Goal: Information Seeking & Learning: Learn about a topic

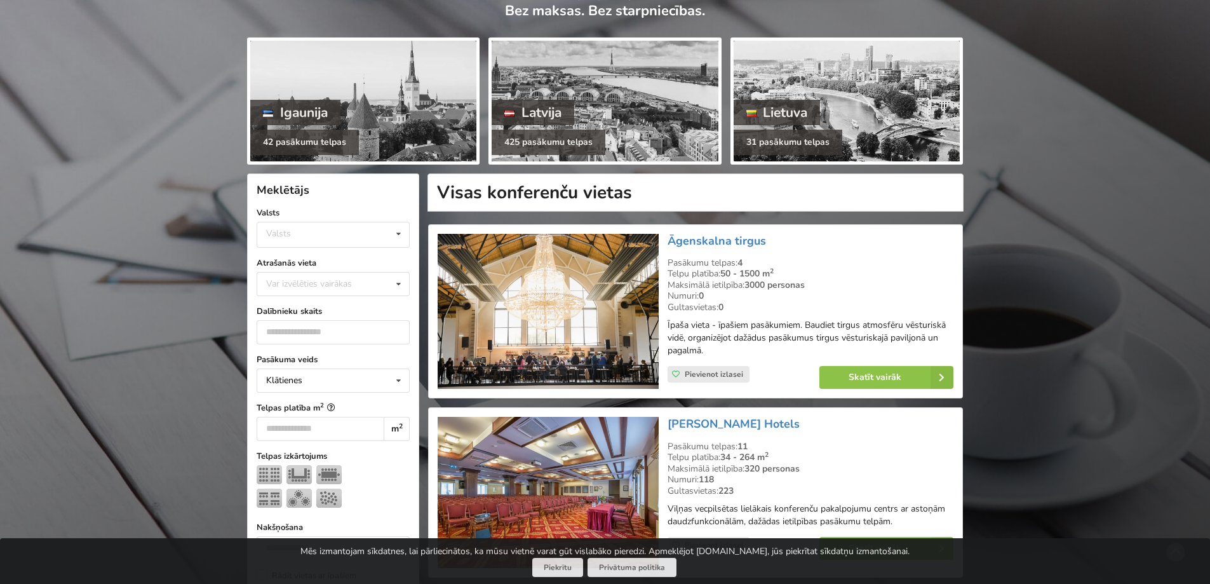
scroll to position [127, 0]
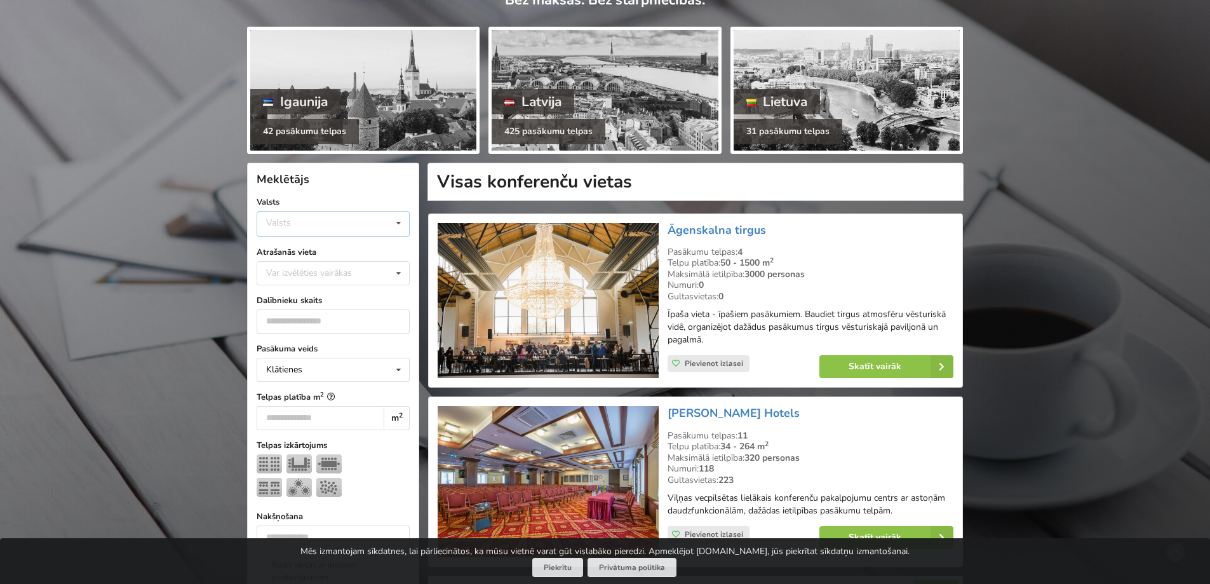
click at [339, 219] on div "Valsts Igaunija Latvija Lietuva" at bounding box center [333, 224] width 153 height 26
click at [300, 272] on div "Latvija" at bounding box center [333, 272] width 152 height 24
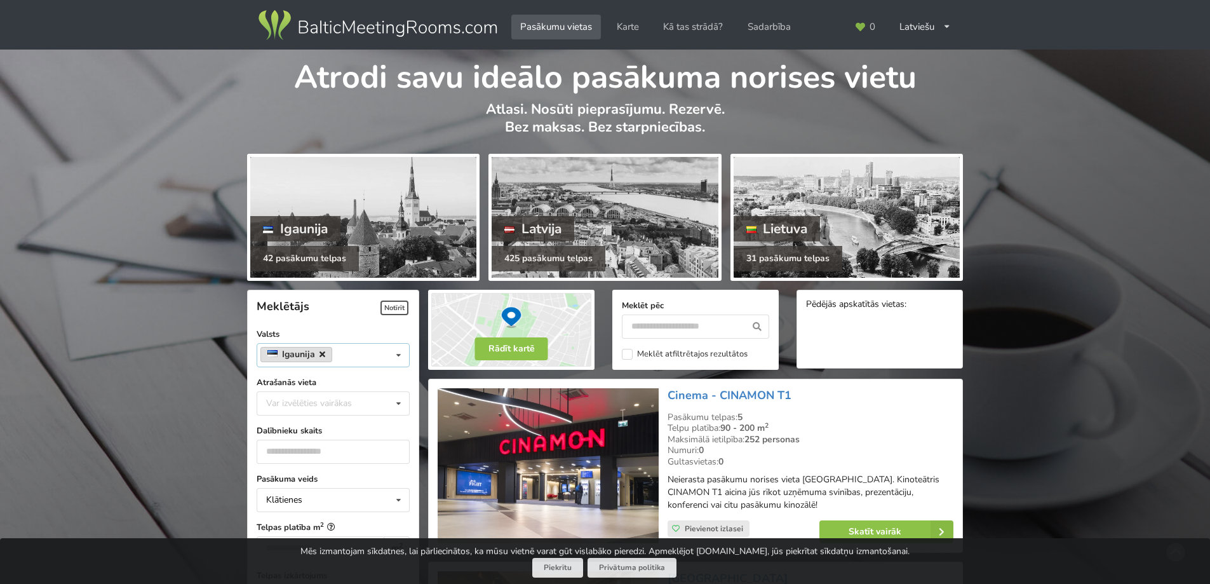
click at [324, 351] on icon at bounding box center [323, 354] width 6 height 8
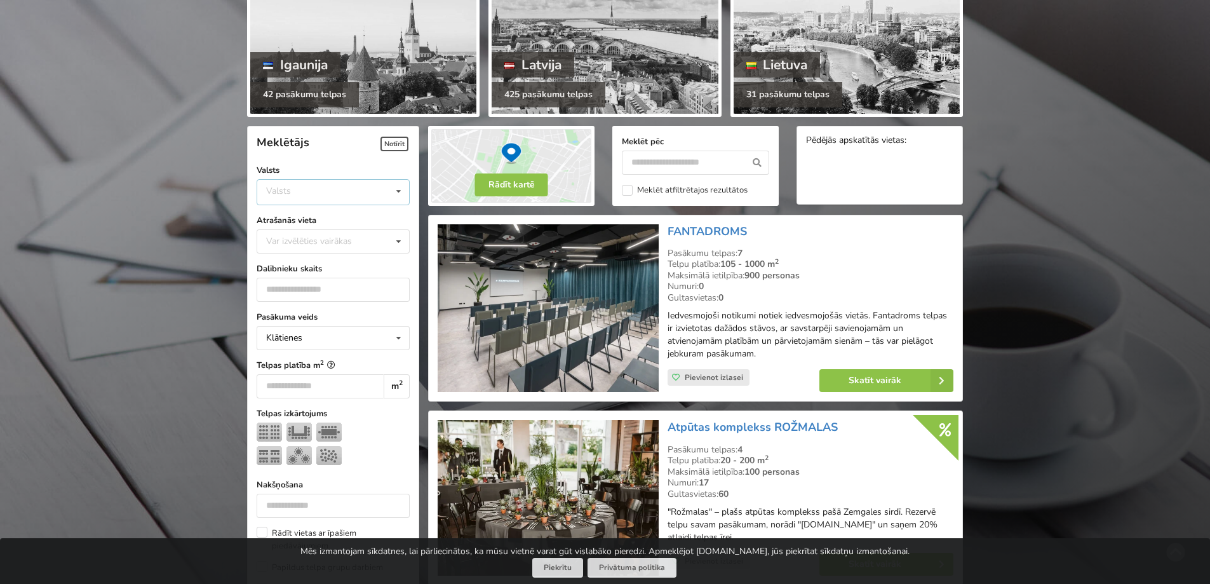
scroll to position [285, 0]
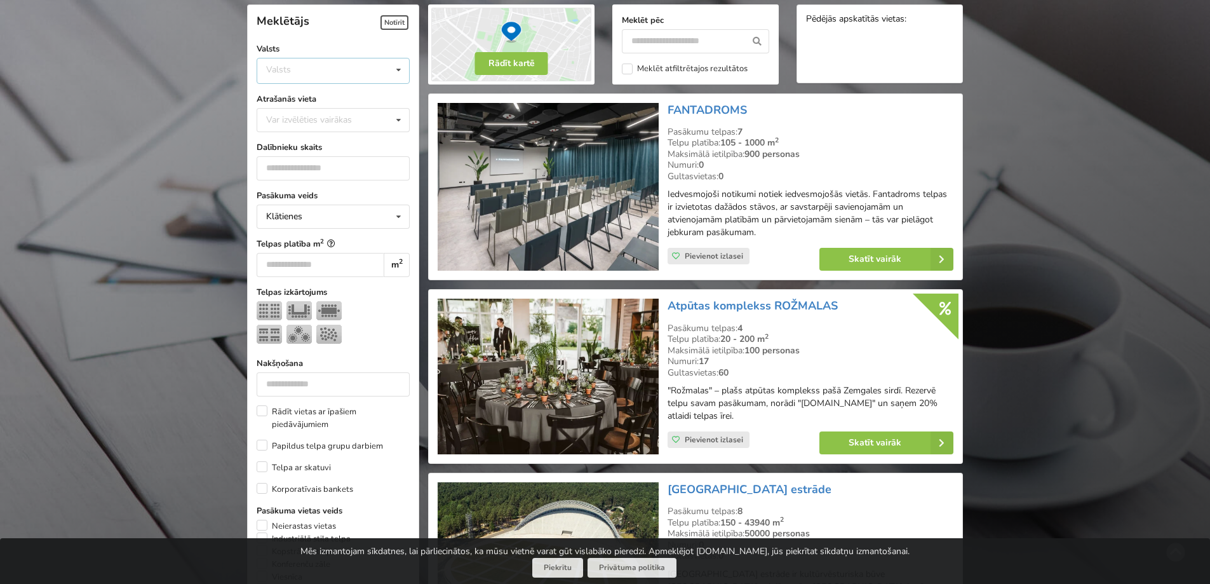
click at [300, 69] on div "Valsts Igaunija [GEOGRAPHIC_DATA] Lietuva" at bounding box center [333, 71] width 153 height 26
click at [283, 117] on div "Latvija" at bounding box center [333, 119] width 152 height 24
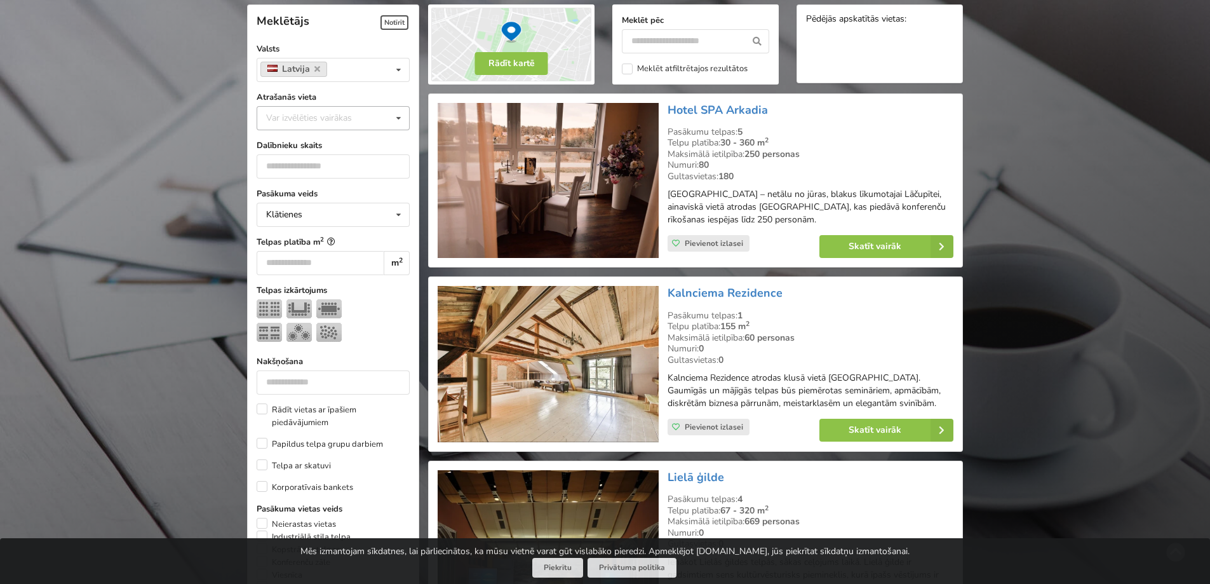
click at [281, 123] on div "Var izvēlēties vairākas" at bounding box center [322, 118] width 118 height 15
click at [305, 260] on div "[GEOGRAPHIC_DATA]" at bounding box center [333, 259] width 152 height 24
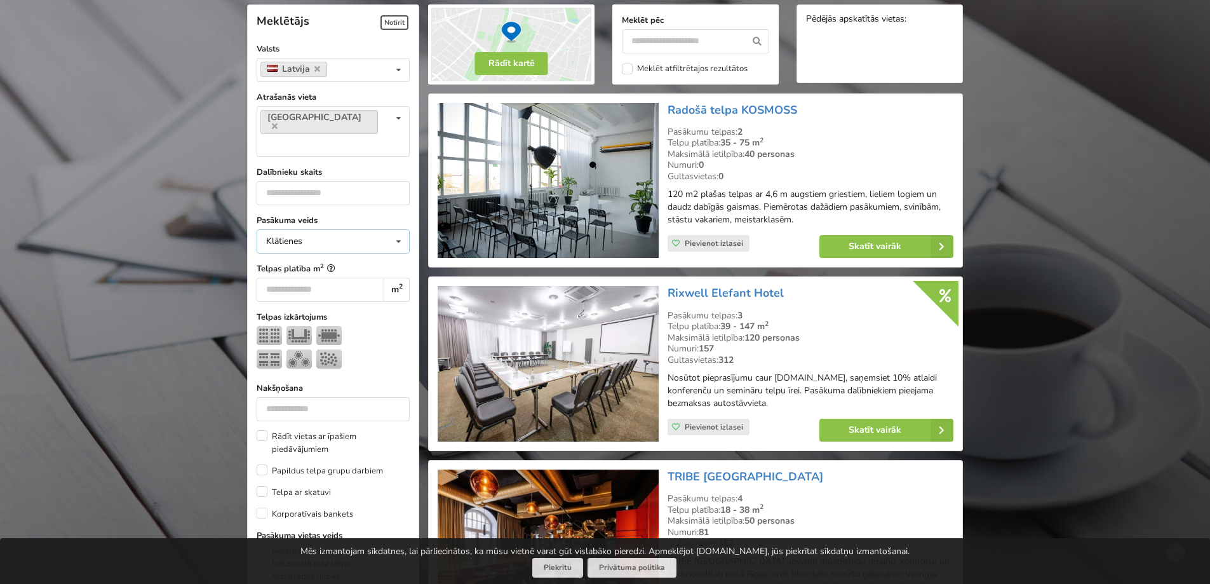
click at [324, 229] on div "Klātienes Klātienes Tiešsaistes Klātienes ar tiešraidi" at bounding box center [333, 241] width 153 height 24
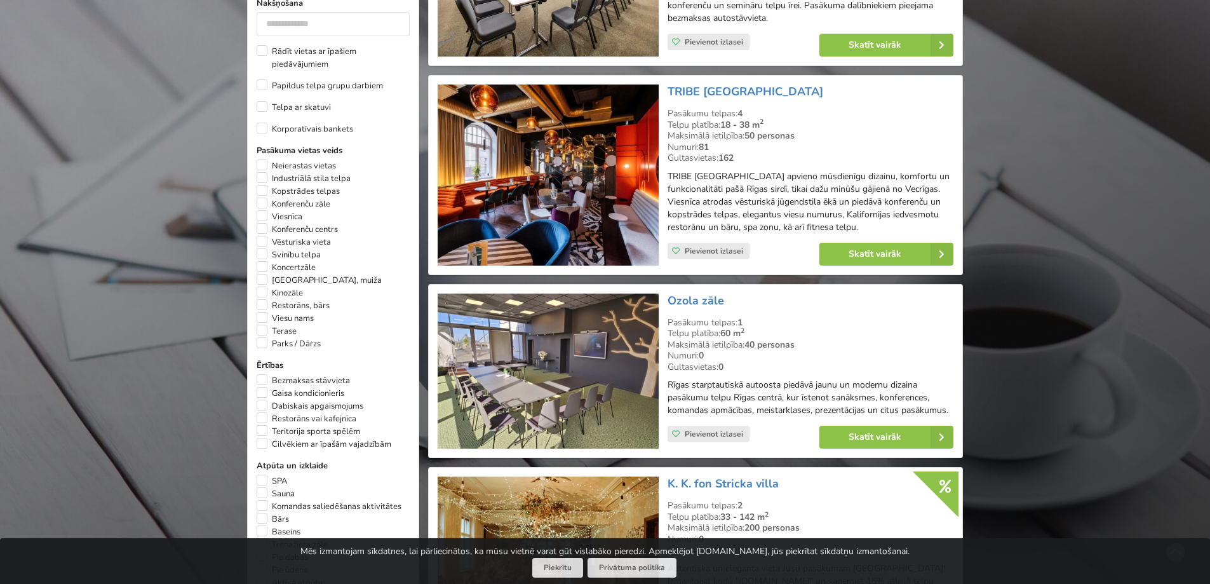
scroll to position [603, 0]
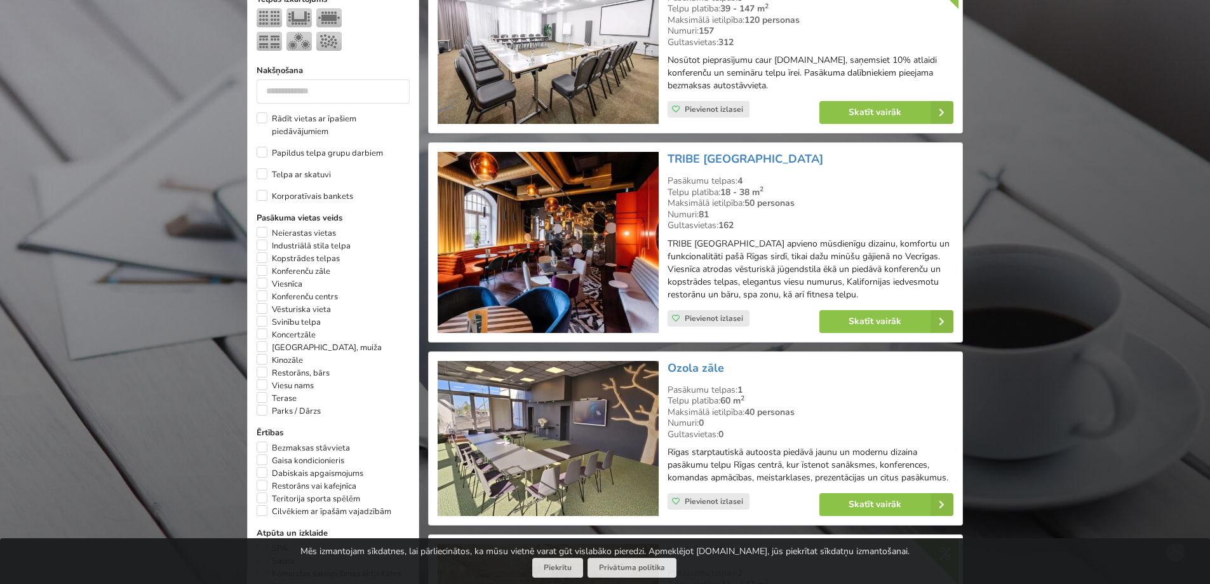
click at [264, 179] on div "Pasākuma veids Klātienes Klātienes Tiešsaistes Klātienes ar tiešraidi Telpas pl…" at bounding box center [333, 282] width 153 height 773
click at [271, 190] on label "Korporatīvais bankets" at bounding box center [305, 196] width 97 height 13
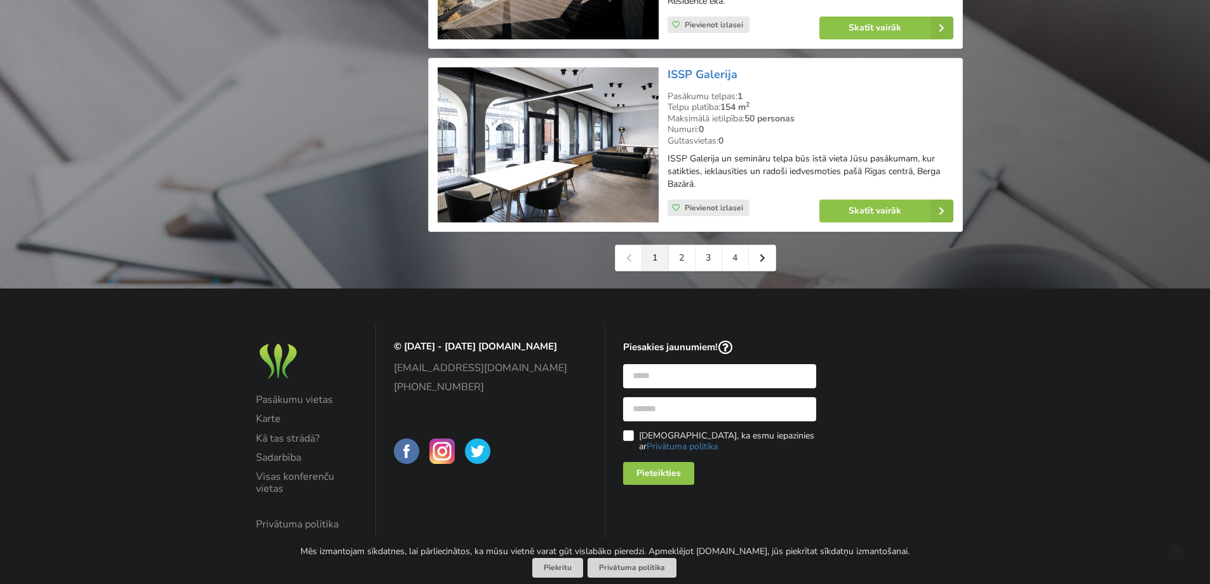
scroll to position [2954, 0]
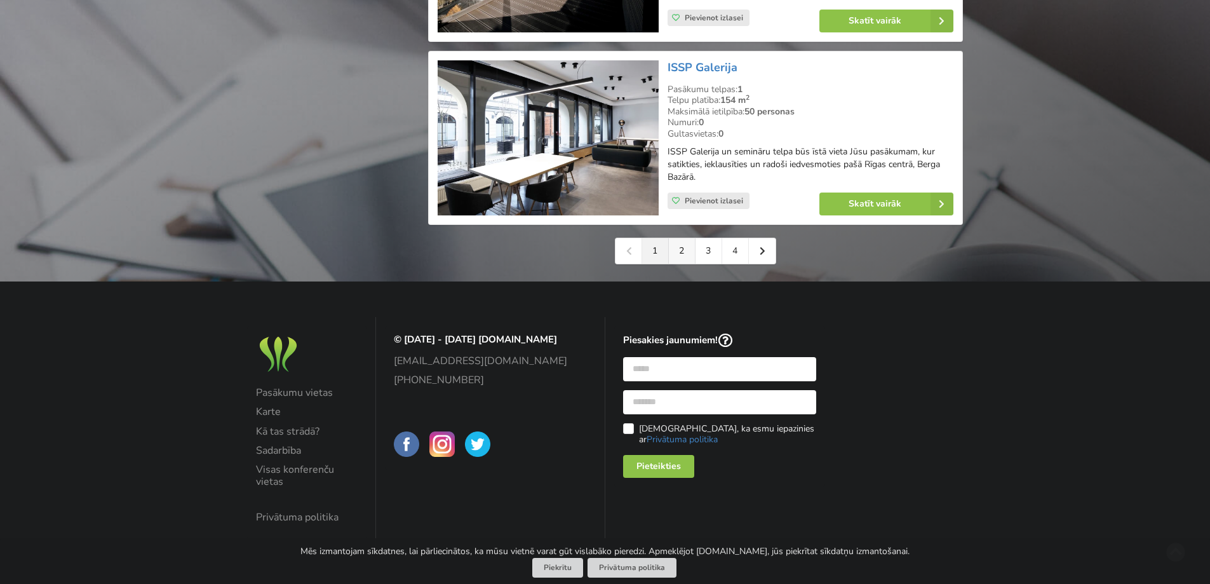
click at [679, 264] on link "2" at bounding box center [682, 250] width 27 height 25
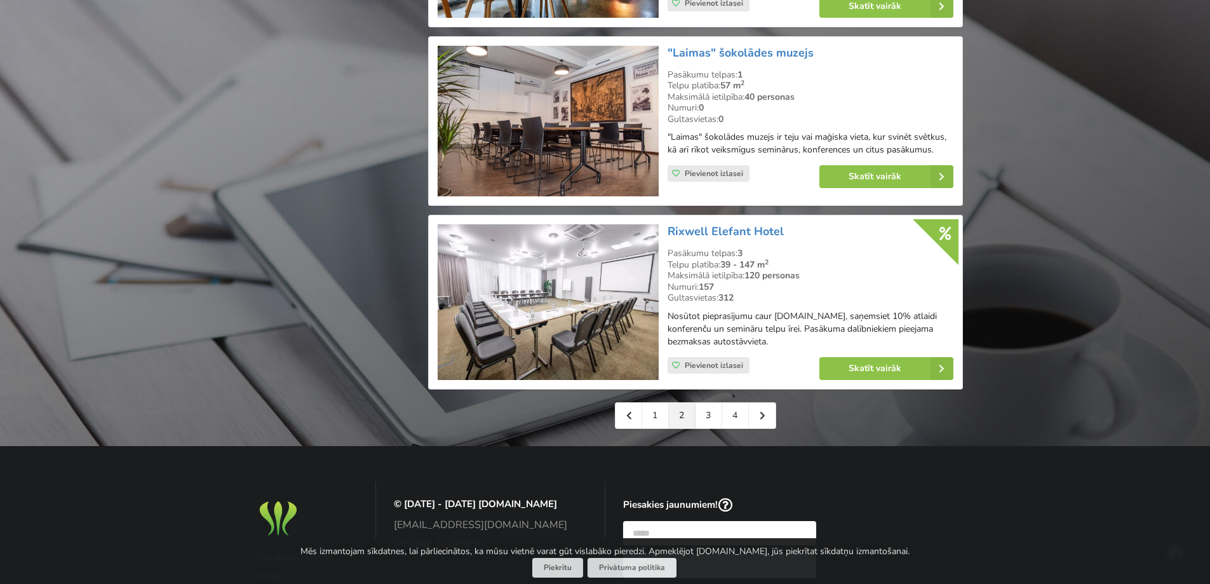
scroll to position [2796, 0]
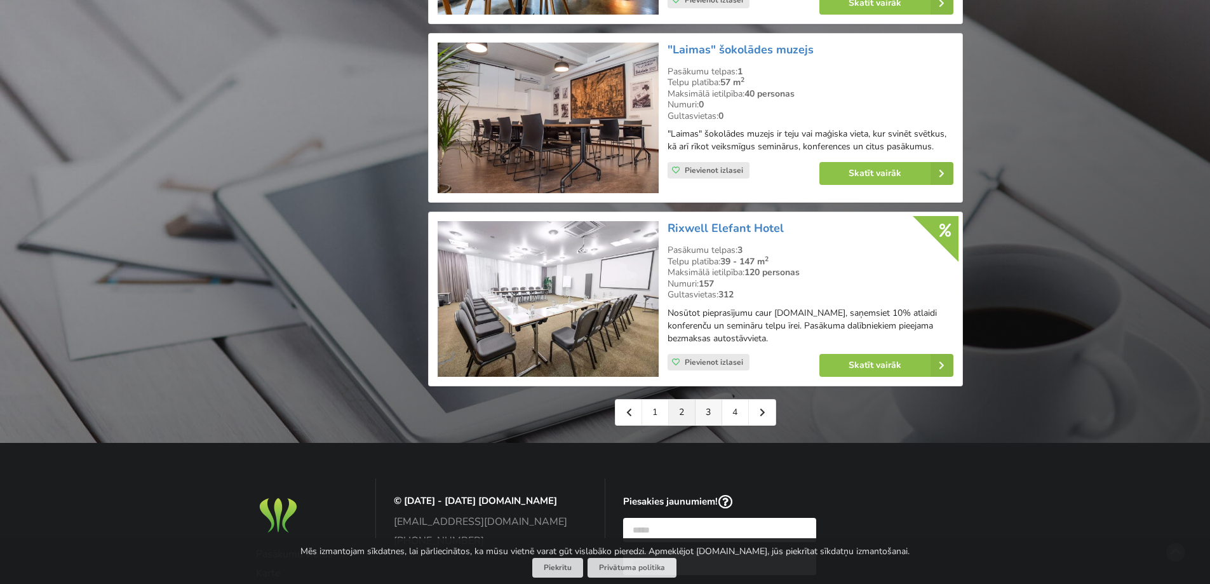
click at [711, 402] on link "3" at bounding box center [709, 412] width 27 height 25
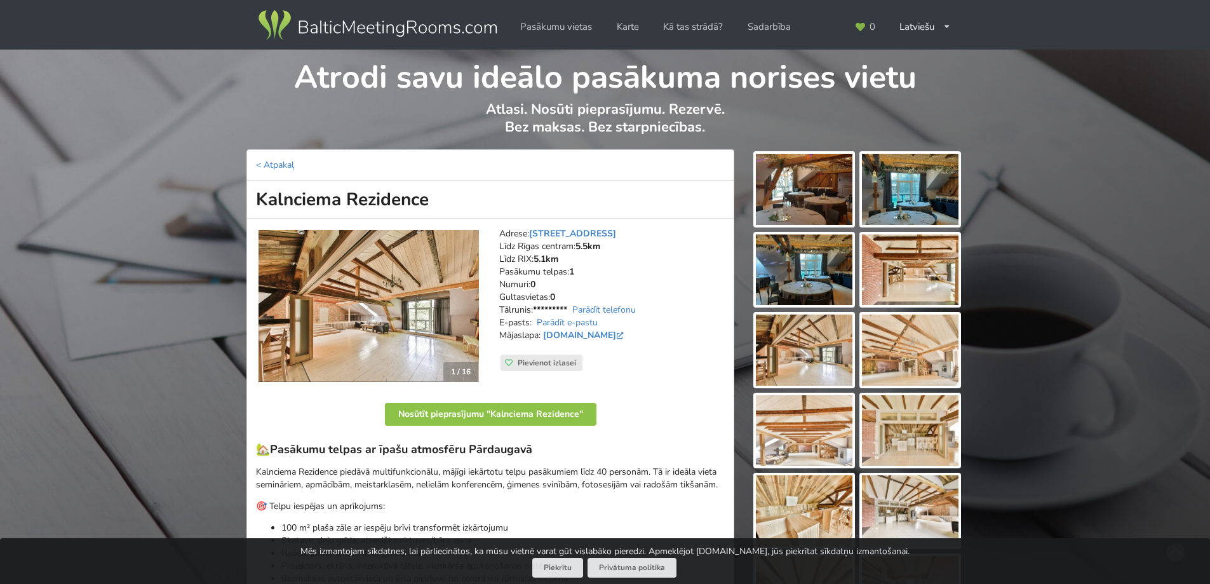
click at [808, 192] on img at bounding box center [804, 189] width 97 height 71
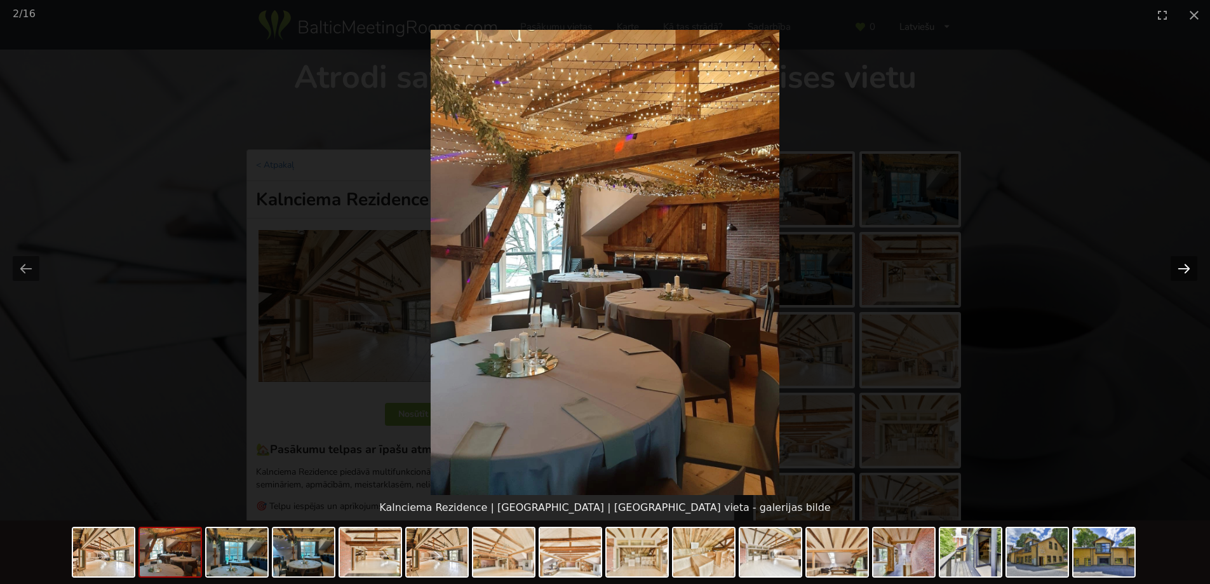
click at [1186, 272] on button "Next slide" at bounding box center [1184, 268] width 27 height 25
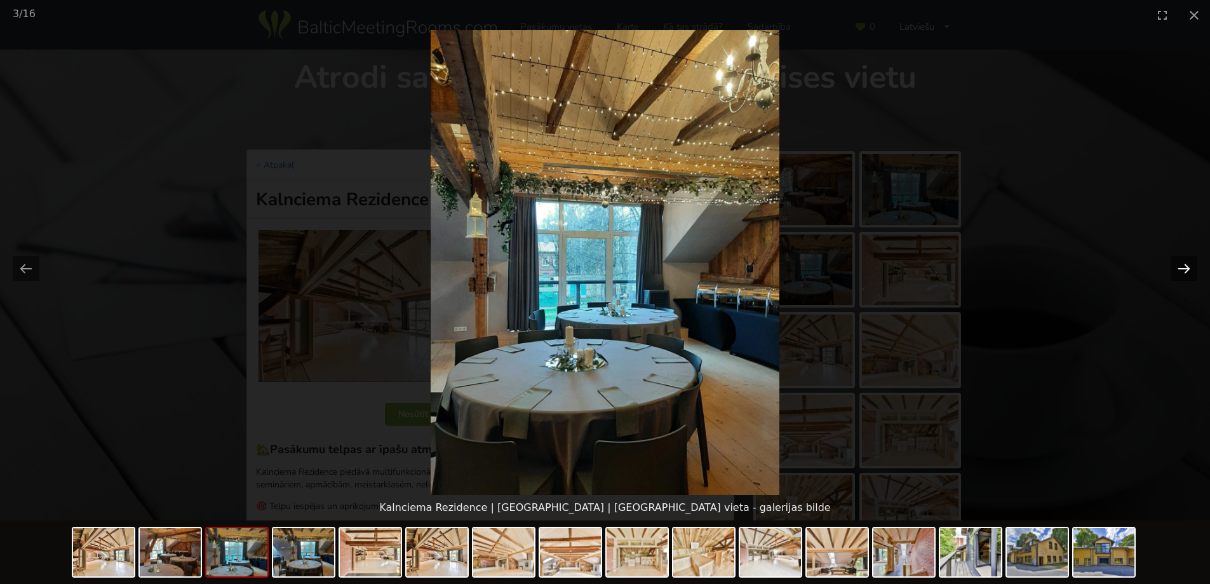
click at [1186, 269] on button "Next slide" at bounding box center [1184, 268] width 27 height 25
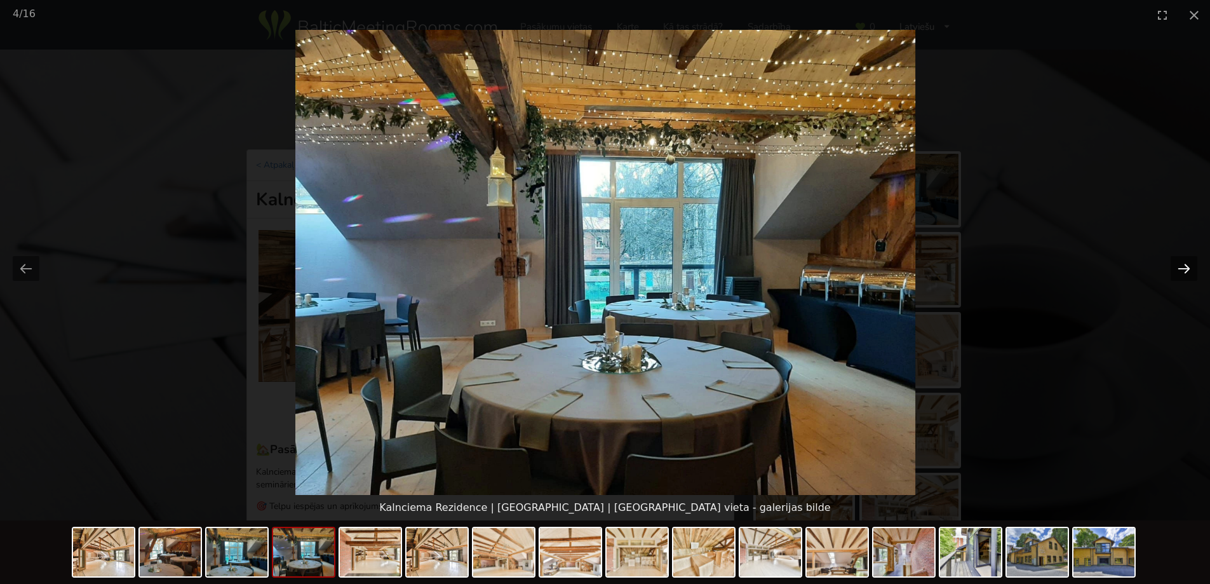
click at [1186, 269] on button "Next slide" at bounding box center [1184, 268] width 27 height 25
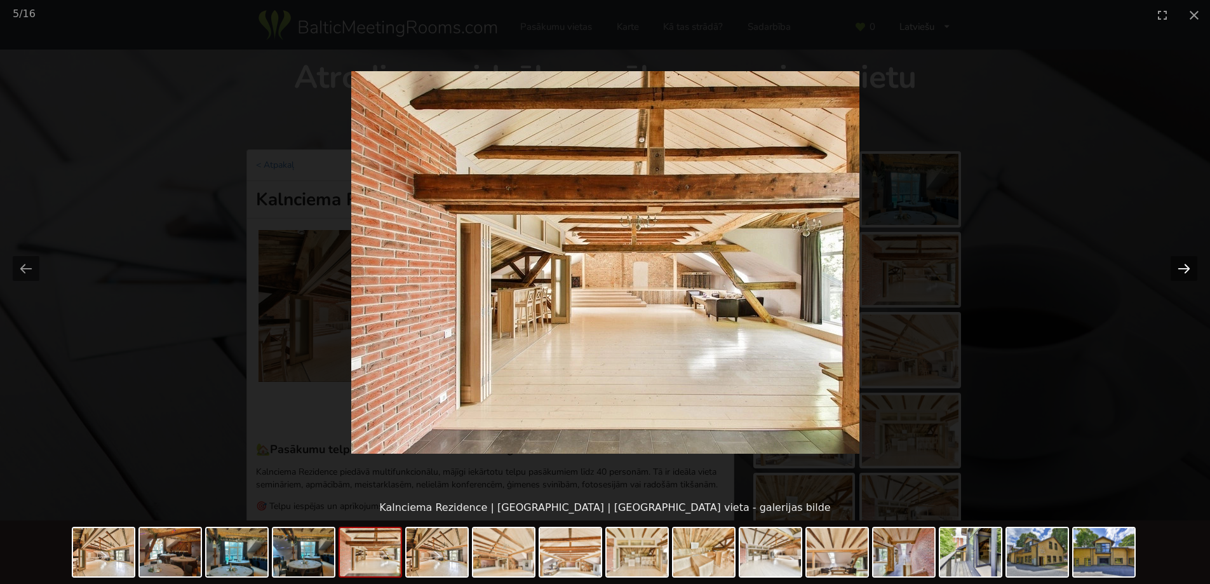
click at [1186, 269] on button "Next slide" at bounding box center [1184, 268] width 27 height 25
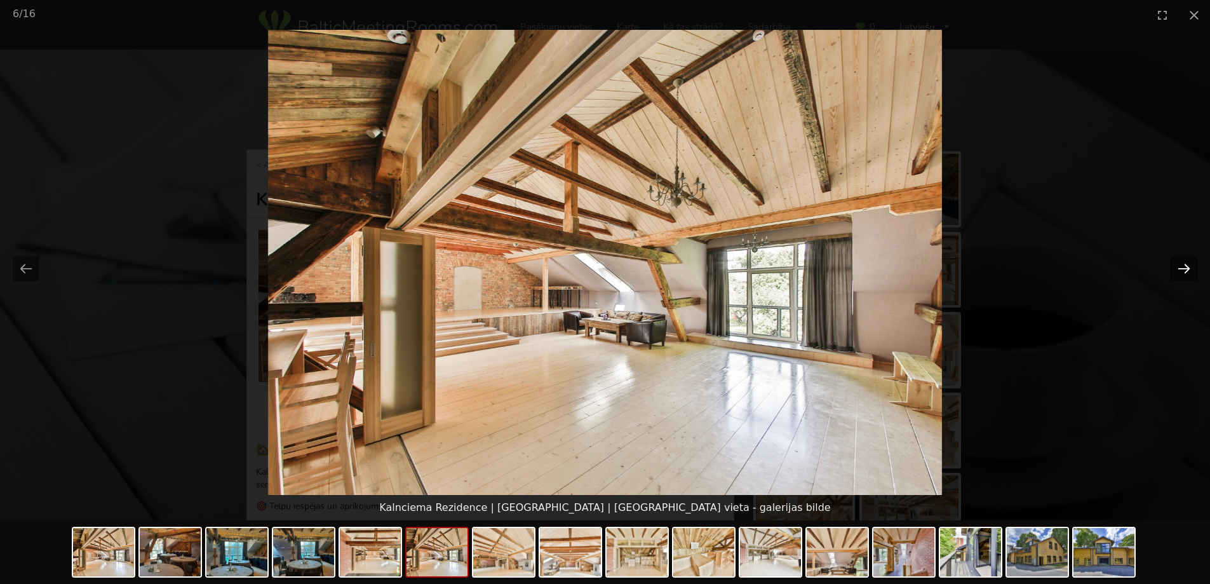
click at [1186, 269] on button "Next slide" at bounding box center [1184, 268] width 27 height 25
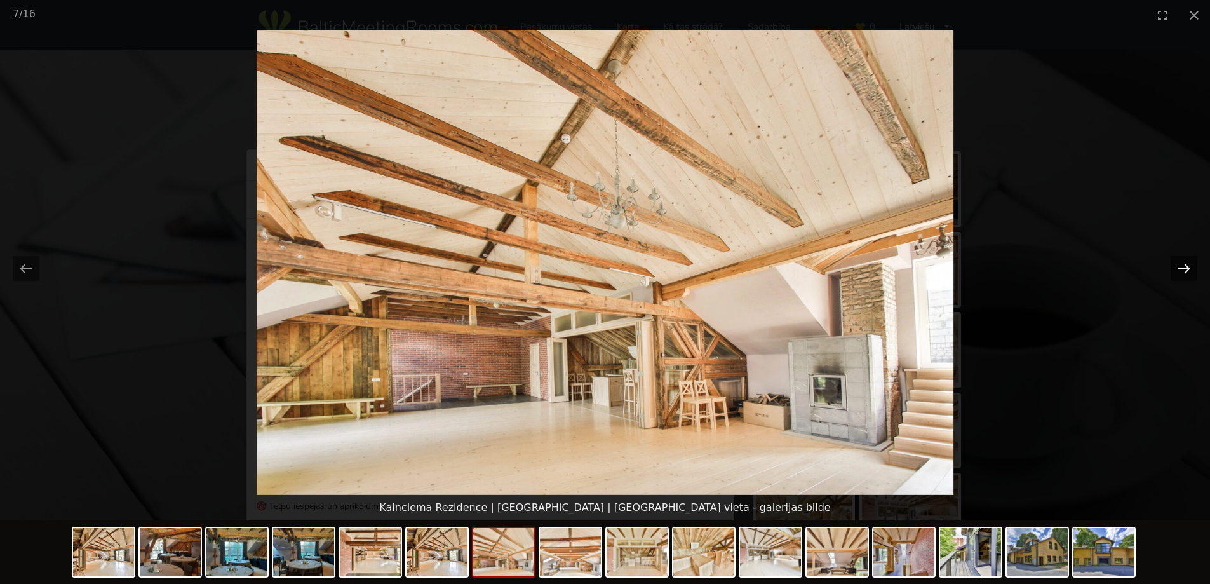
click at [1186, 269] on button "Next slide" at bounding box center [1184, 268] width 27 height 25
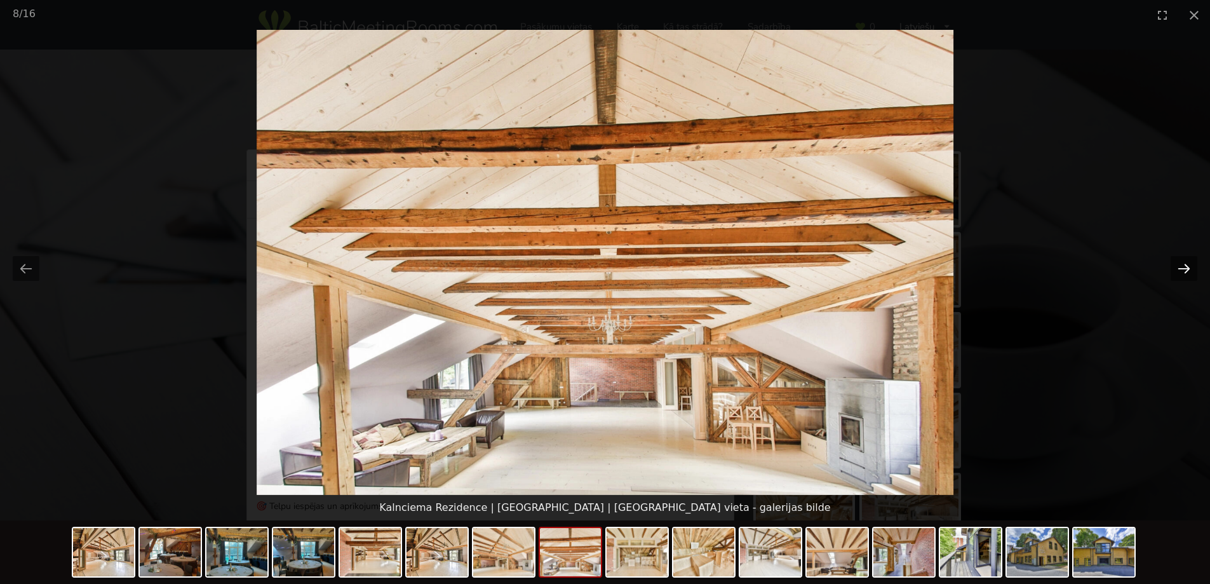
click at [1186, 269] on button "Next slide" at bounding box center [1184, 268] width 27 height 25
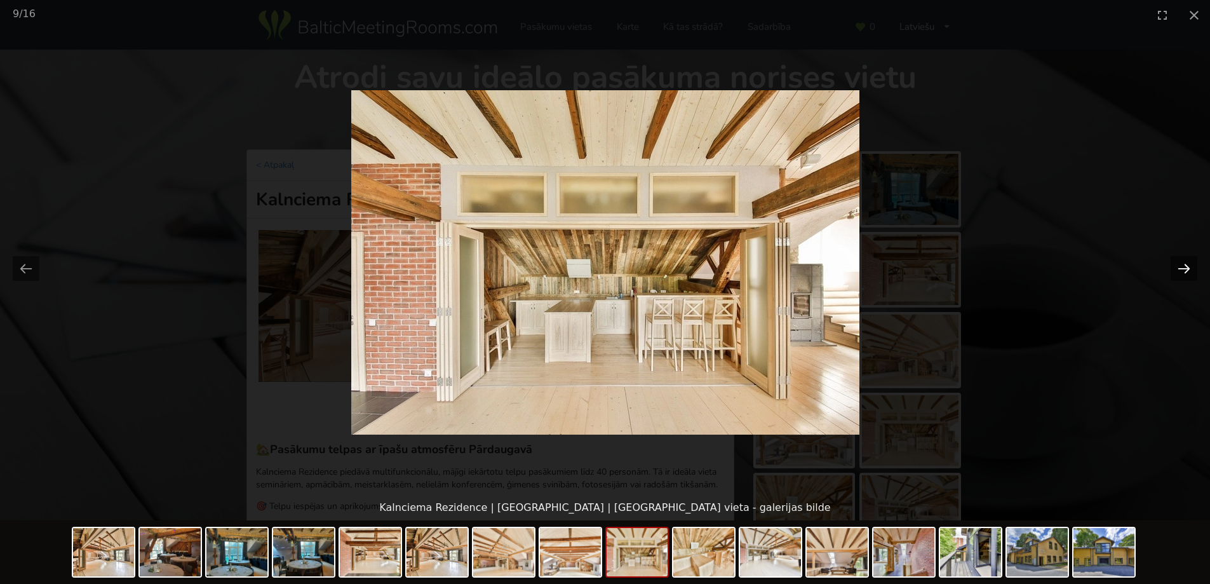
click at [1186, 269] on button "Next slide" at bounding box center [1184, 268] width 27 height 25
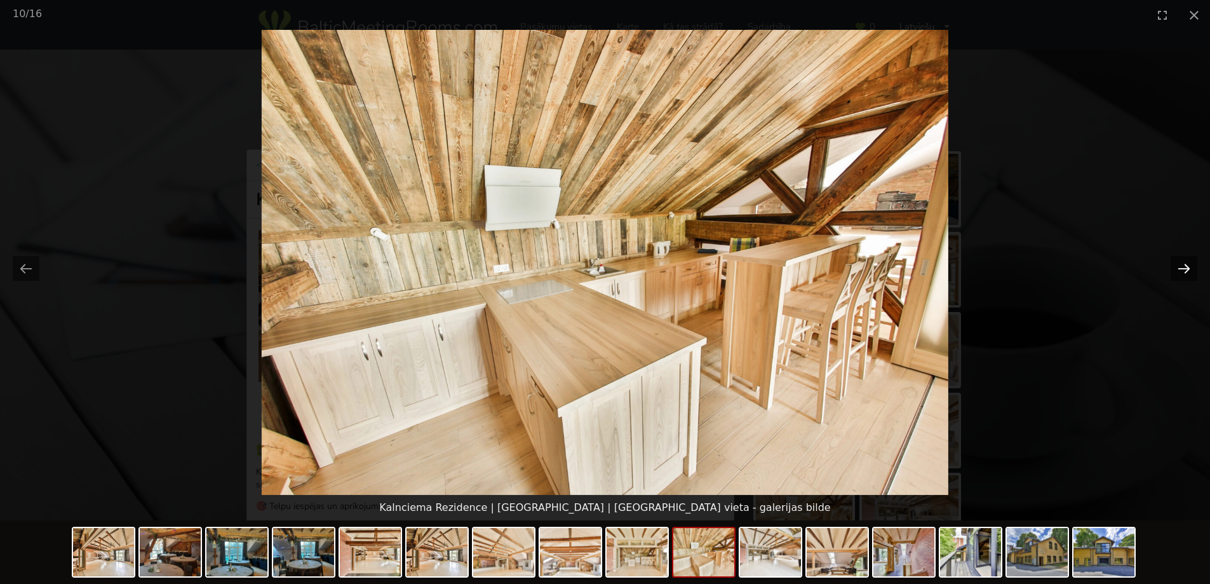
click at [1186, 269] on button "Next slide" at bounding box center [1184, 268] width 27 height 25
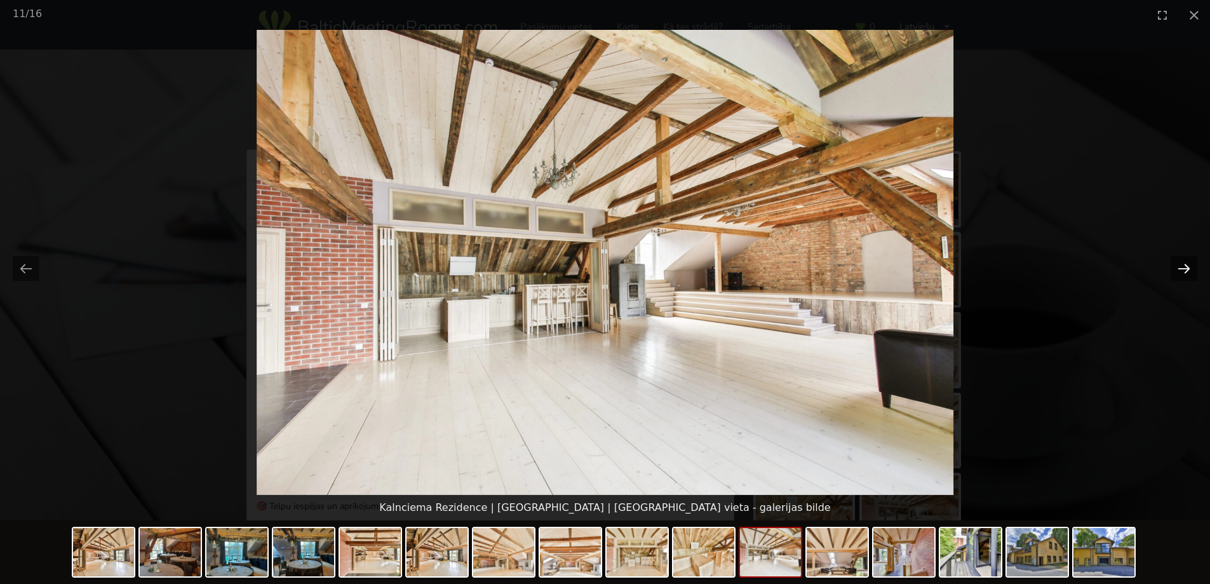
click at [1186, 269] on button "Next slide" at bounding box center [1184, 268] width 27 height 25
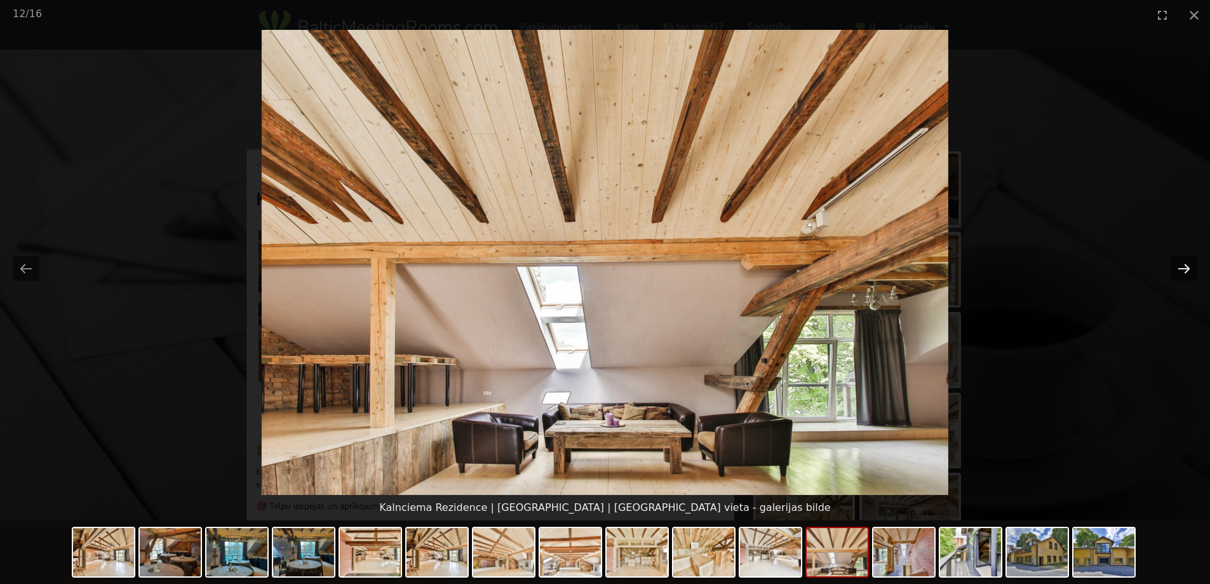
click at [1186, 269] on button "Next slide" at bounding box center [1184, 268] width 27 height 25
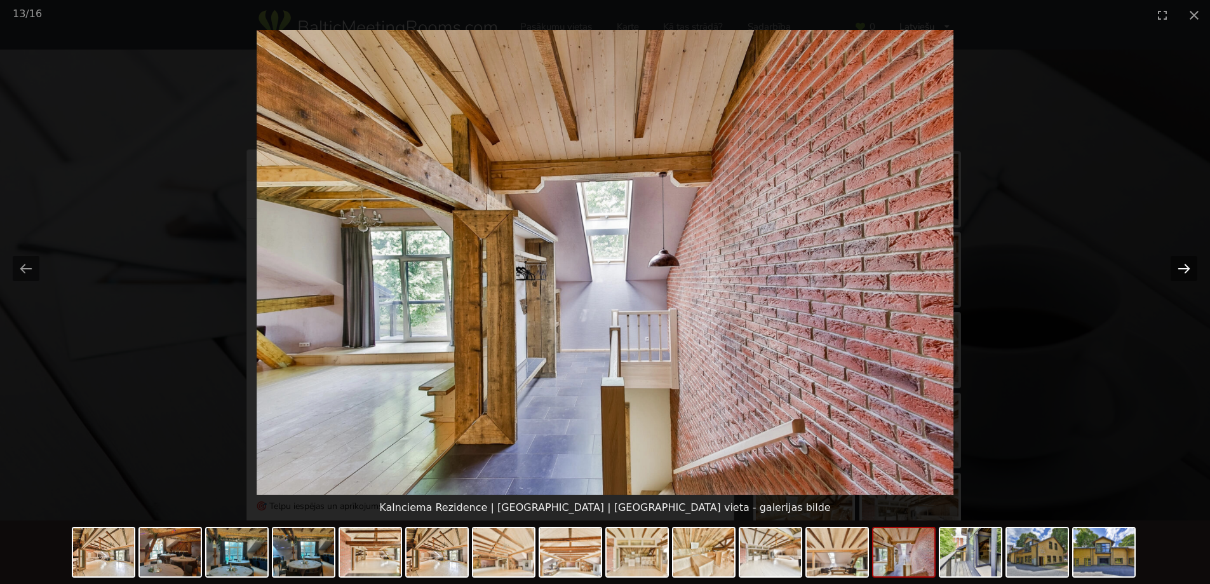
click at [1186, 269] on button "Next slide" at bounding box center [1184, 268] width 27 height 25
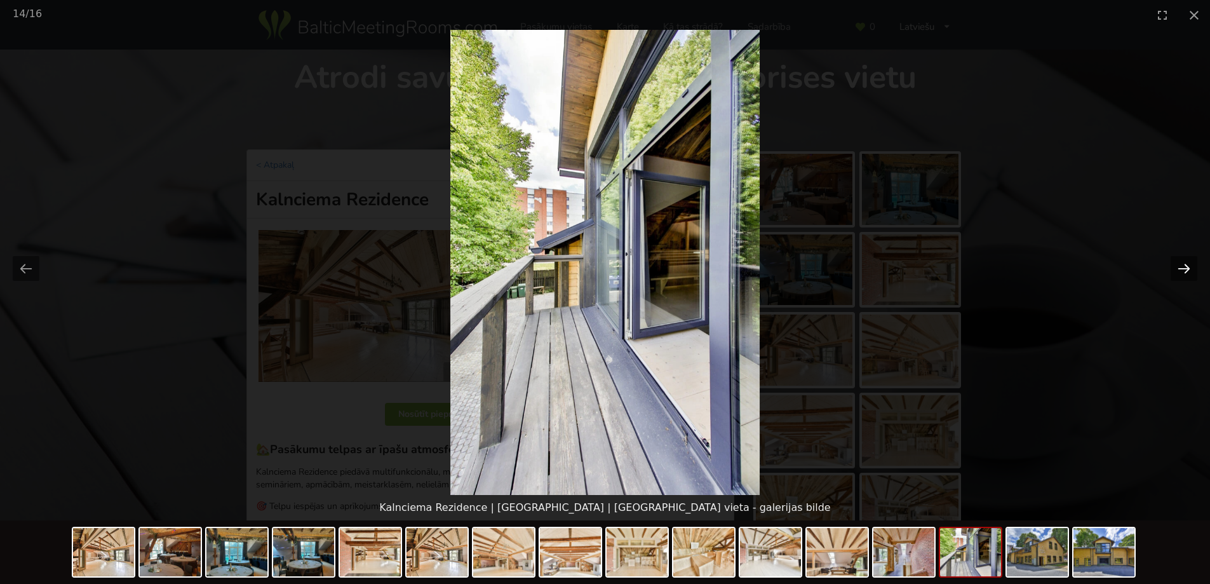
click at [1186, 269] on button "Next slide" at bounding box center [1184, 268] width 27 height 25
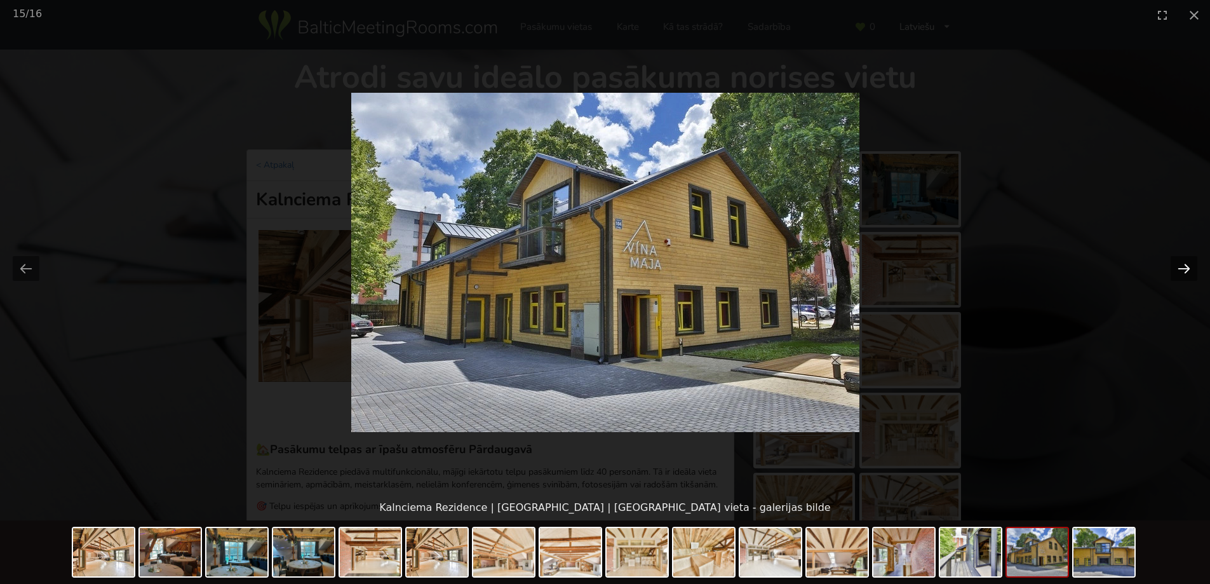
click at [1186, 269] on button "Next slide" at bounding box center [1184, 268] width 27 height 25
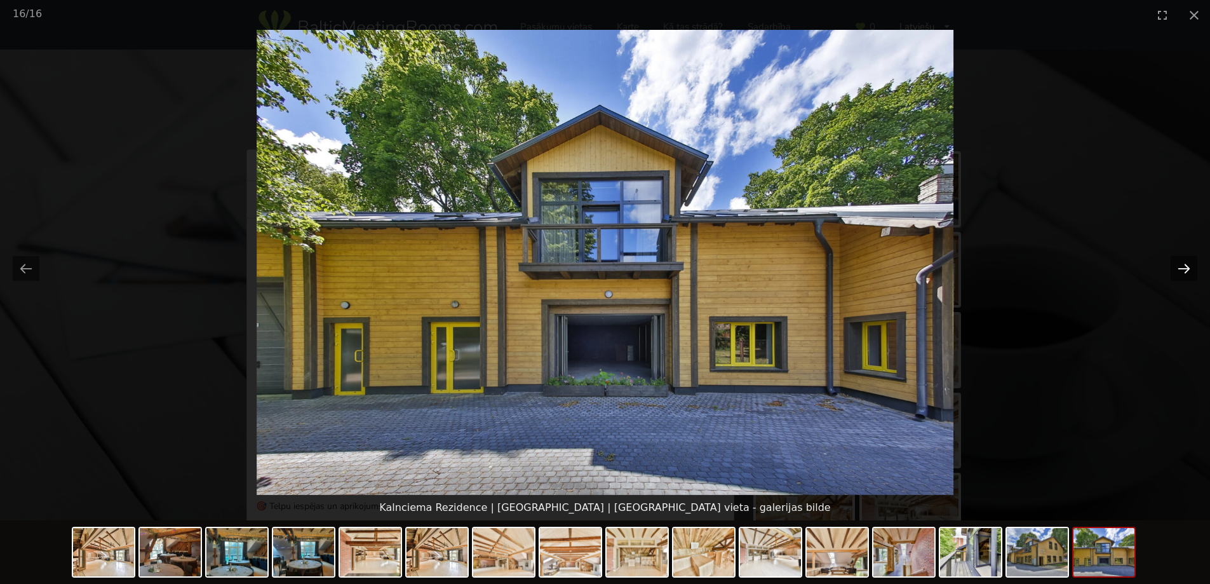
click at [1186, 269] on button "Next slide" at bounding box center [1184, 268] width 27 height 25
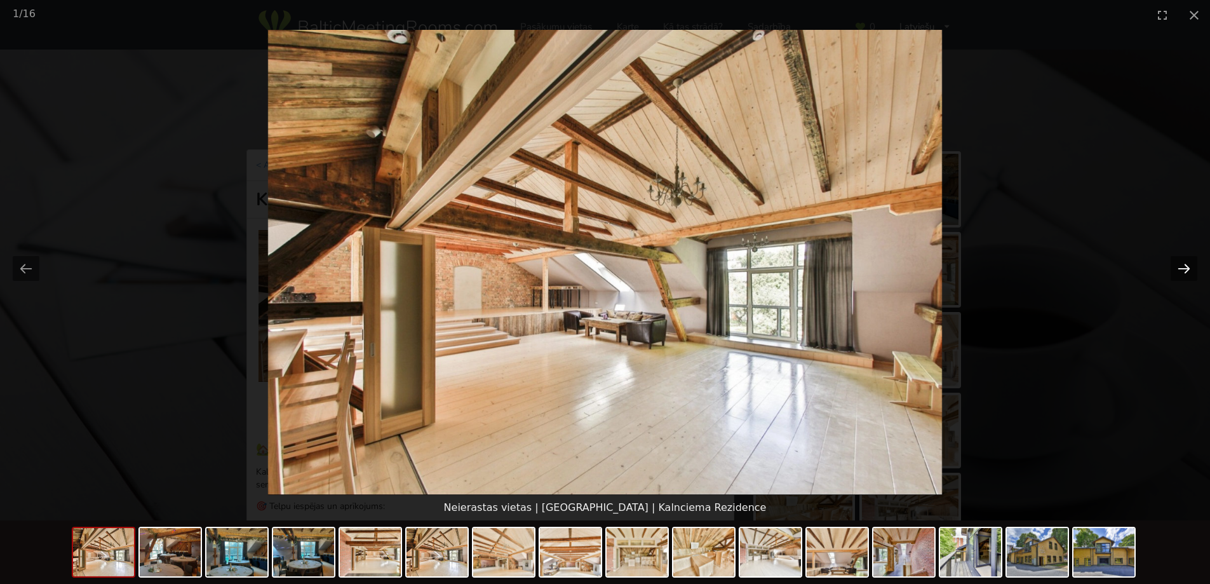
click at [1186, 269] on button "Next slide" at bounding box center [1184, 268] width 27 height 25
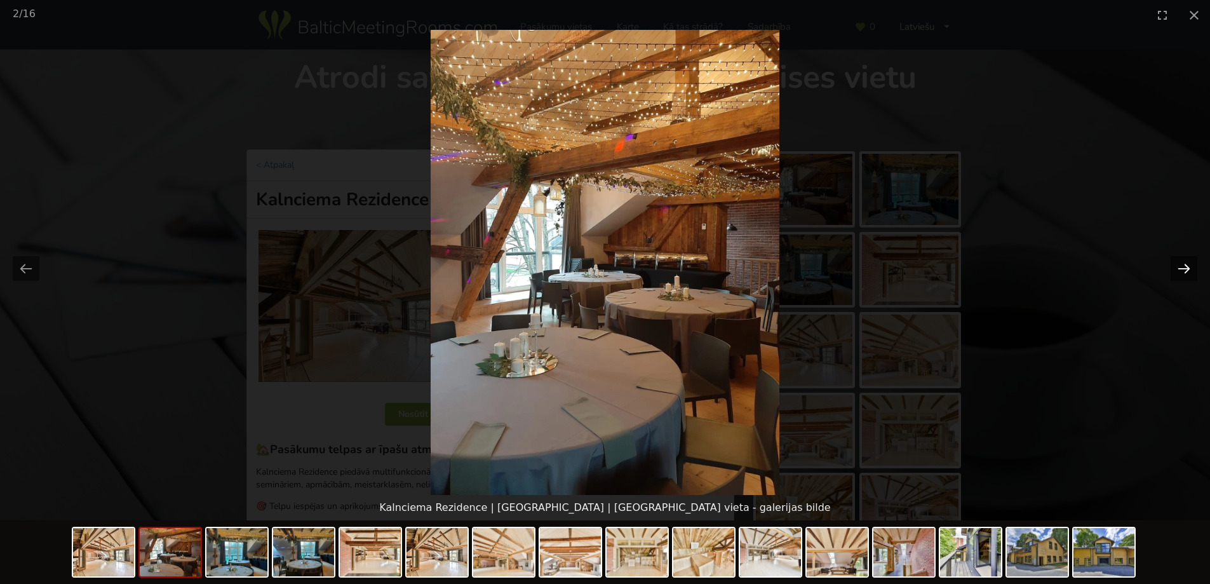
click at [1186, 269] on button "Next slide" at bounding box center [1184, 268] width 27 height 25
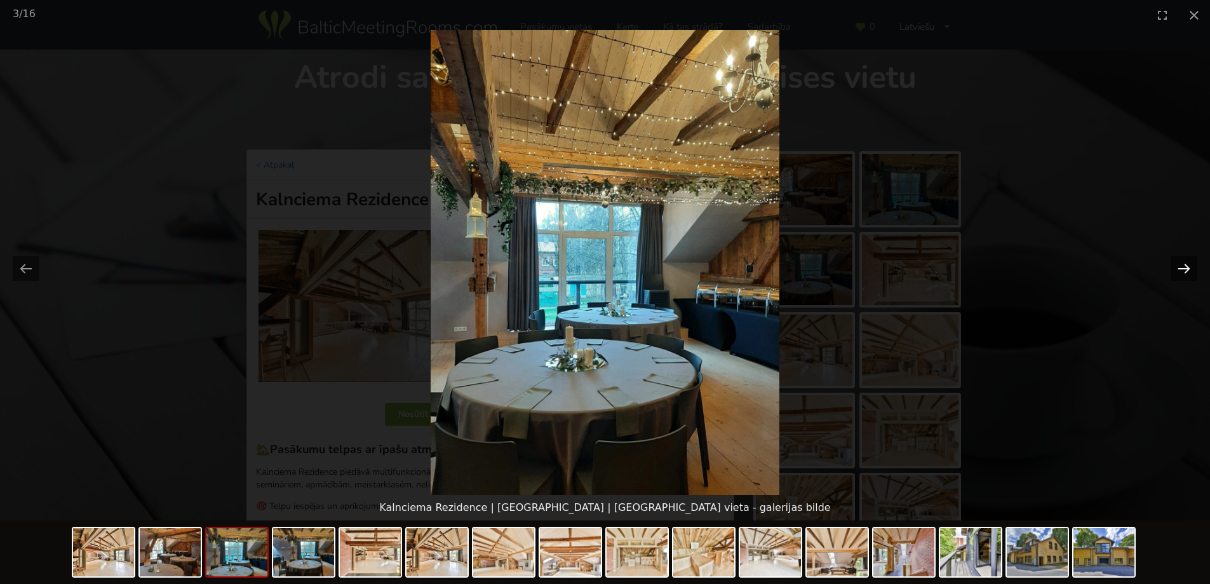
click at [1186, 269] on button "Next slide" at bounding box center [1184, 268] width 27 height 25
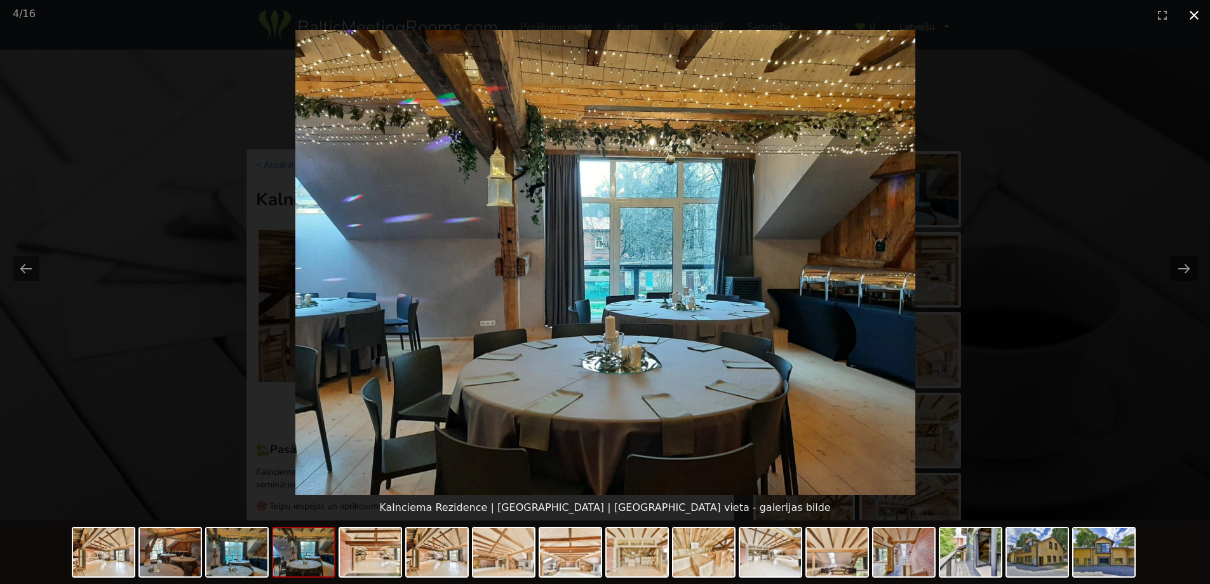
click at [1198, 11] on button "Close gallery" at bounding box center [1195, 15] width 32 height 30
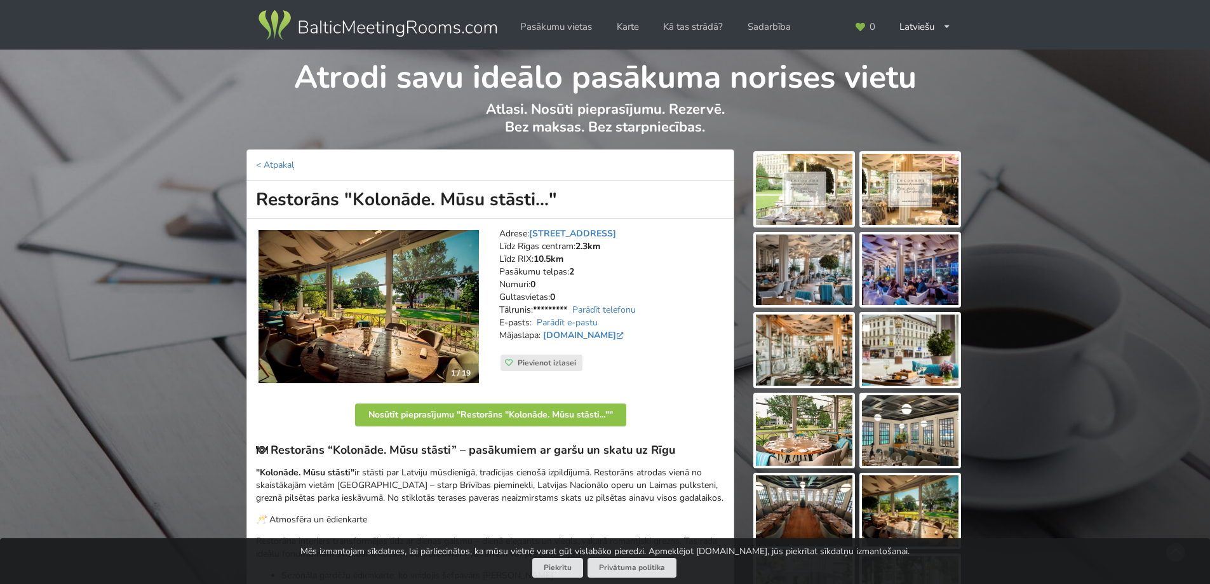
click at [806, 191] on img at bounding box center [804, 189] width 97 height 71
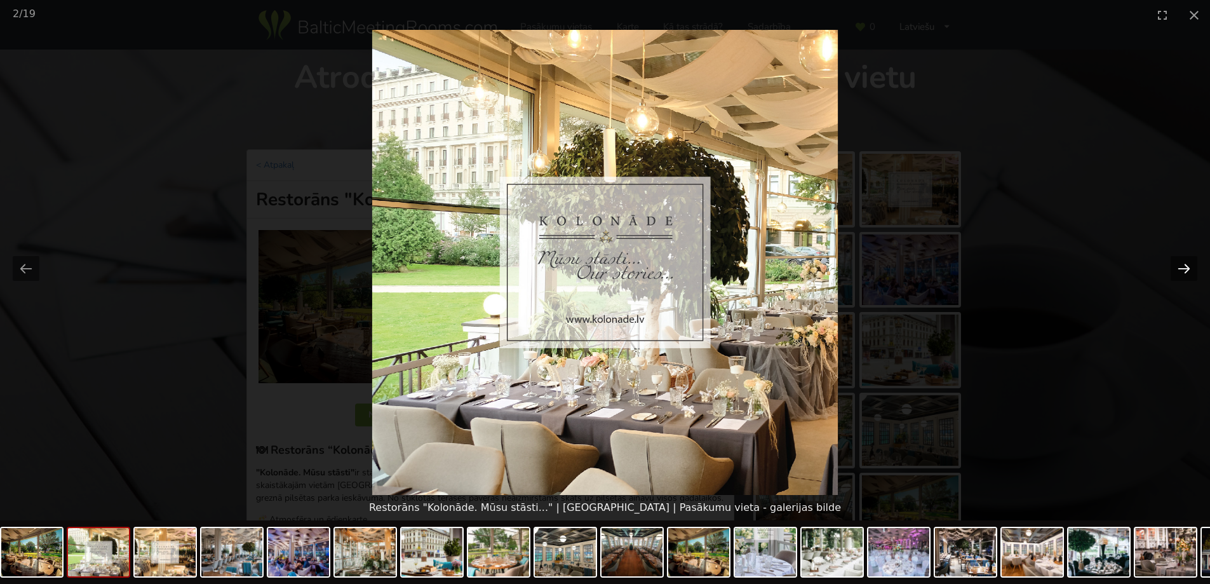
click at [1187, 270] on button "Next slide" at bounding box center [1184, 268] width 27 height 25
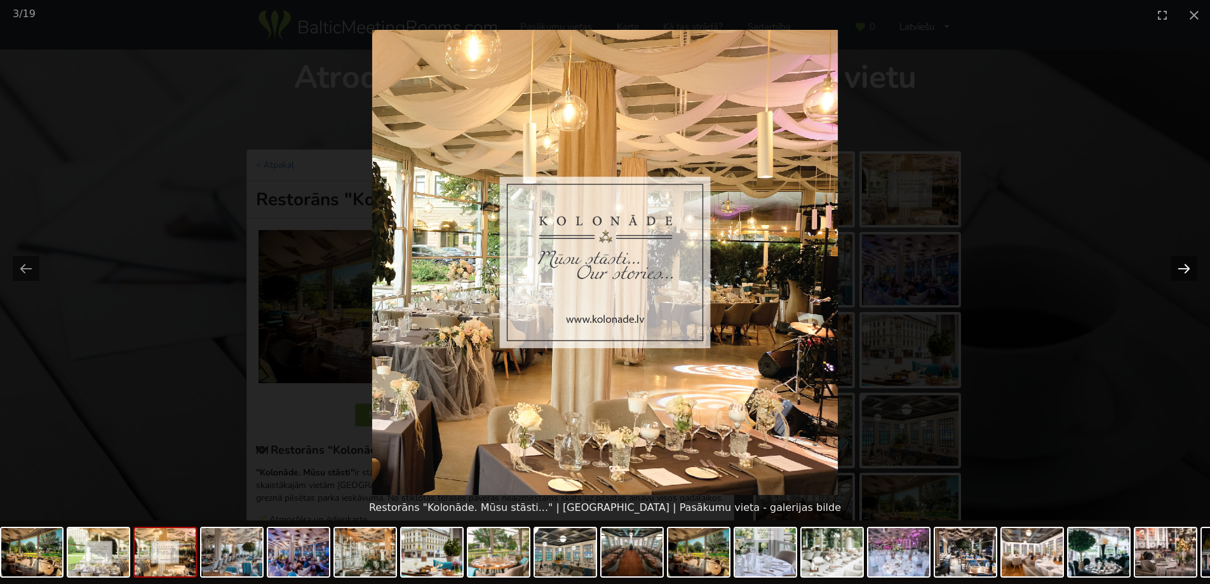
click at [1186, 269] on button "Next slide" at bounding box center [1184, 268] width 27 height 25
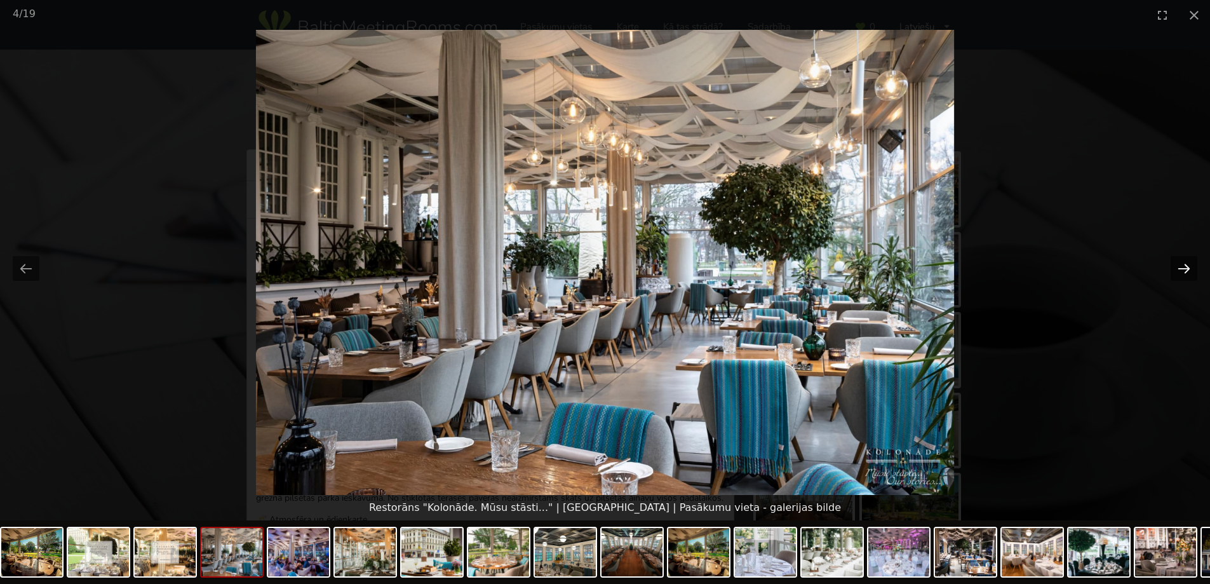
click at [1186, 269] on button "Next slide" at bounding box center [1184, 268] width 27 height 25
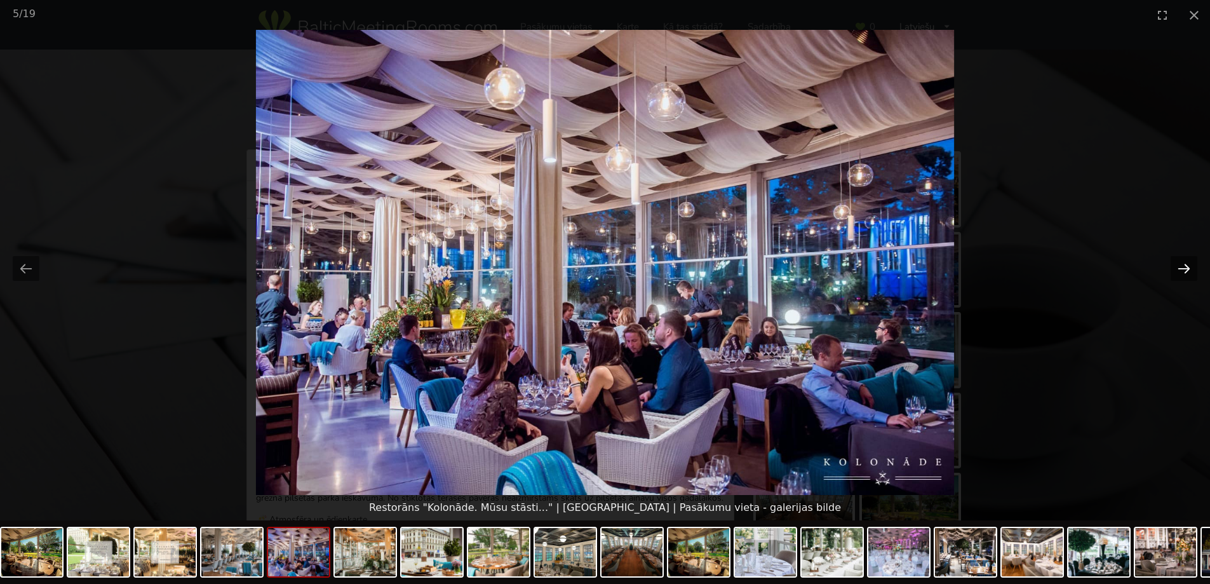
click at [1186, 269] on button "Next slide" at bounding box center [1184, 268] width 27 height 25
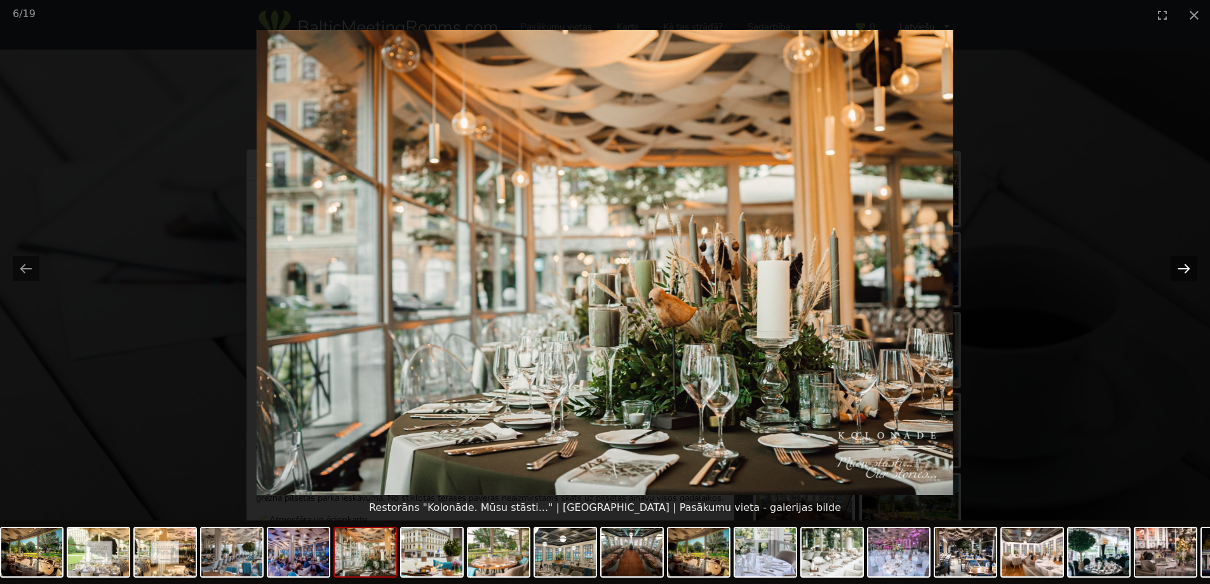
click at [1186, 269] on button "Next slide" at bounding box center [1184, 268] width 27 height 25
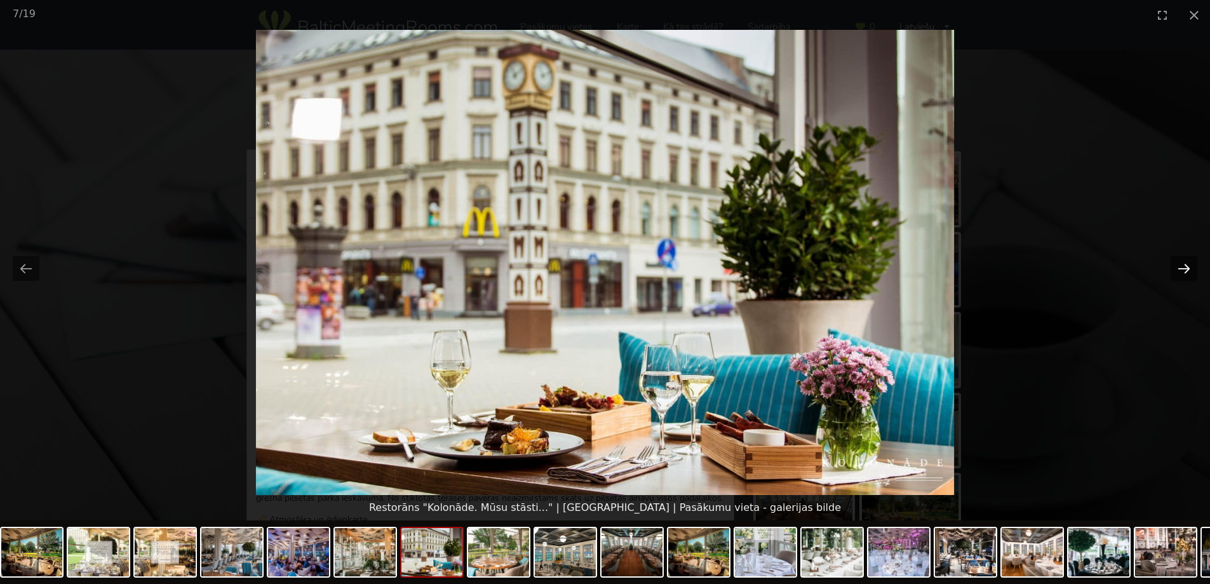
click at [1186, 269] on button "Next slide" at bounding box center [1184, 268] width 27 height 25
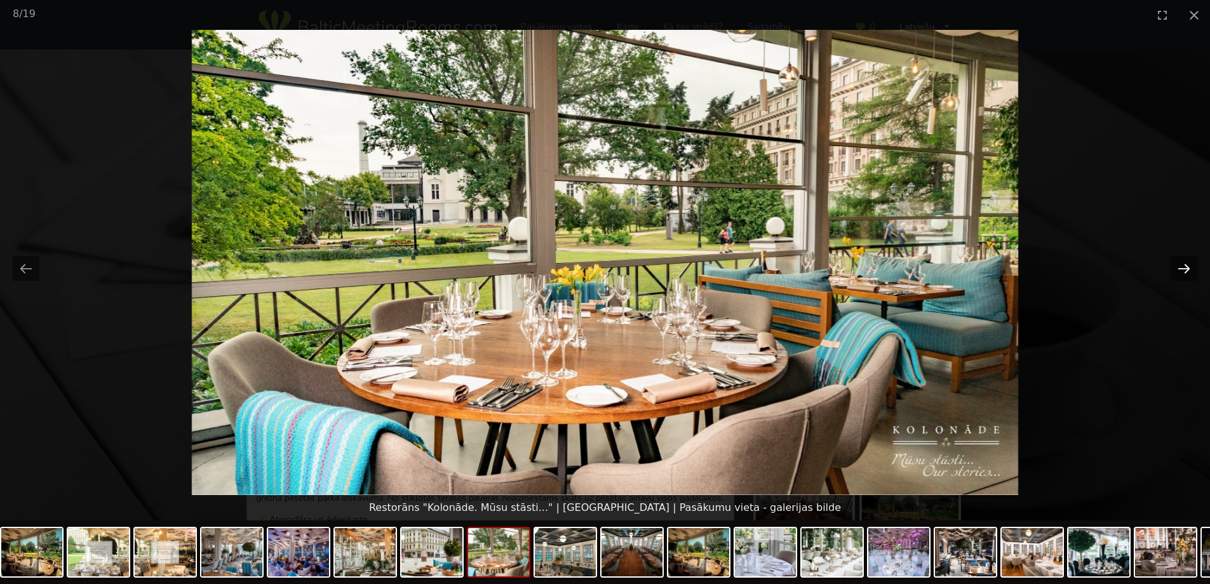
click at [1186, 269] on button "Next slide" at bounding box center [1184, 268] width 27 height 25
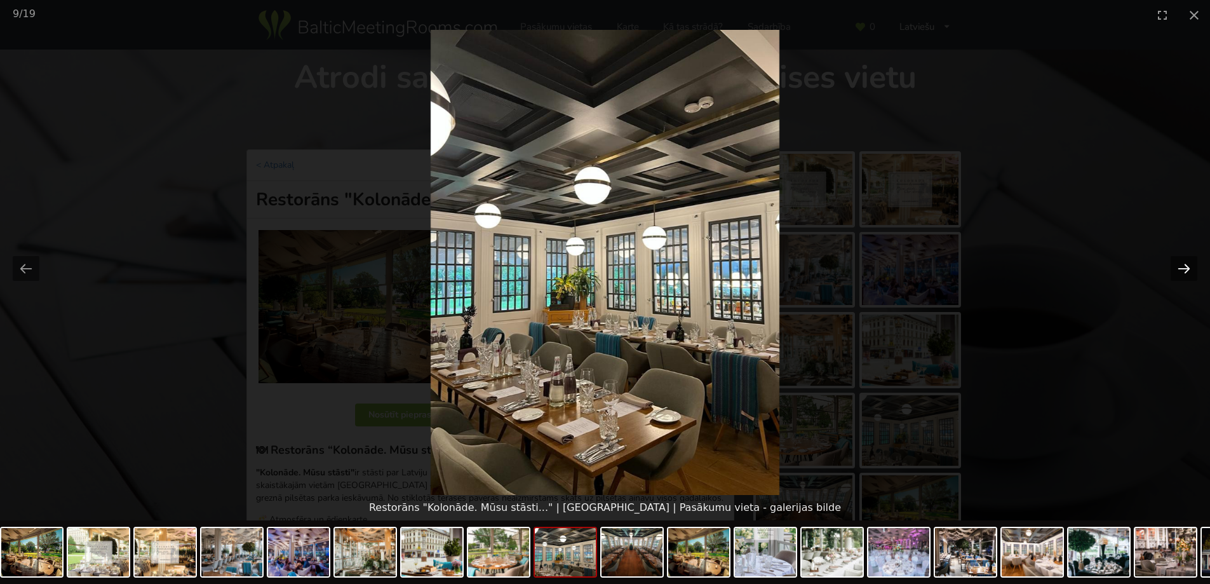
click at [1186, 269] on button "Next slide" at bounding box center [1184, 268] width 27 height 25
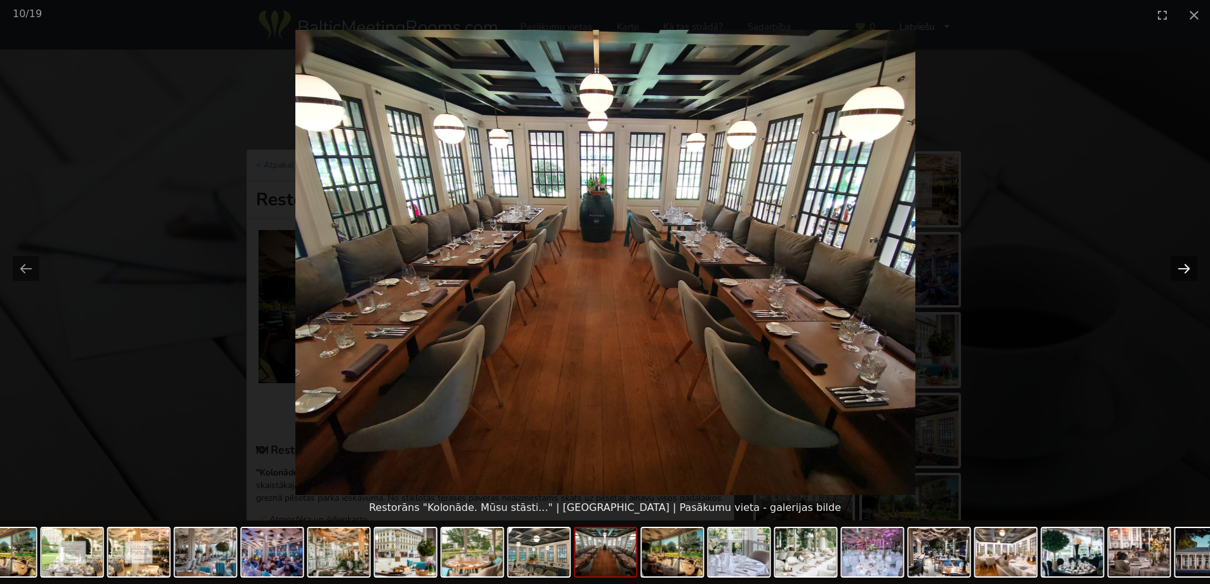
click at [1186, 269] on button "Next slide" at bounding box center [1184, 268] width 27 height 25
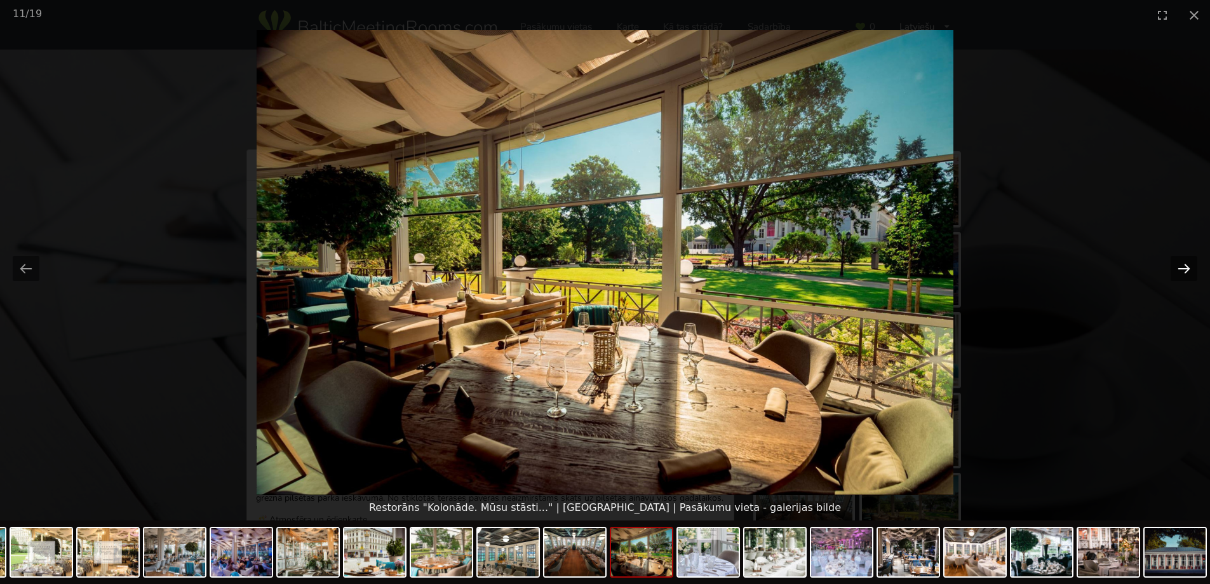
click at [1186, 269] on button "Next slide" at bounding box center [1184, 268] width 27 height 25
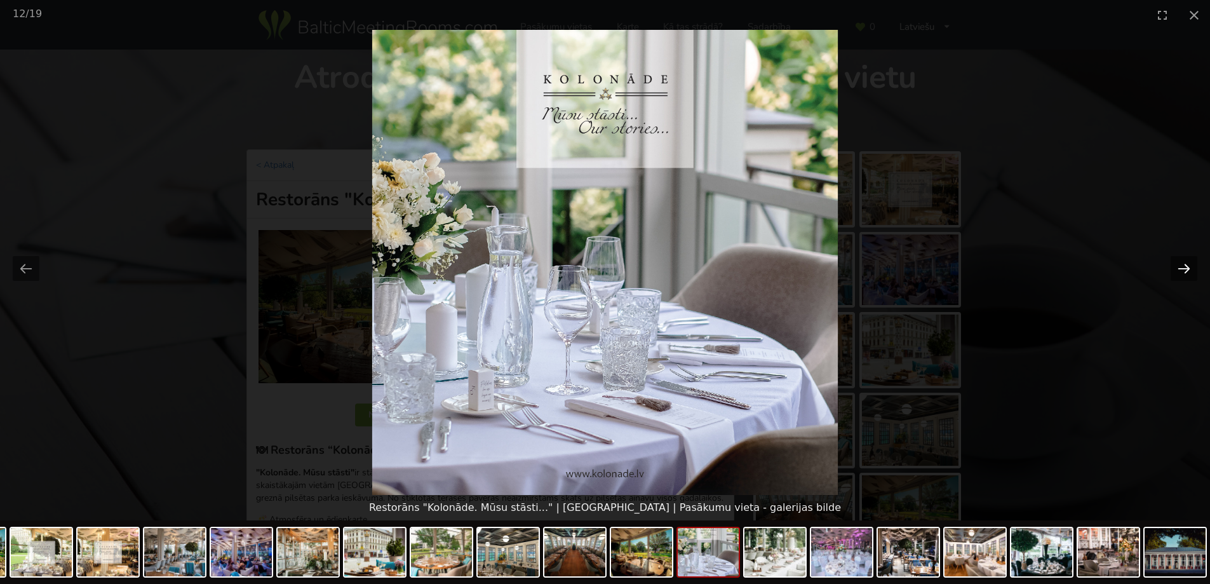
click at [1186, 269] on button "Next slide" at bounding box center [1184, 268] width 27 height 25
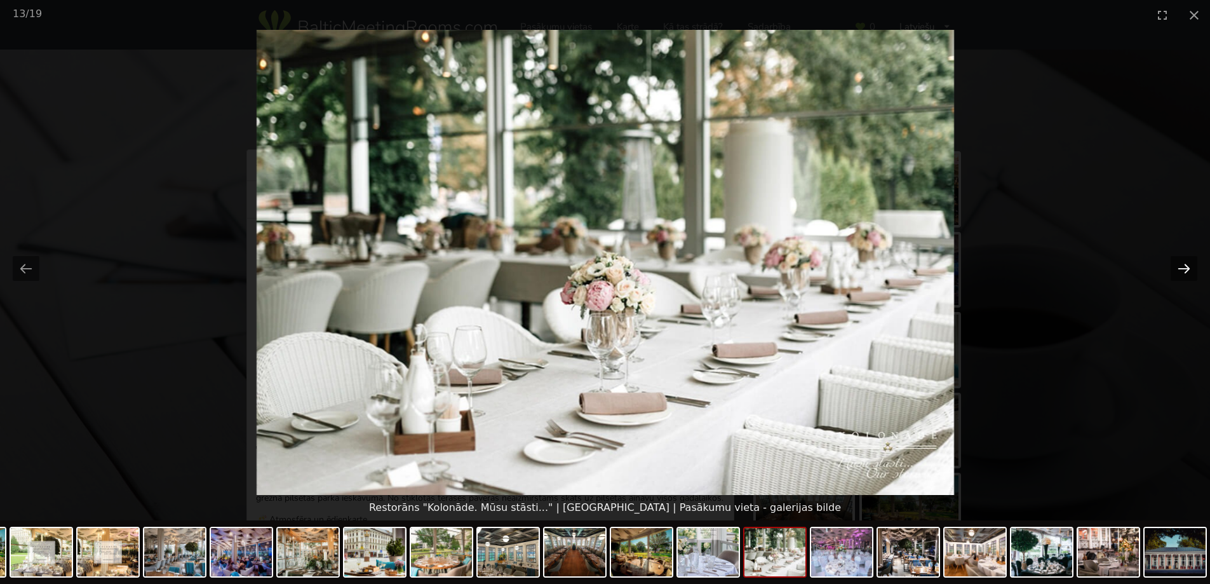
click at [1186, 269] on button "Next slide" at bounding box center [1184, 268] width 27 height 25
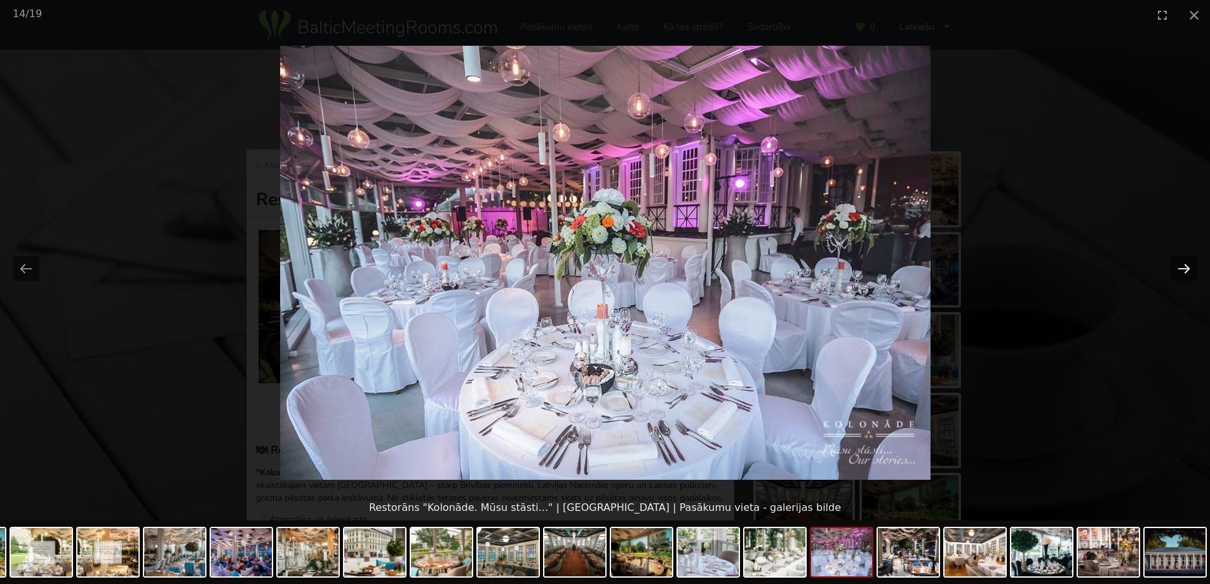
click at [1186, 269] on button "Next slide" at bounding box center [1184, 268] width 27 height 25
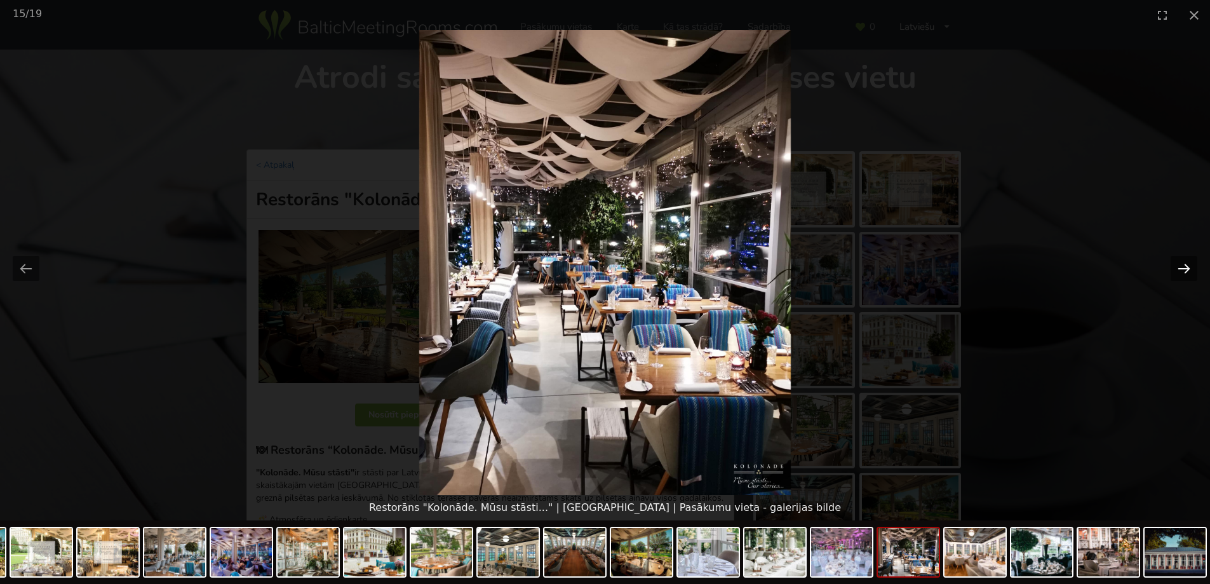
click at [1186, 269] on button "Next slide" at bounding box center [1184, 268] width 27 height 25
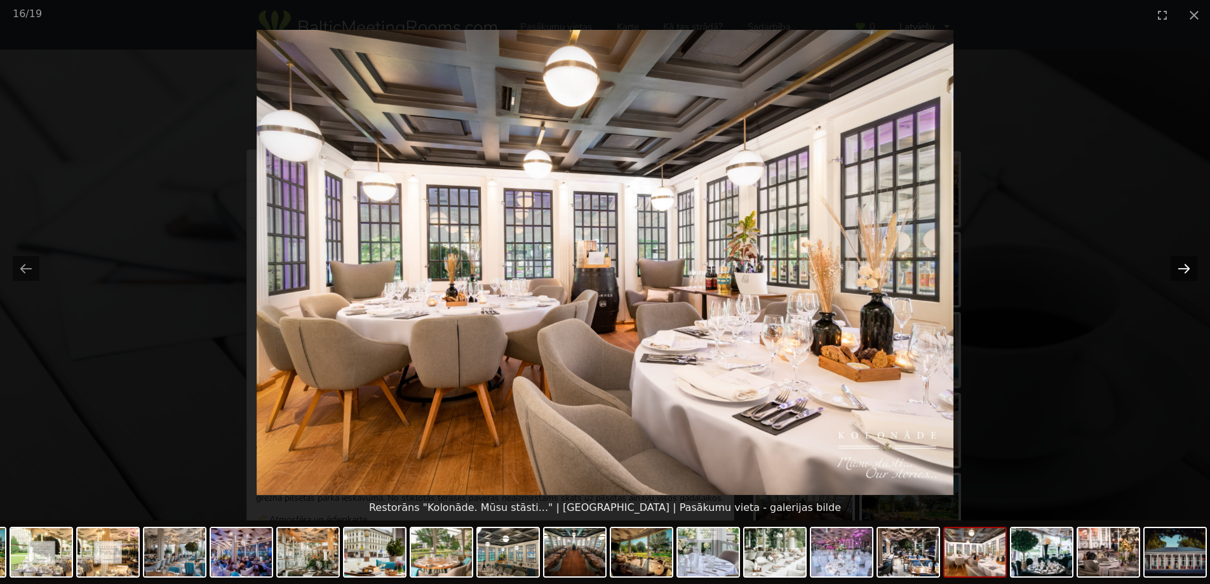
click at [1186, 269] on button "Next slide" at bounding box center [1184, 268] width 27 height 25
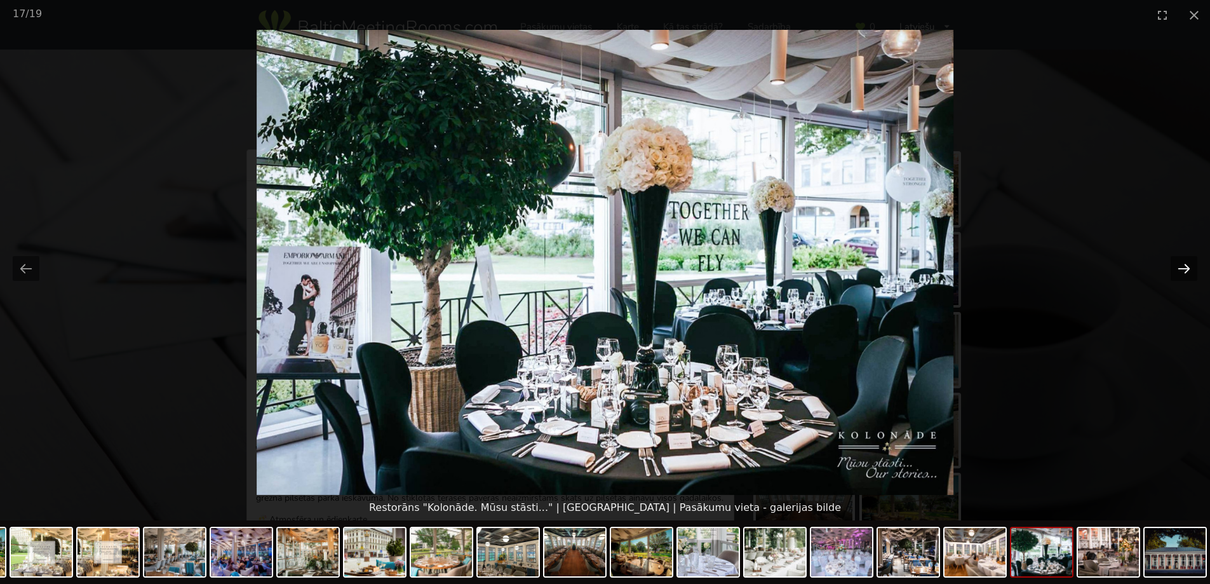
click at [1186, 269] on button "Next slide" at bounding box center [1184, 268] width 27 height 25
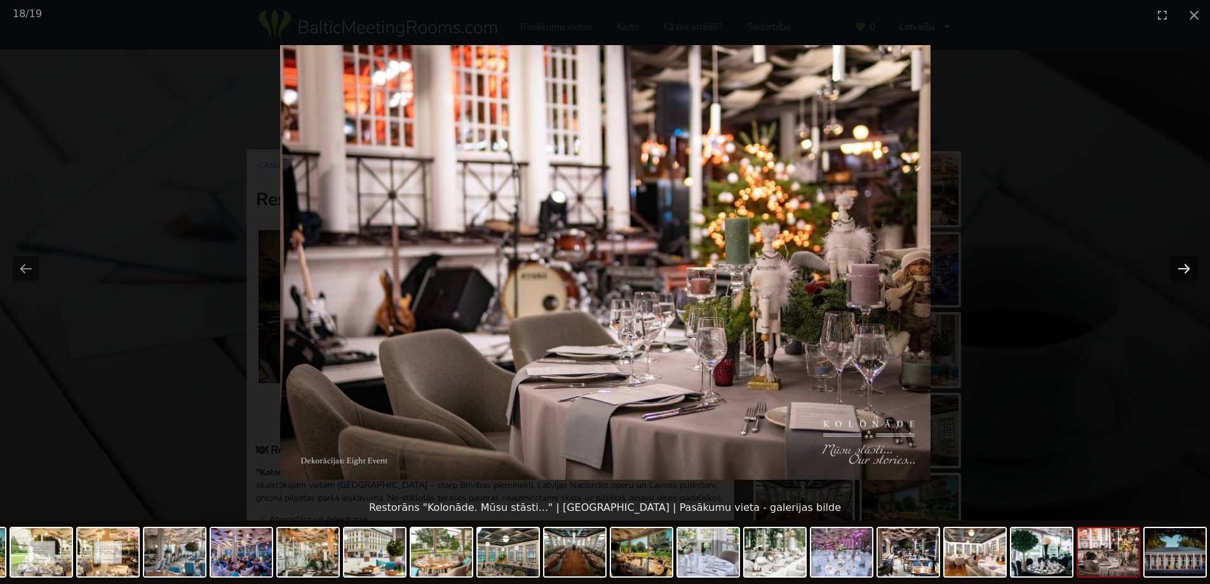
click at [1186, 269] on button "Next slide" at bounding box center [1184, 268] width 27 height 25
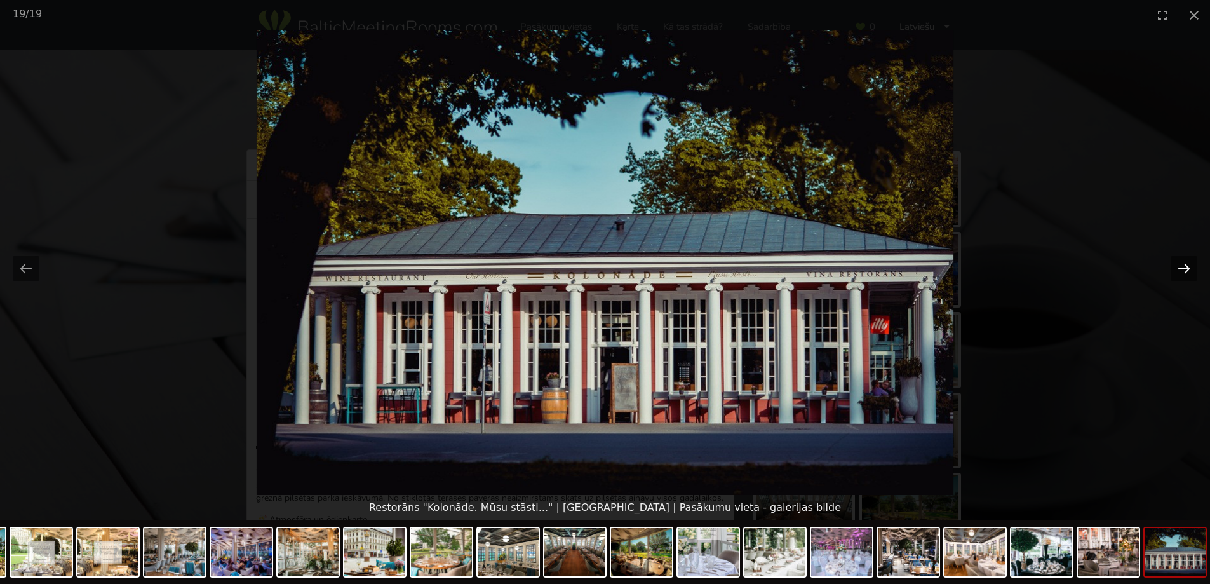
click at [1186, 269] on button "Next slide" at bounding box center [1184, 268] width 27 height 25
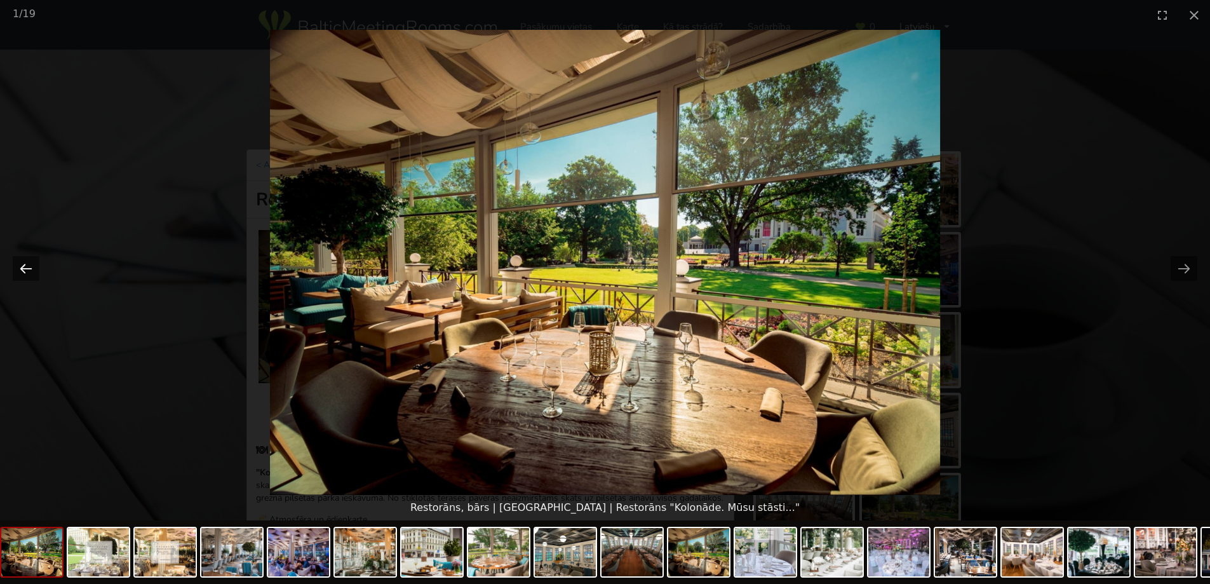
click at [27, 269] on button "Previous slide" at bounding box center [26, 268] width 27 height 25
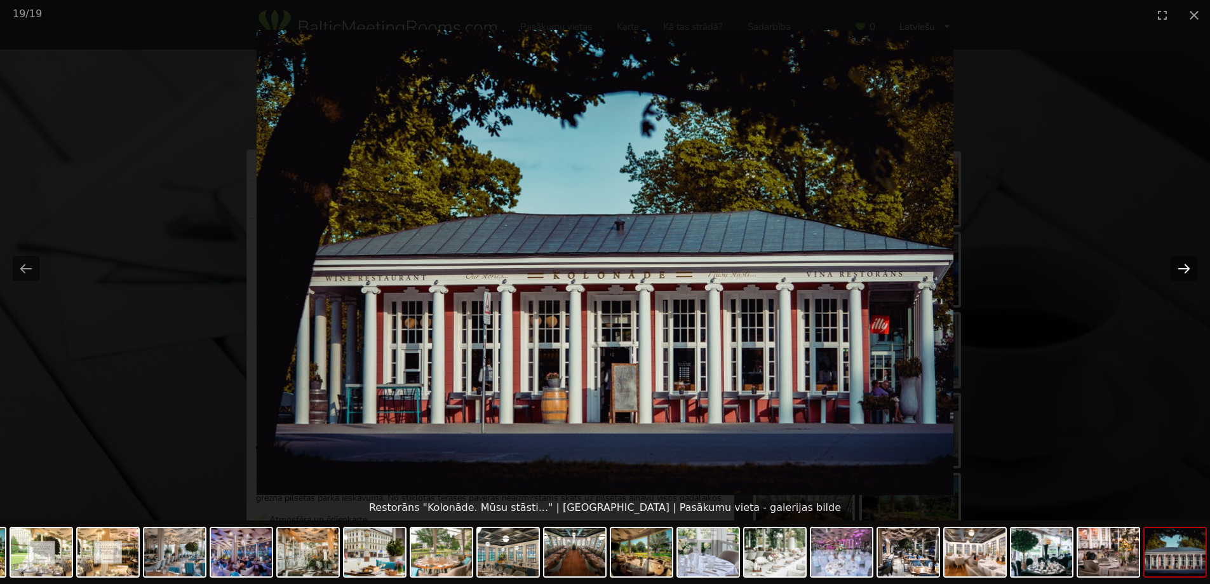
click at [1186, 263] on button "Next slide" at bounding box center [1184, 268] width 27 height 25
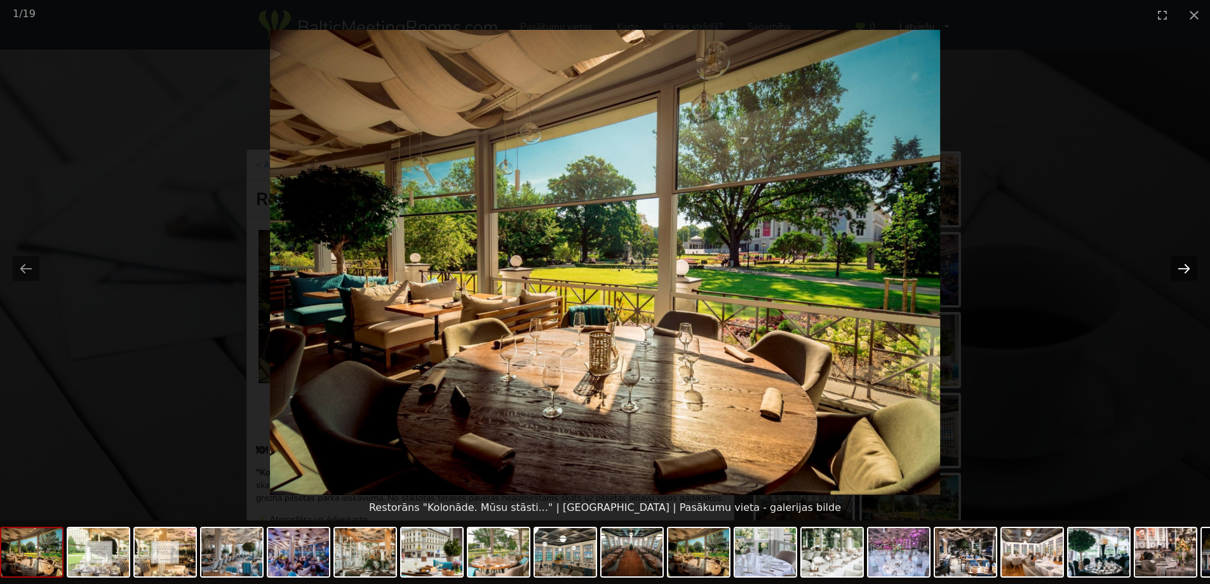
click at [1186, 263] on button "Next slide" at bounding box center [1184, 268] width 27 height 25
click at [1194, 10] on button "Close gallery" at bounding box center [1195, 15] width 32 height 30
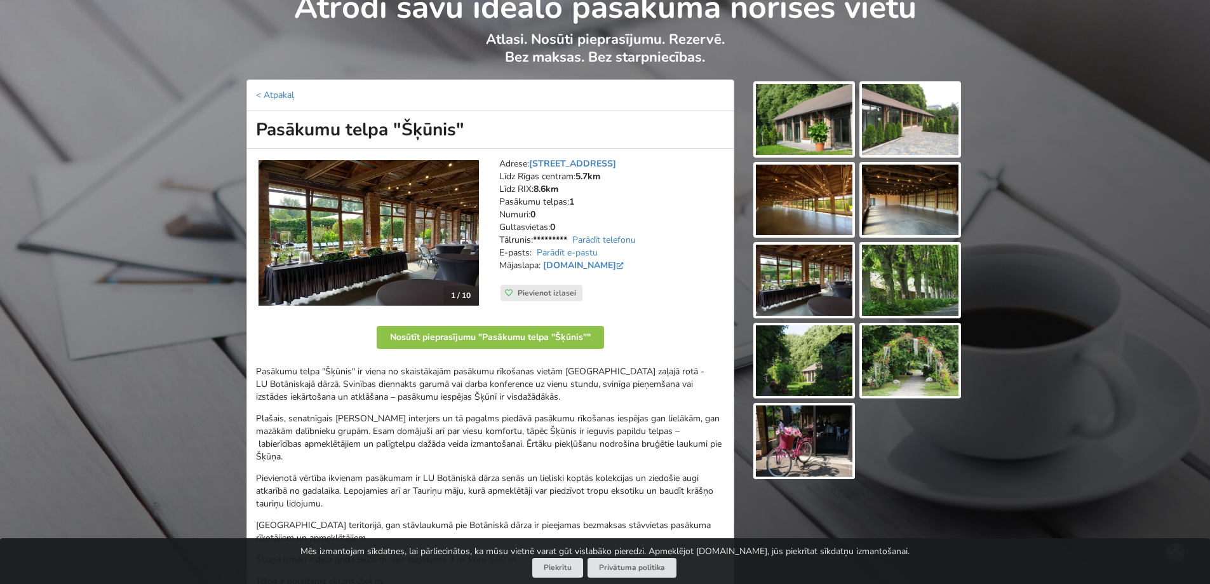
scroll to position [64, 0]
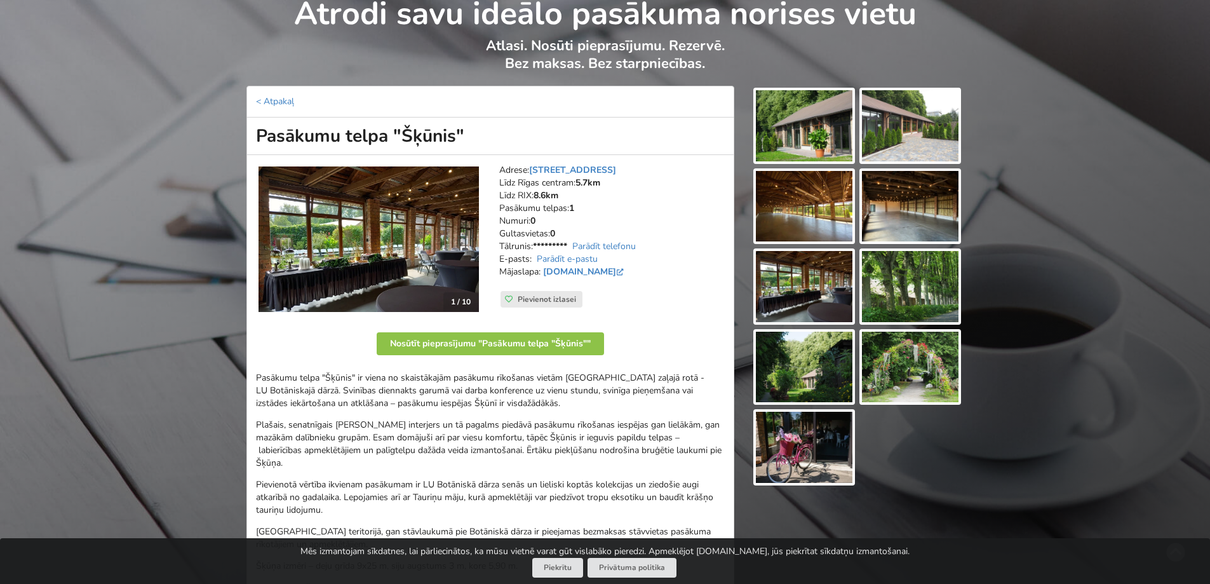
click at [794, 135] on img at bounding box center [804, 125] width 97 height 71
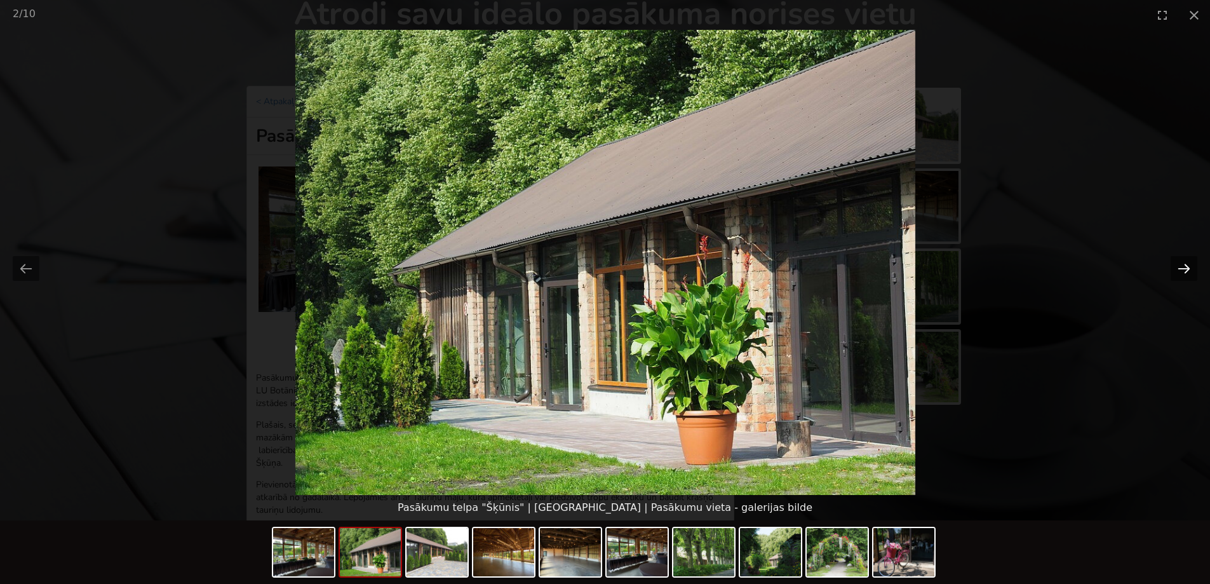
click at [1182, 265] on button "Next slide" at bounding box center [1184, 268] width 27 height 25
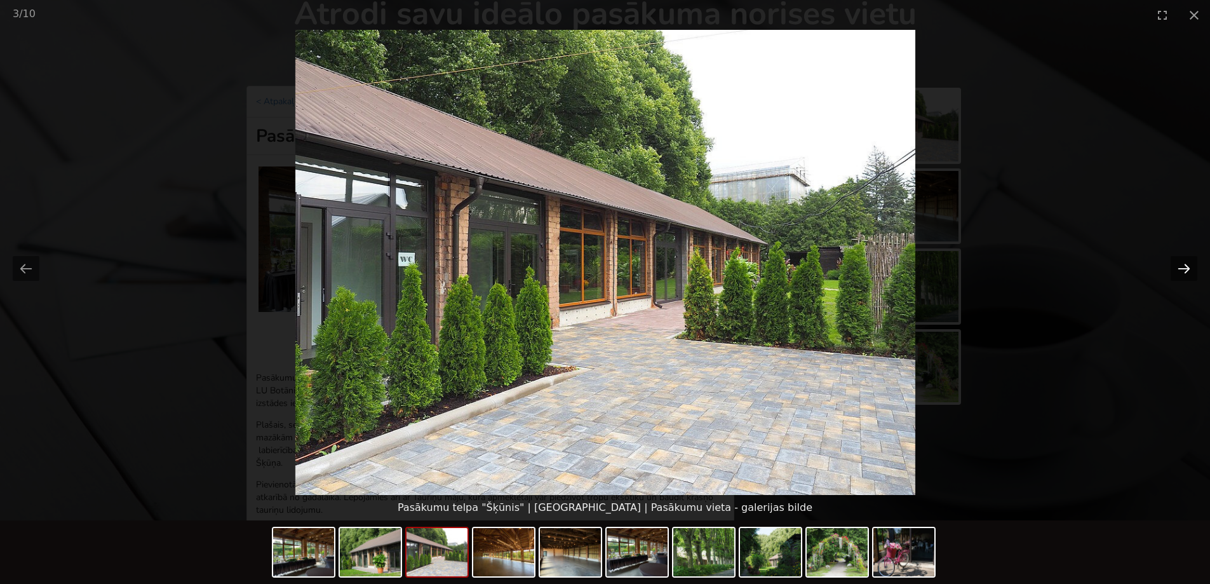
click at [1182, 265] on button "Next slide" at bounding box center [1184, 268] width 27 height 25
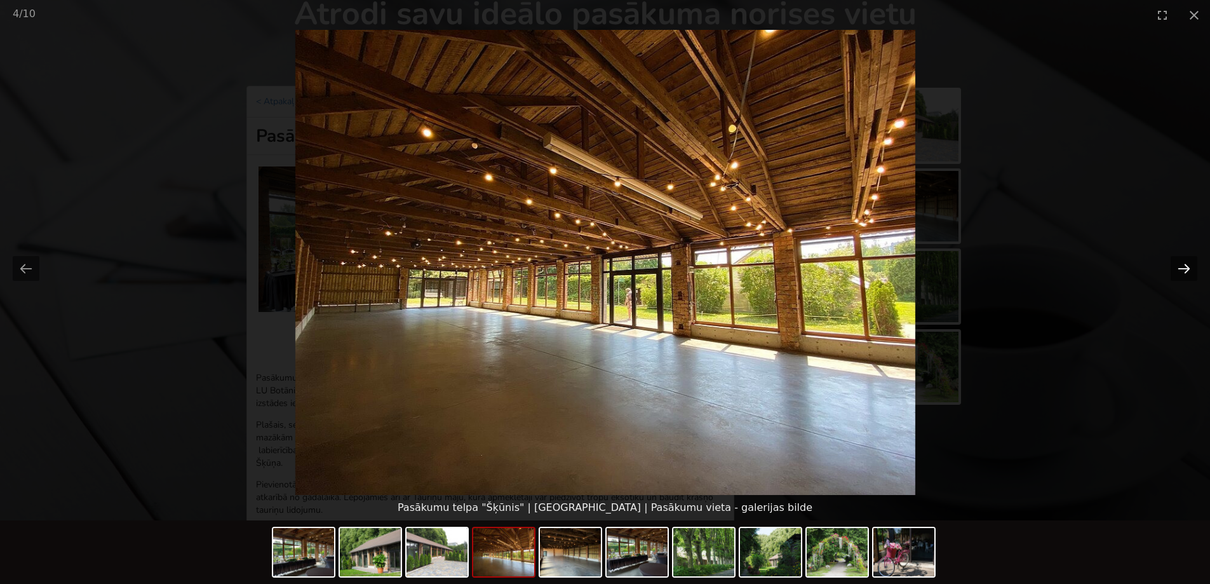
click at [1182, 265] on button "Next slide" at bounding box center [1184, 268] width 27 height 25
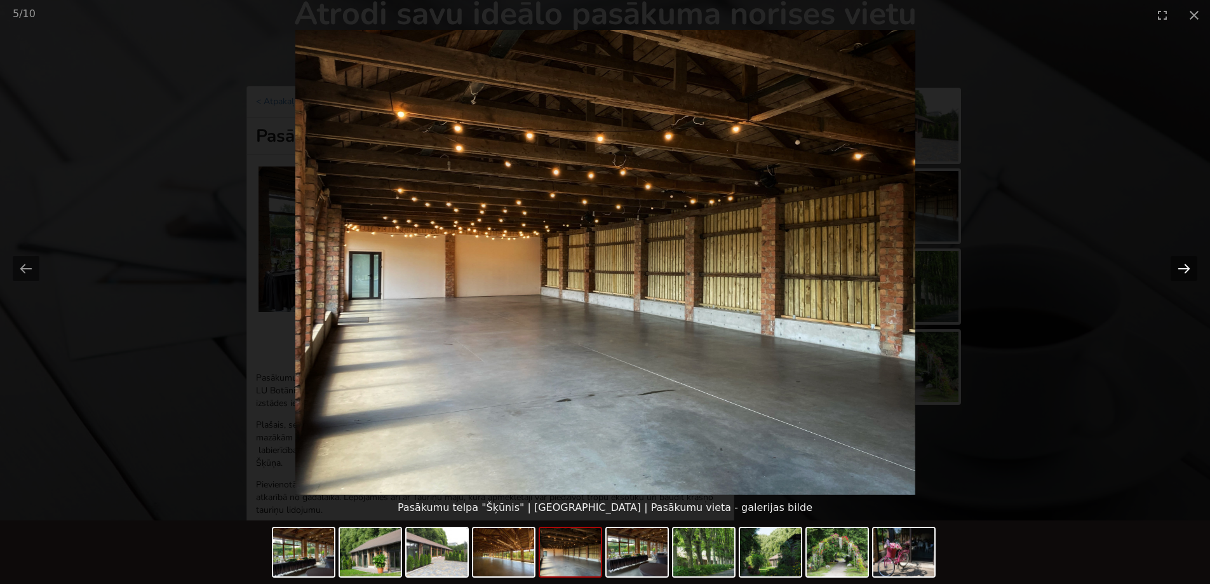
click at [1182, 265] on button "Next slide" at bounding box center [1184, 268] width 27 height 25
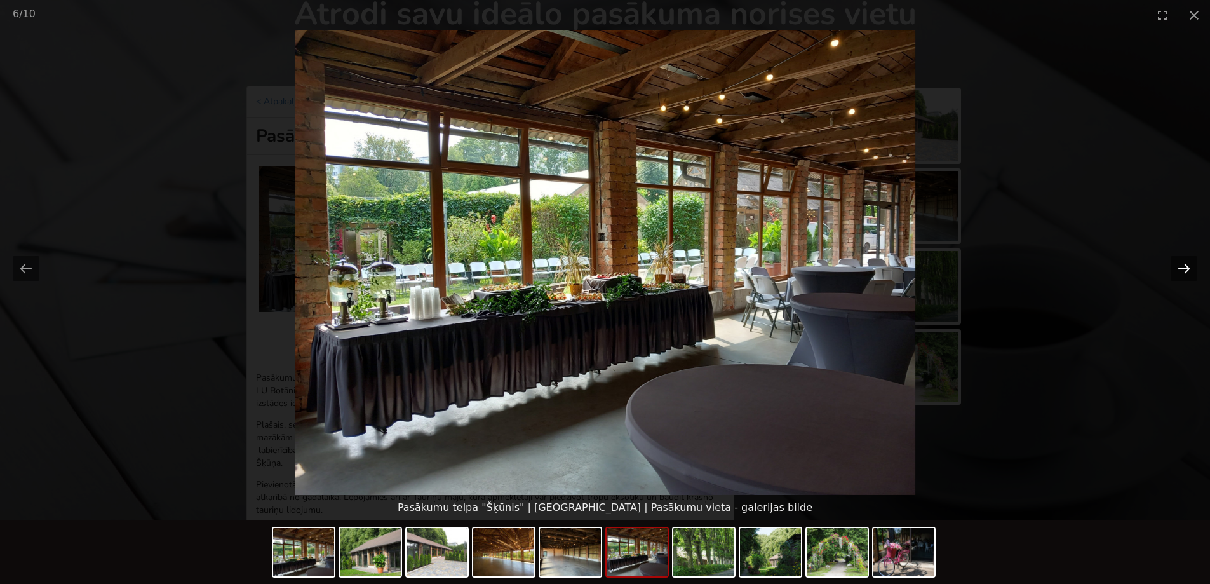
click at [1182, 265] on button "Next slide" at bounding box center [1184, 268] width 27 height 25
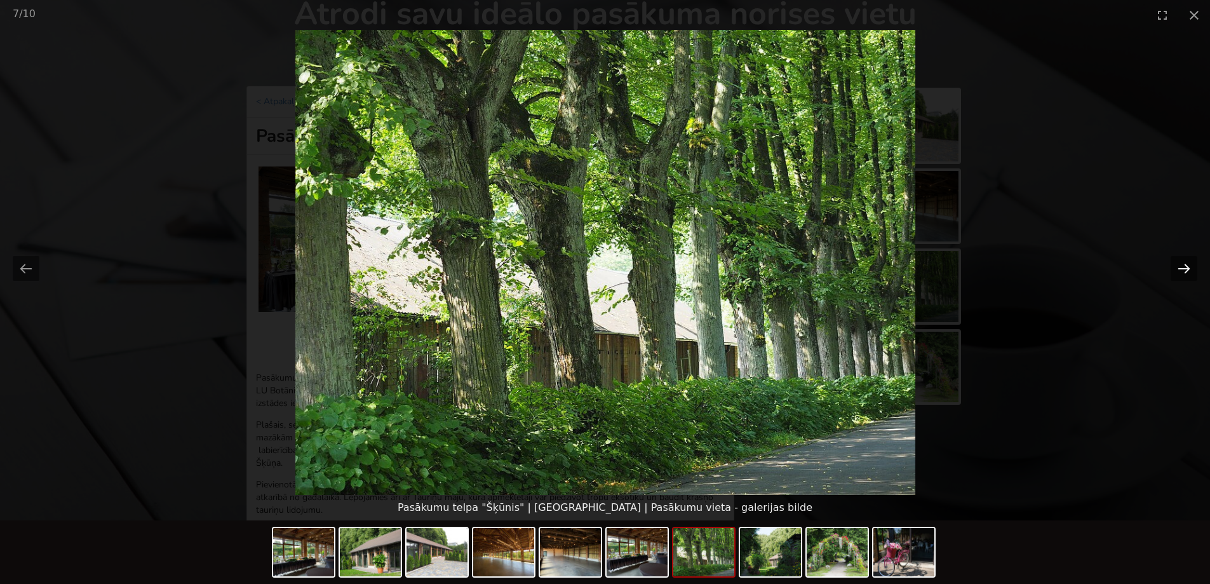
click at [1182, 265] on button "Next slide" at bounding box center [1184, 268] width 27 height 25
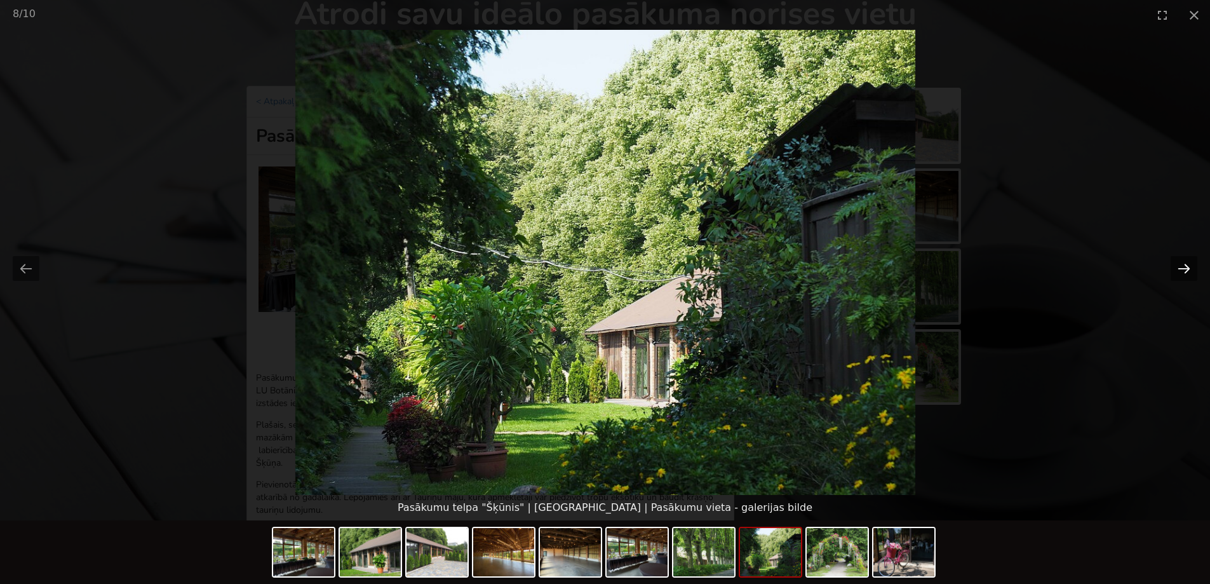
click at [1182, 265] on button "Next slide" at bounding box center [1184, 268] width 27 height 25
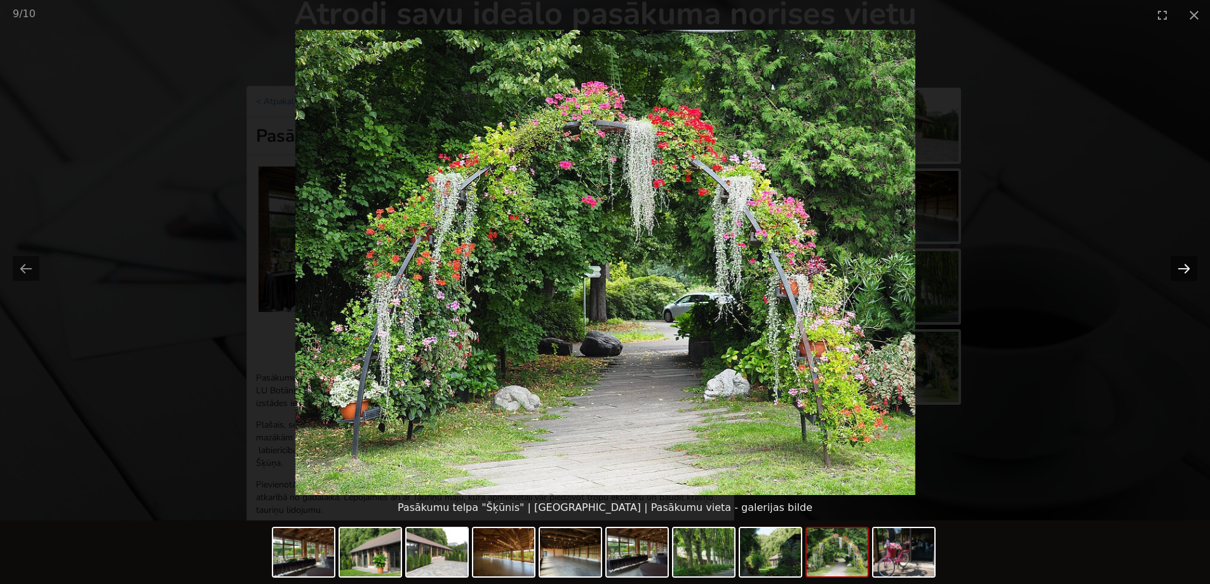
click at [1182, 265] on button "Next slide" at bounding box center [1184, 268] width 27 height 25
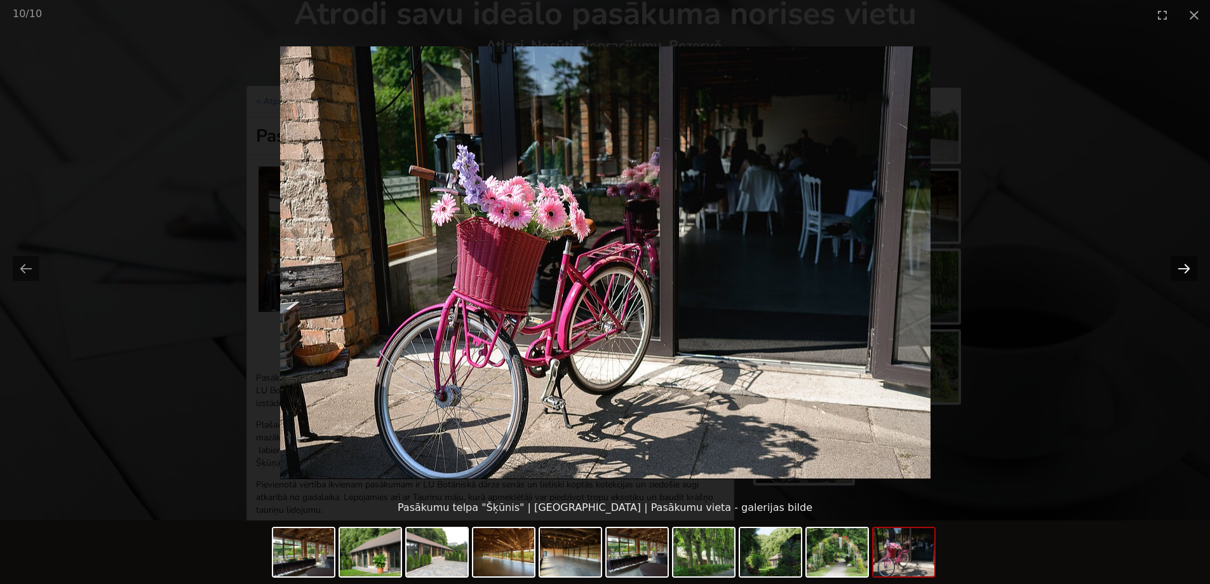
click at [1182, 265] on button "Next slide" at bounding box center [1184, 268] width 27 height 25
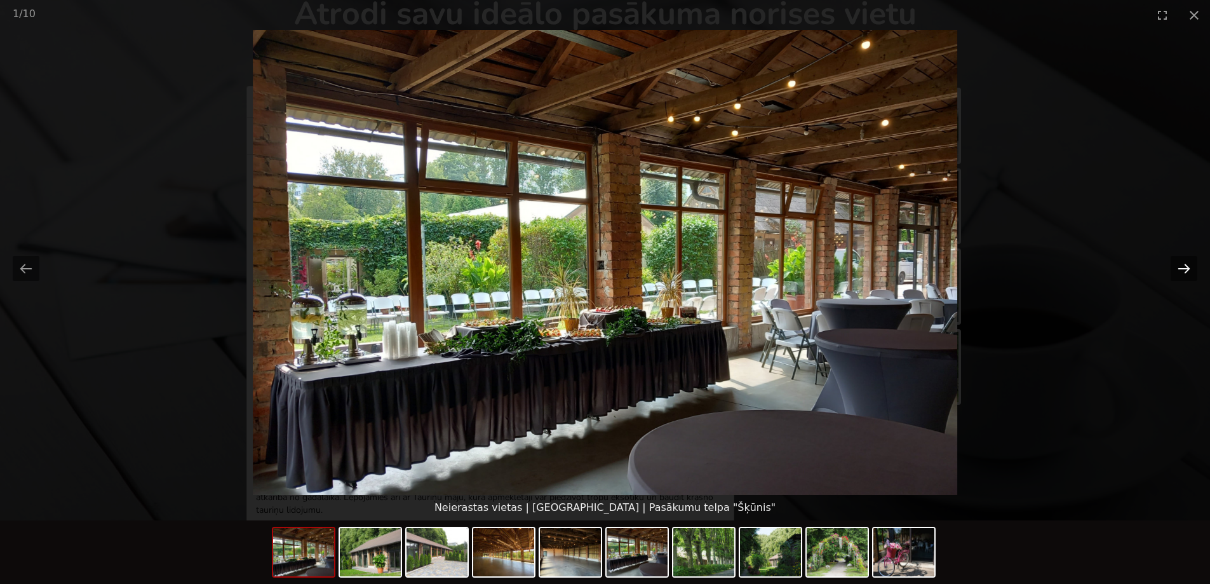
click at [1182, 265] on button "Next slide" at bounding box center [1184, 268] width 27 height 25
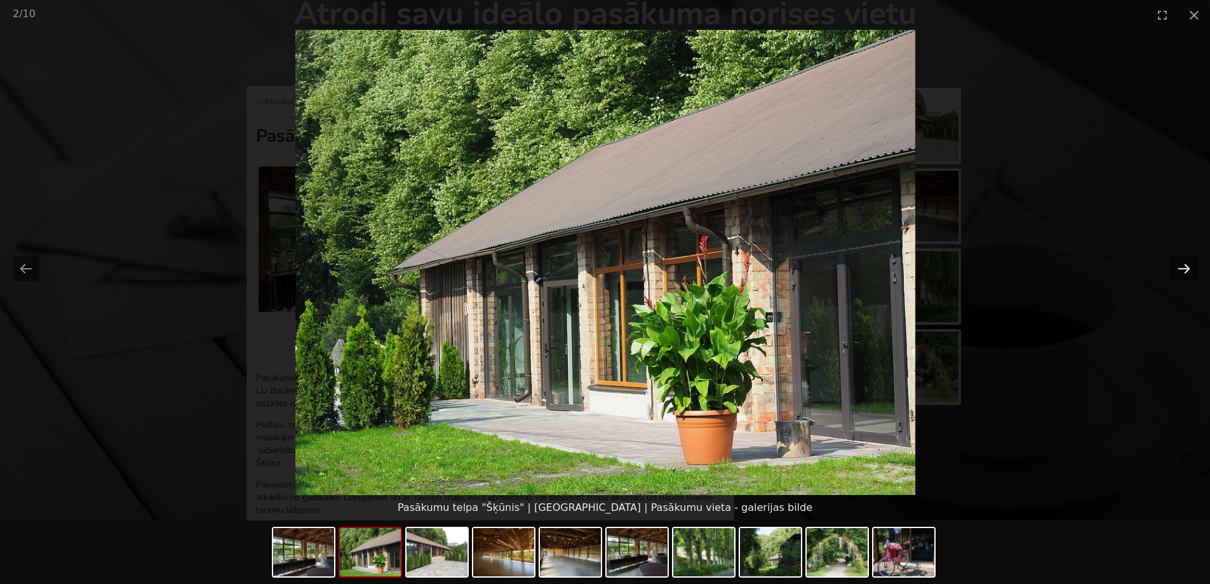
click at [1182, 265] on button "Next slide" at bounding box center [1184, 268] width 27 height 25
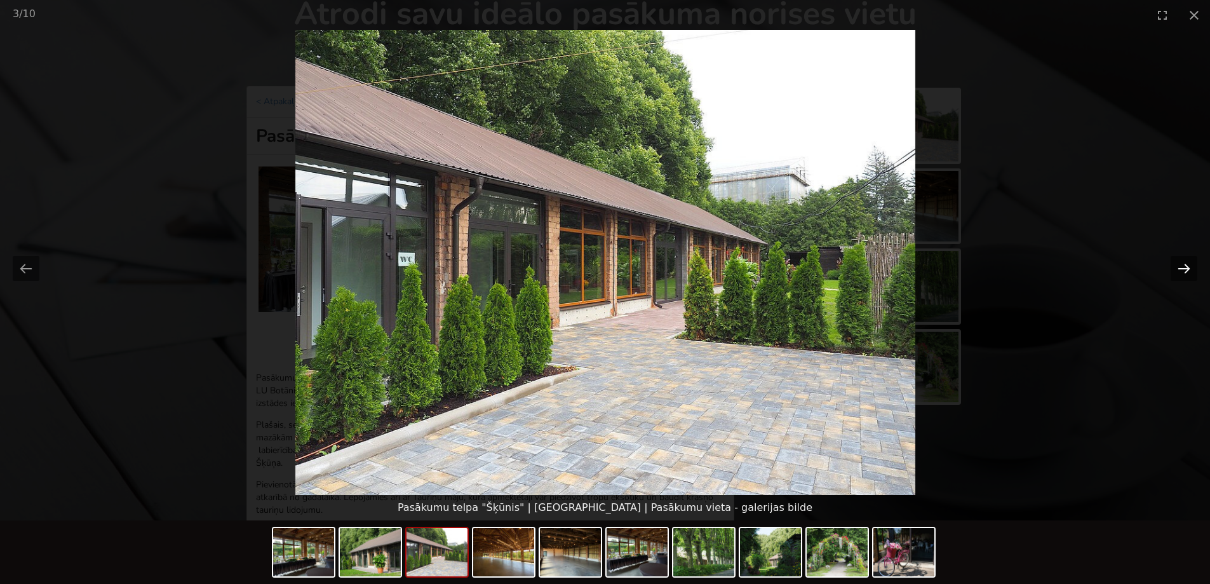
click at [1181, 265] on button "Next slide" at bounding box center [1184, 268] width 27 height 25
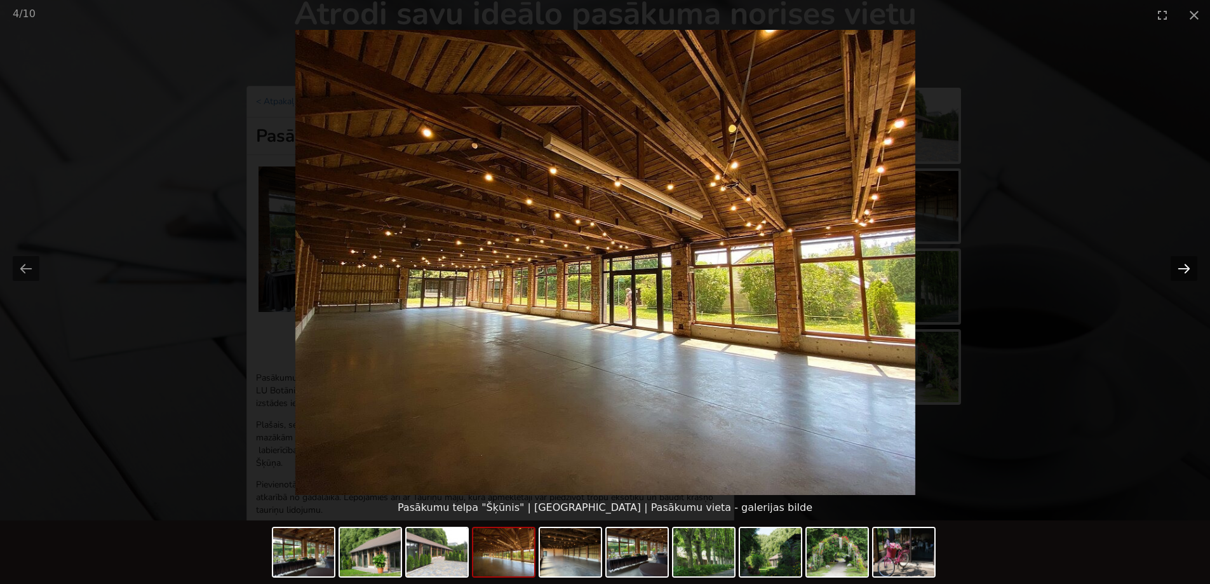
click at [1181, 265] on button "Next slide" at bounding box center [1184, 268] width 27 height 25
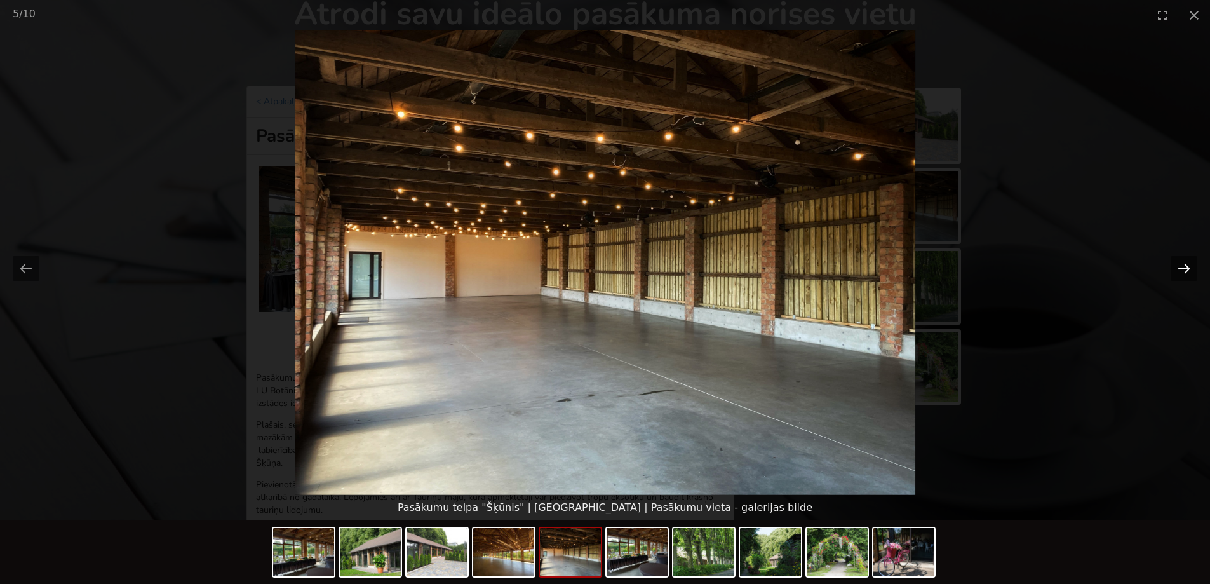
click at [1181, 265] on button "Next slide" at bounding box center [1184, 268] width 27 height 25
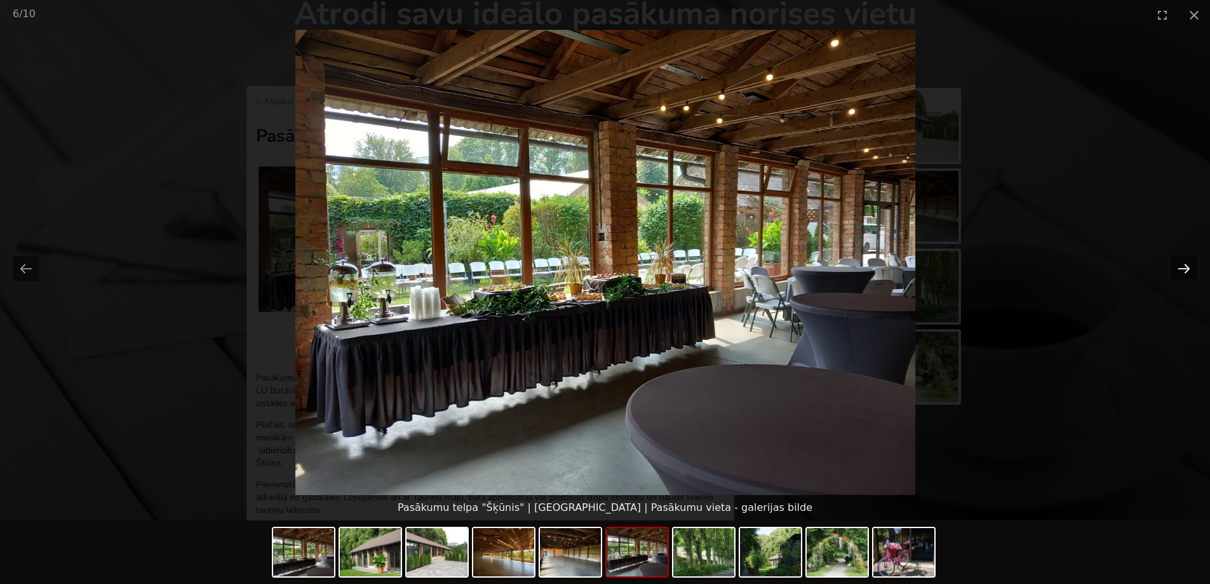
click at [1181, 265] on button "Next slide" at bounding box center [1184, 268] width 27 height 25
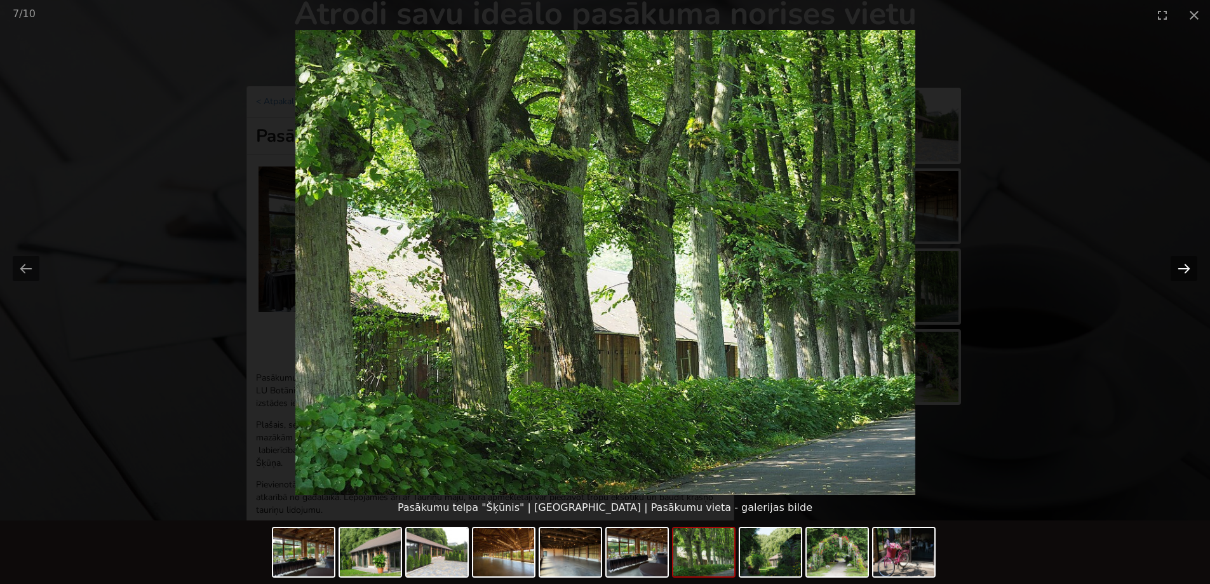
click at [1181, 265] on button "Next slide" at bounding box center [1184, 268] width 27 height 25
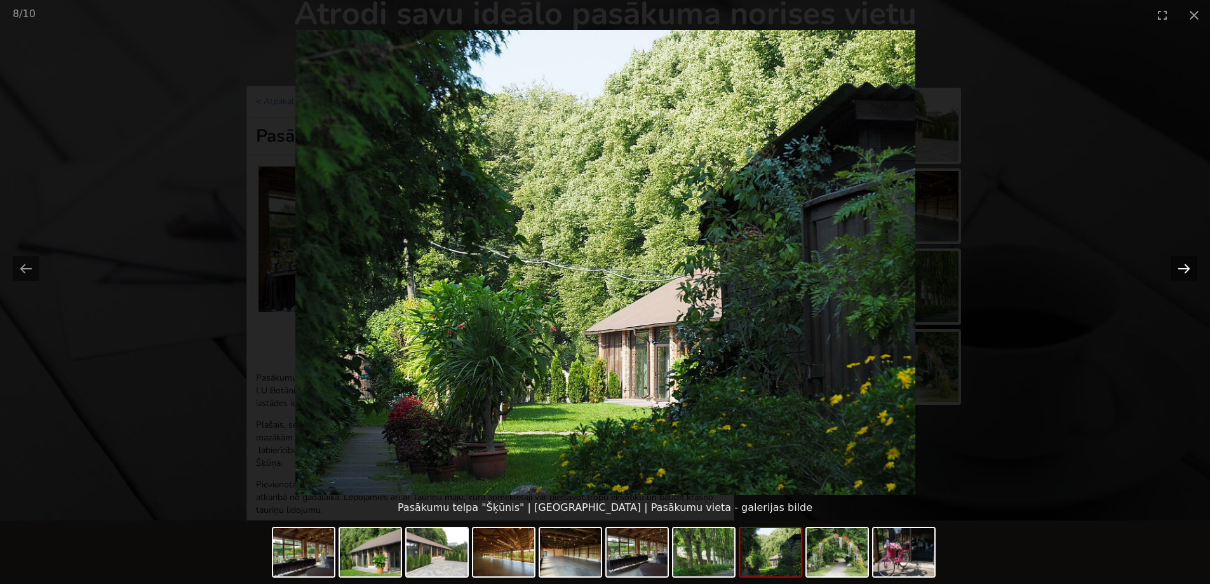
click at [1181, 265] on button "Next slide" at bounding box center [1184, 268] width 27 height 25
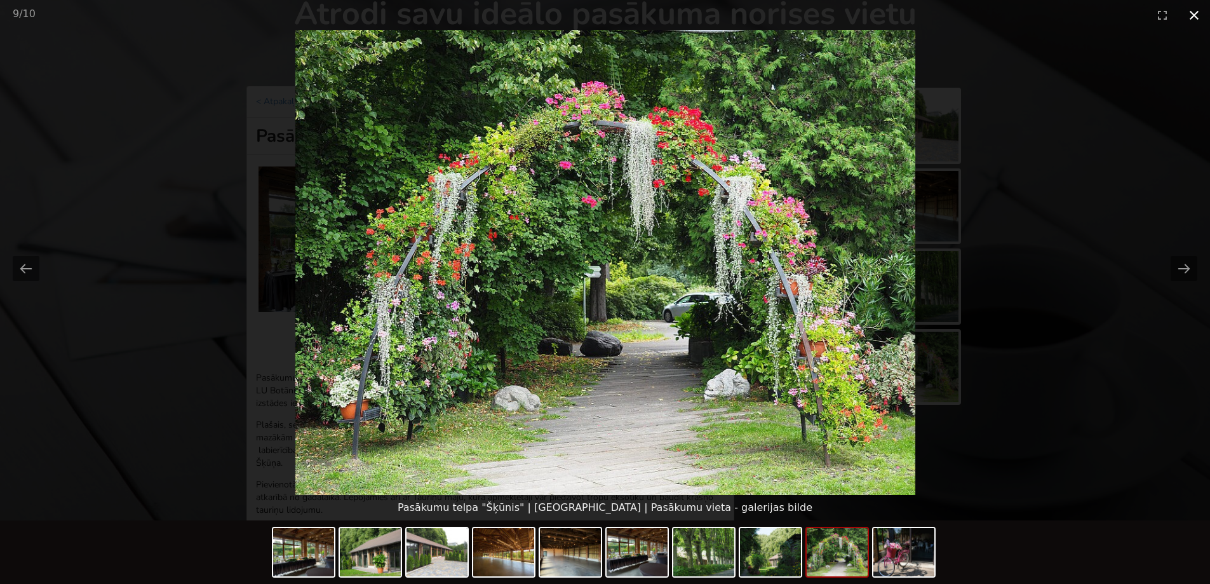
click at [1197, 15] on button "Close gallery" at bounding box center [1195, 15] width 32 height 30
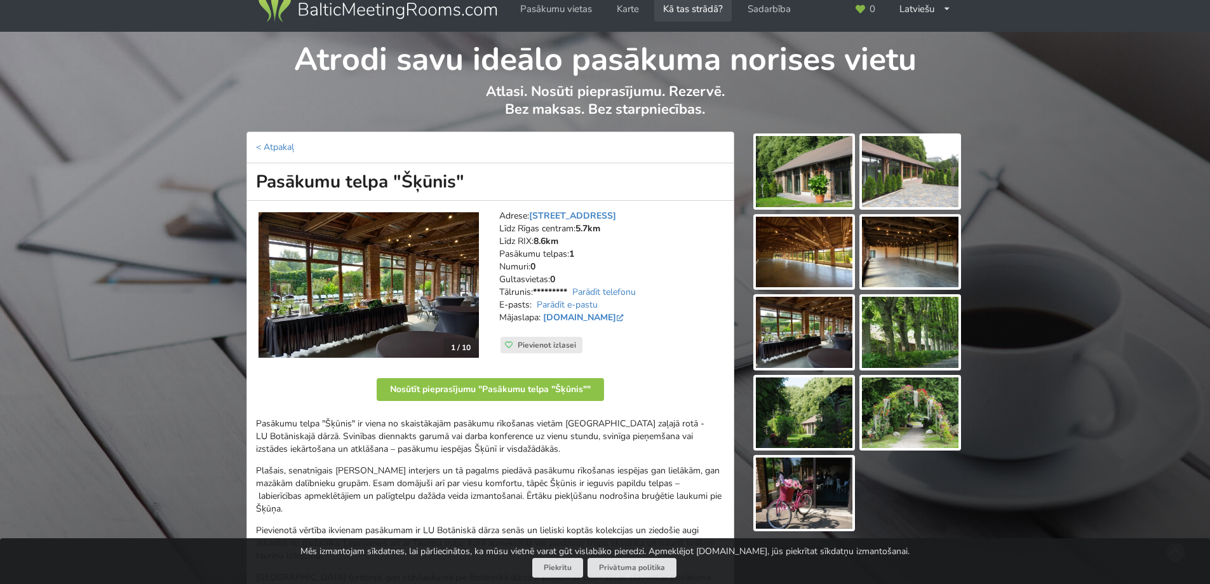
scroll to position [0, 0]
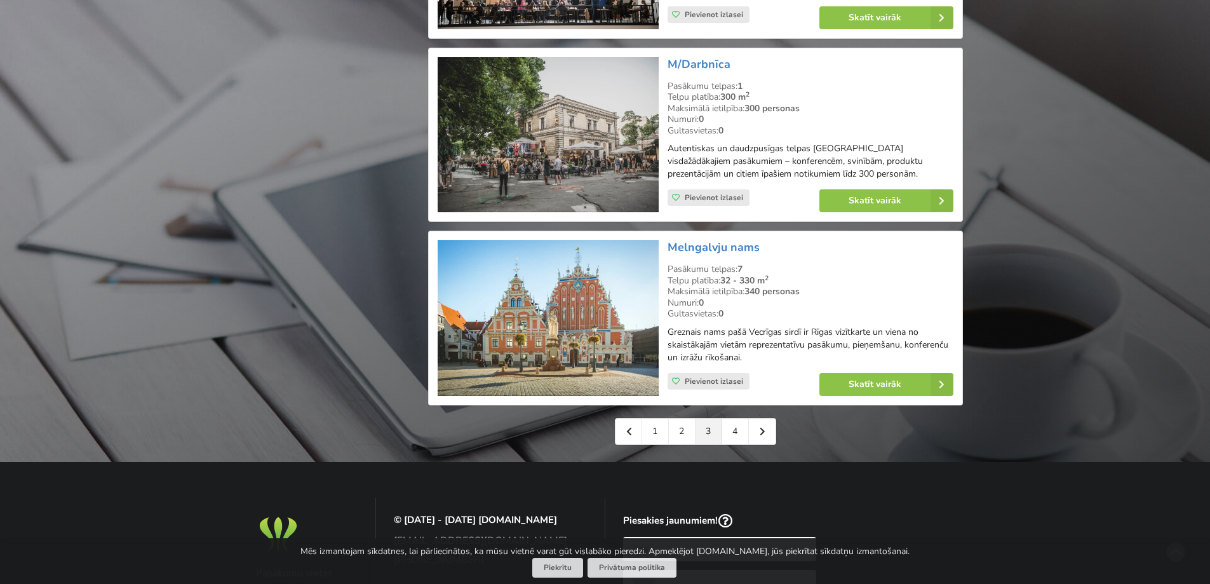
scroll to position [2796, 0]
click at [729, 418] on link "4" at bounding box center [735, 430] width 27 height 25
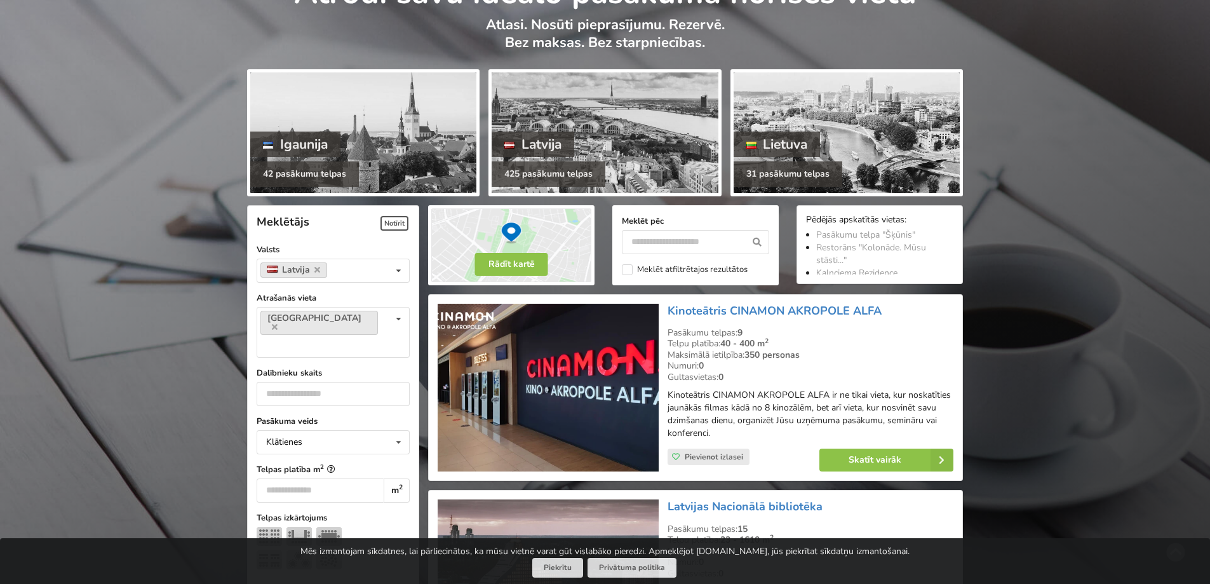
scroll to position [127, 0]
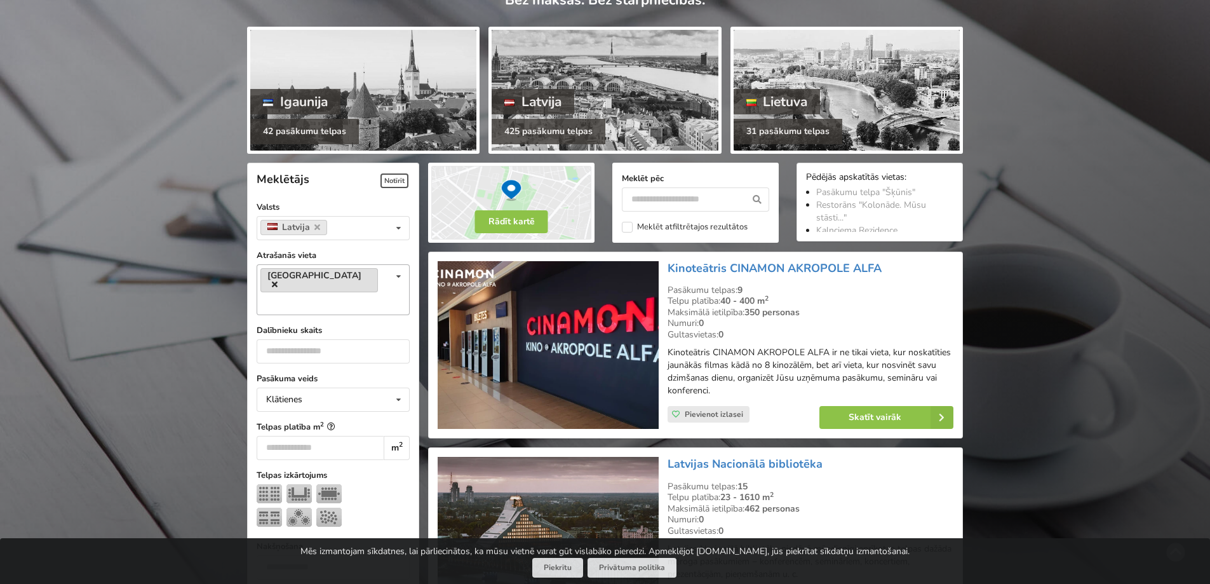
click at [278, 280] on icon at bounding box center [275, 284] width 6 height 8
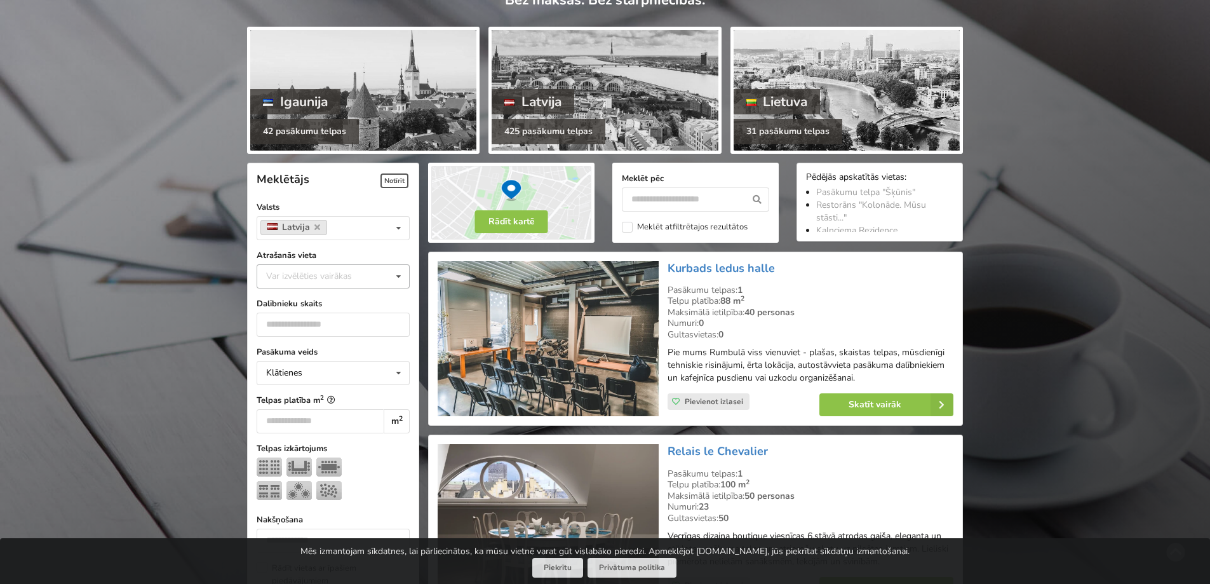
click at [346, 276] on div "Var izvēlēties vairākas" at bounding box center [322, 276] width 118 height 15
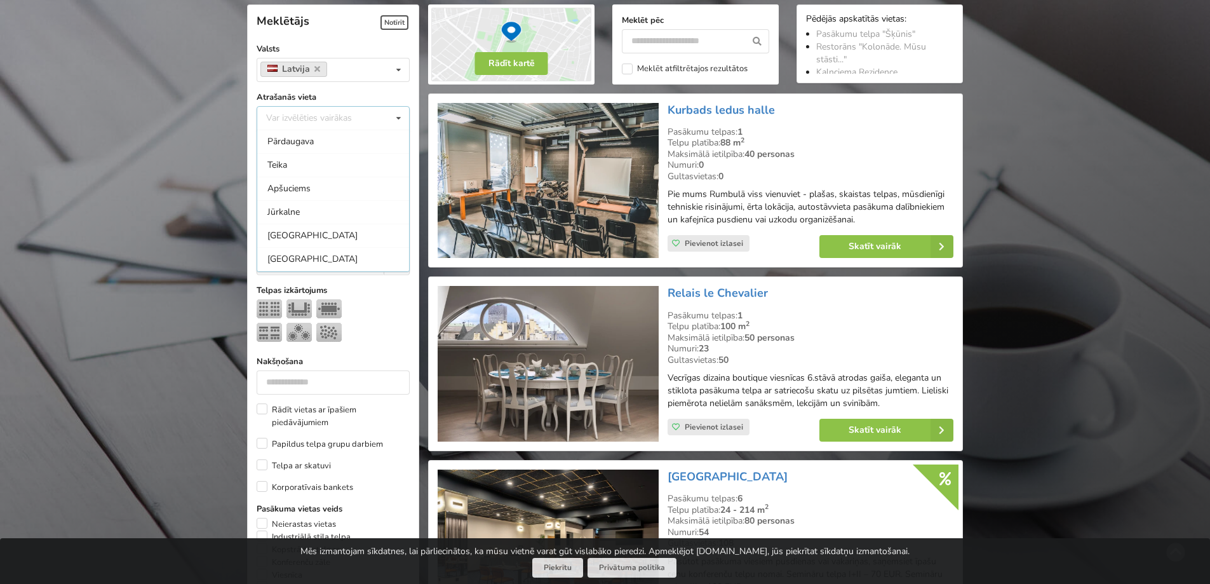
click at [306, 109] on div "Var izvēlēties vairākas Pārdaugava Teika Apšuciems Jūrkalne Mārupes novads Rīga…" at bounding box center [333, 118] width 153 height 24
click at [299, 193] on div "Jūrmala" at bounding box center [333, 193] width 152 height 24
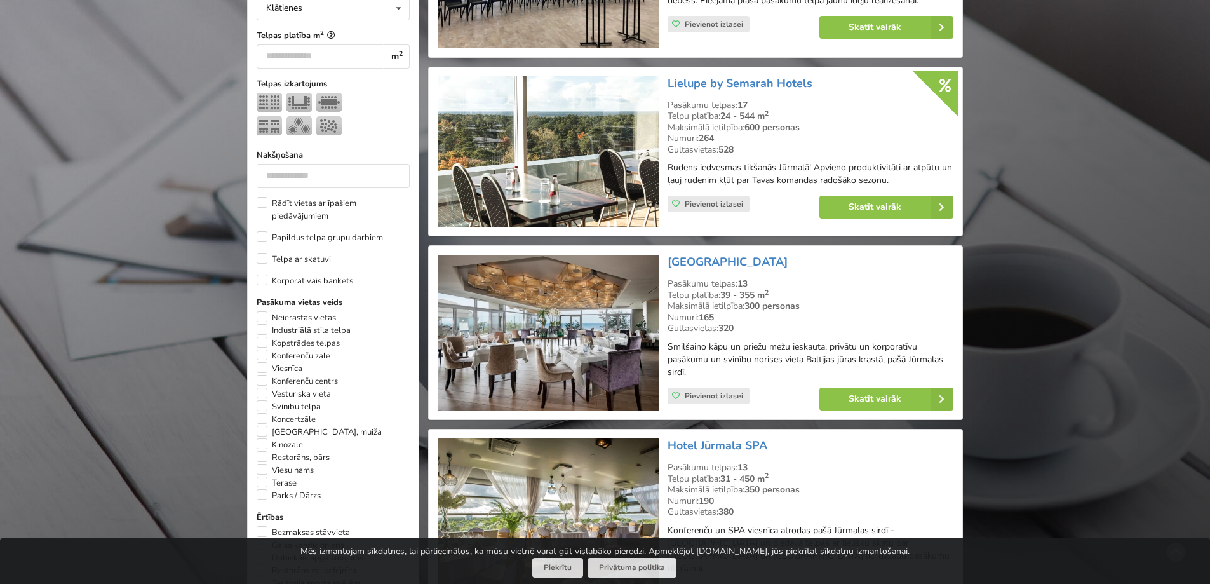
scroll to position [285, 0]
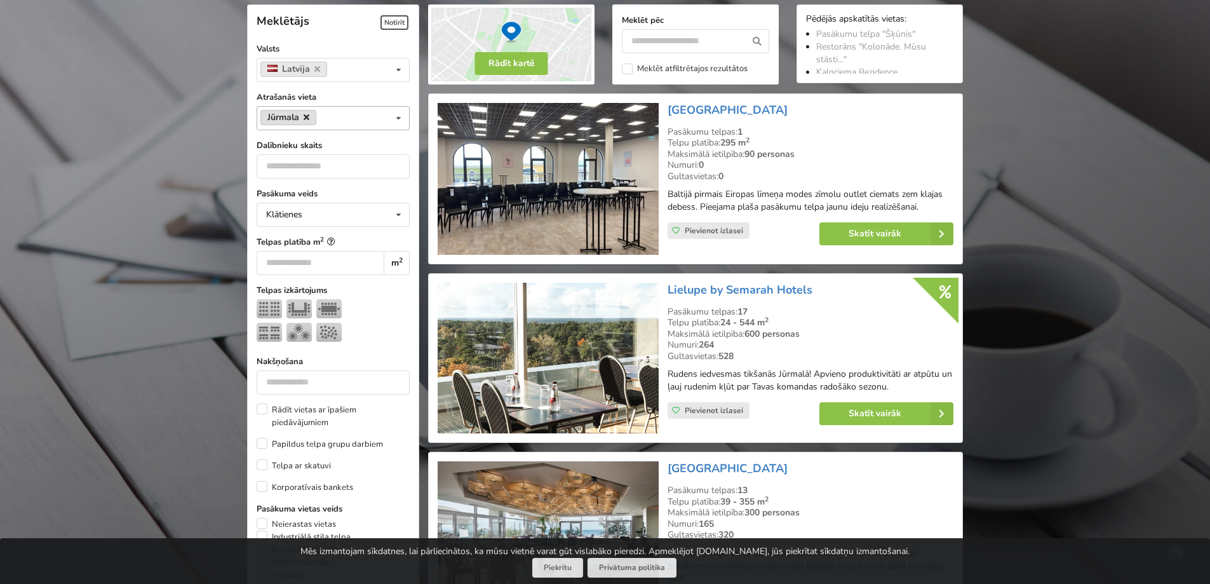
click at [309, 114] on icon at bounding box center [307, 117] width 6 height 8
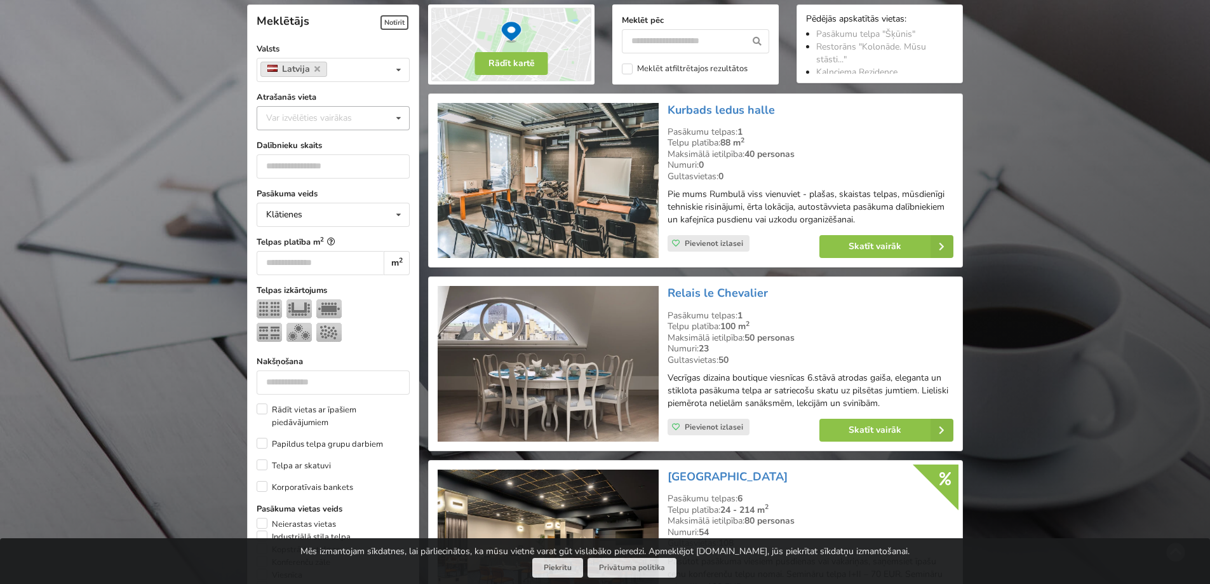
click at [309, 114] on div "Var izvēlēties vairākas" at bounding box center [322, 118] width 118 height 15
click at [309, 114] on div "Var izvēlēties vairākas Pārdaugava Teika Apšuciems Jūrkalne Mārupes novads Rīga…" at bounding box center [333, 118] width 153 height 24
click at [349, 119] on div "Var izvēlēties vairākas" at bounding box center [322, 118] width 118 height 15
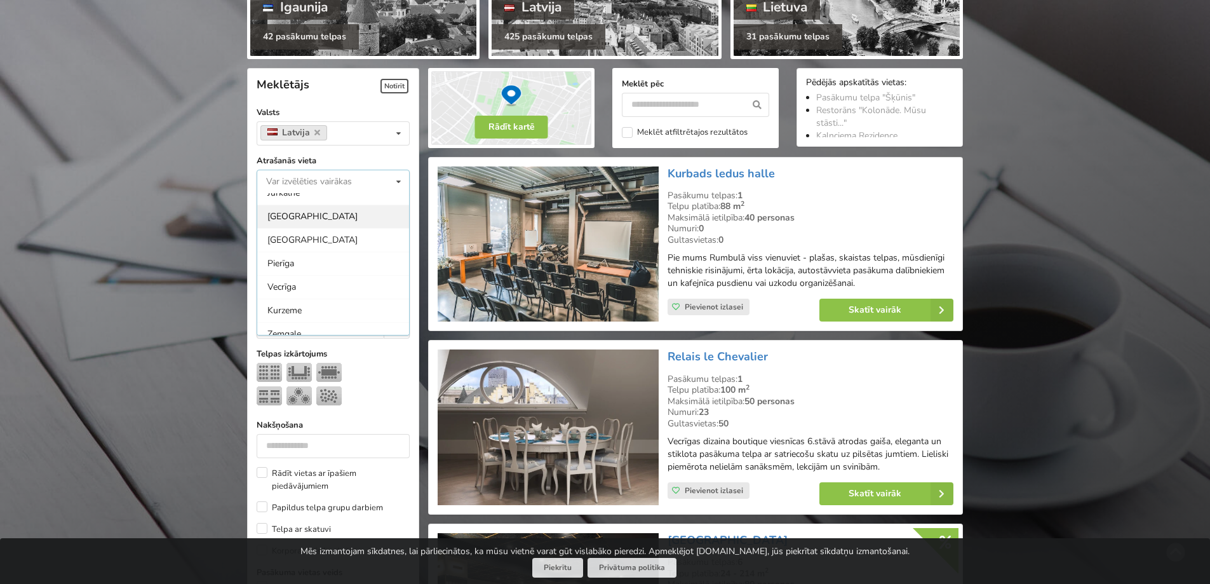
scroll to position [127, 0]
click at [311, 228] on div "Pierīga" at bounding box center [333, 219] width 152 height 24
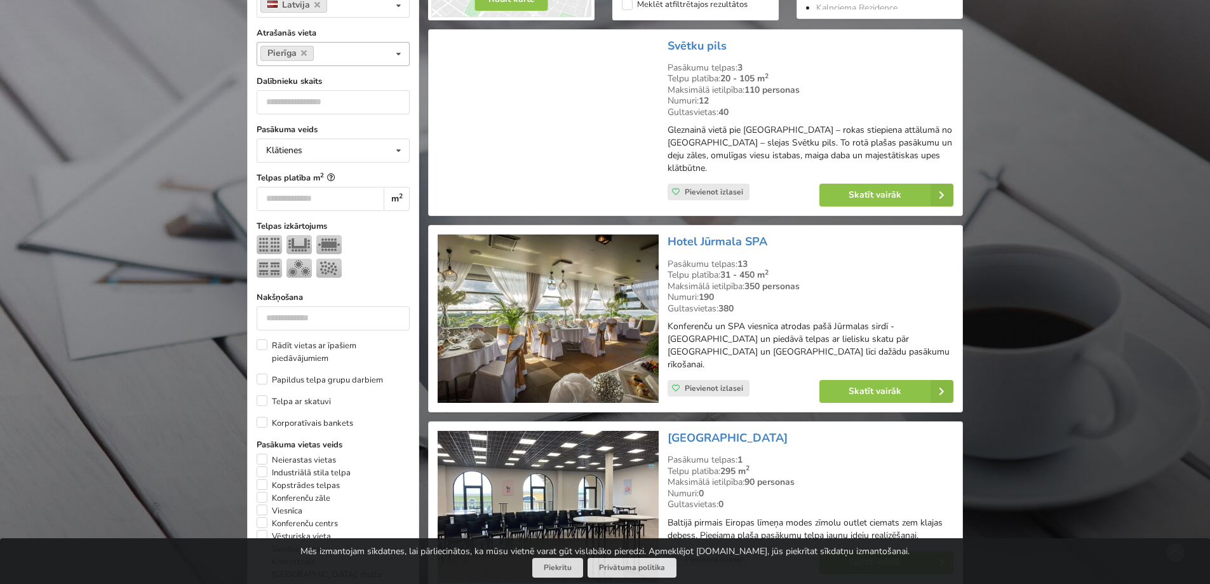
scroll to position [158, 0]
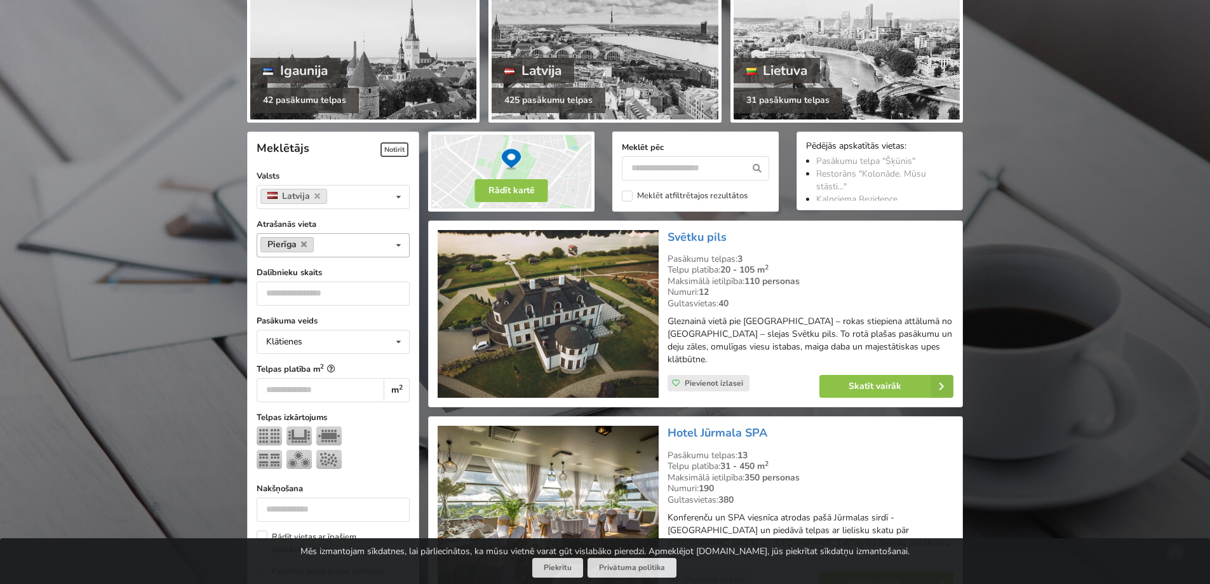
click at [308, 244] on link "Pierīga" at bounding box center [286, 244] width 53 height 15
click at [305, 245] on icon at bounding box center [304, 244] width 6 height 8
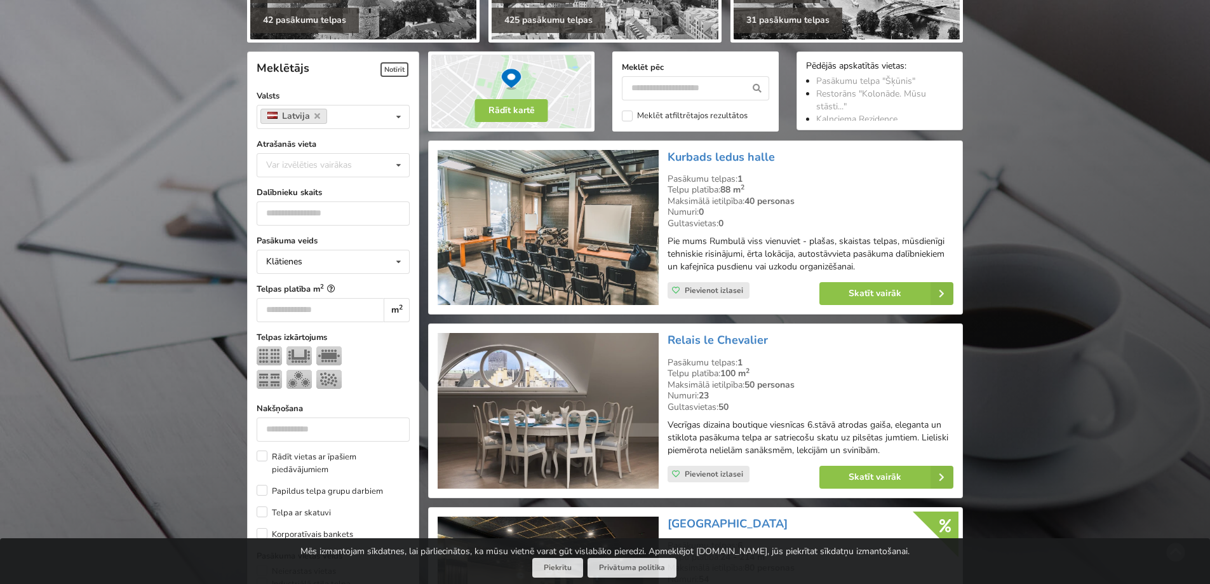
scroll to position [285, 0]
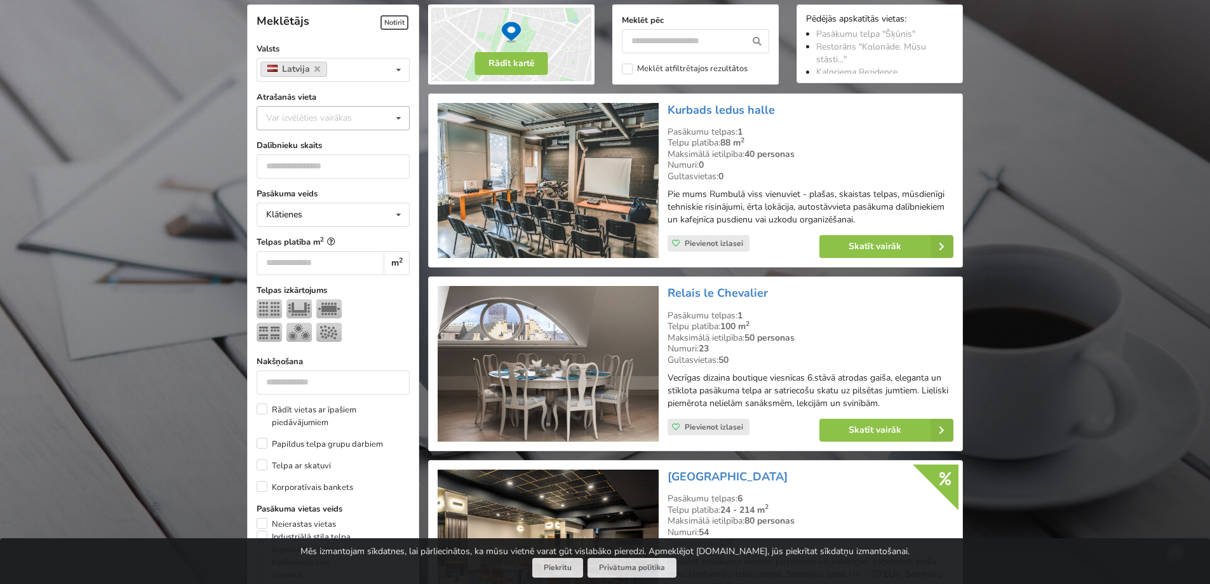
click at [335, 118] on div "Var izvēlēties vairākas" at bounding box center [322, 118] width 118 height 15
click at [299, 153] on div "Ogre" at bounding box center [333, 148] width 152 height 24
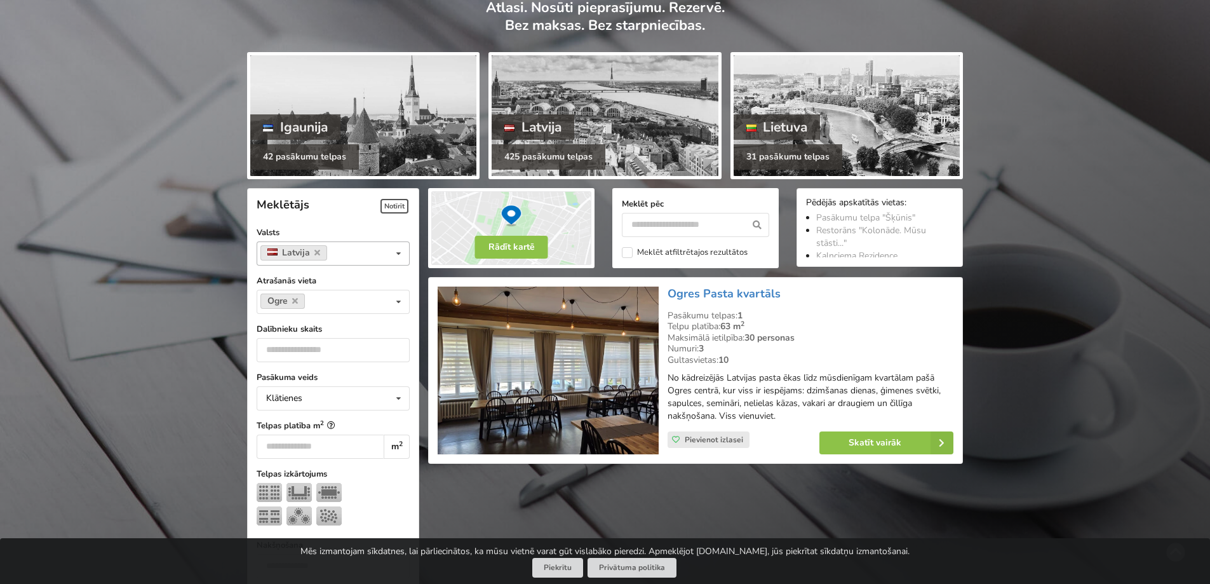
scroll to position [95, 0]
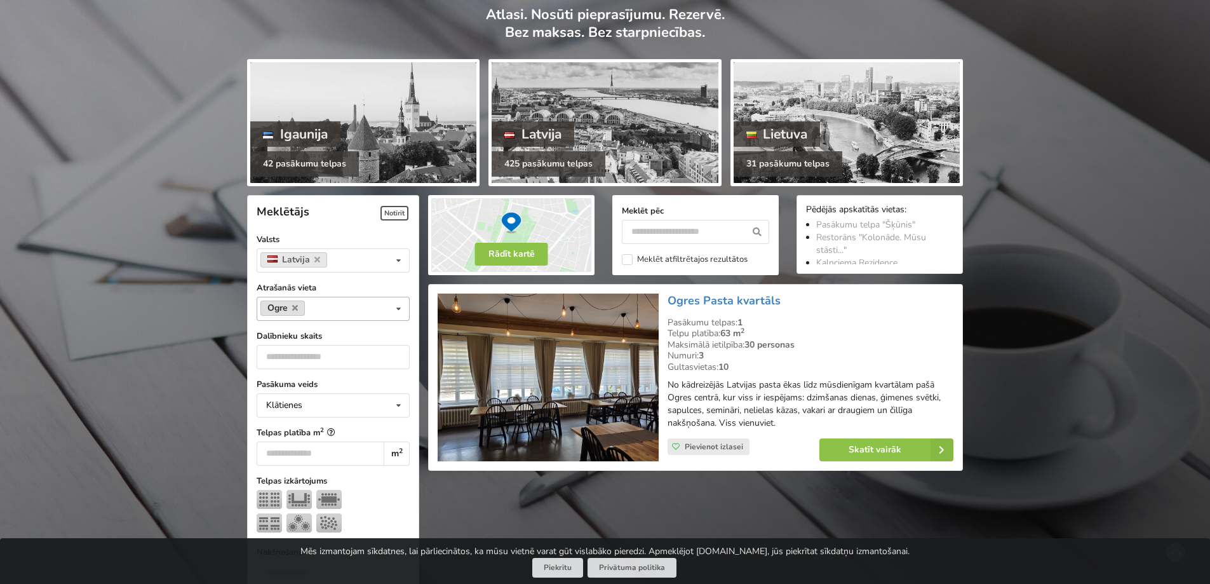
click at [295, 302] on link "Ogre" at bounding box center [282, 308] width 44 height 15
click at [294, 304] on icon at bounding box center [295, 308] width 6 height 8
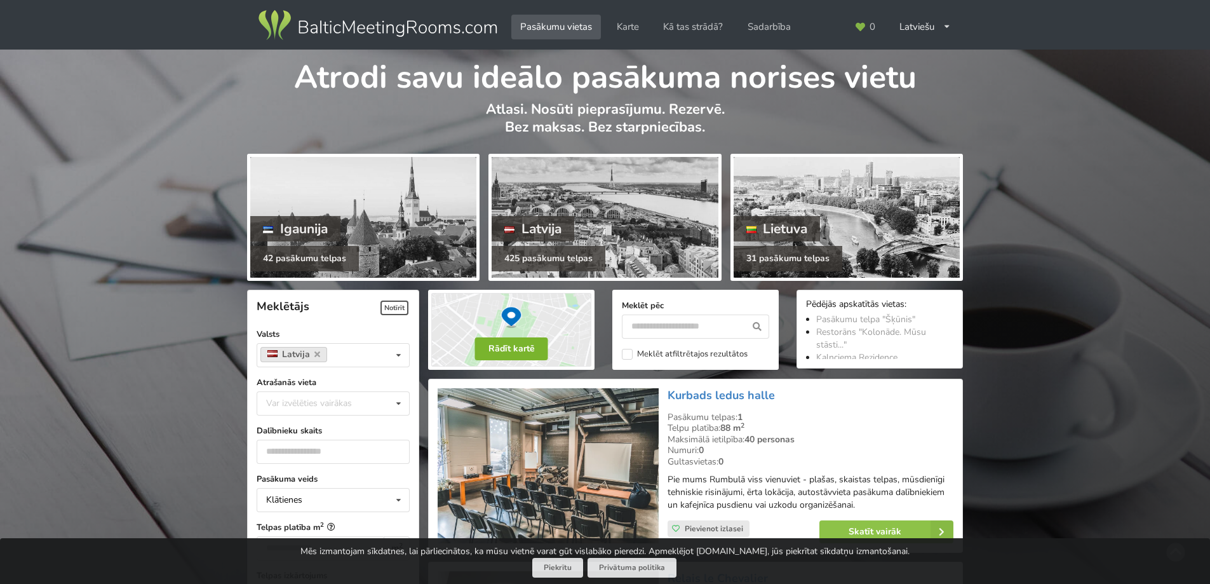
click at [511, 347] on button "Rādīt kartē" at bounding box center [511, 348] width 73 height 23
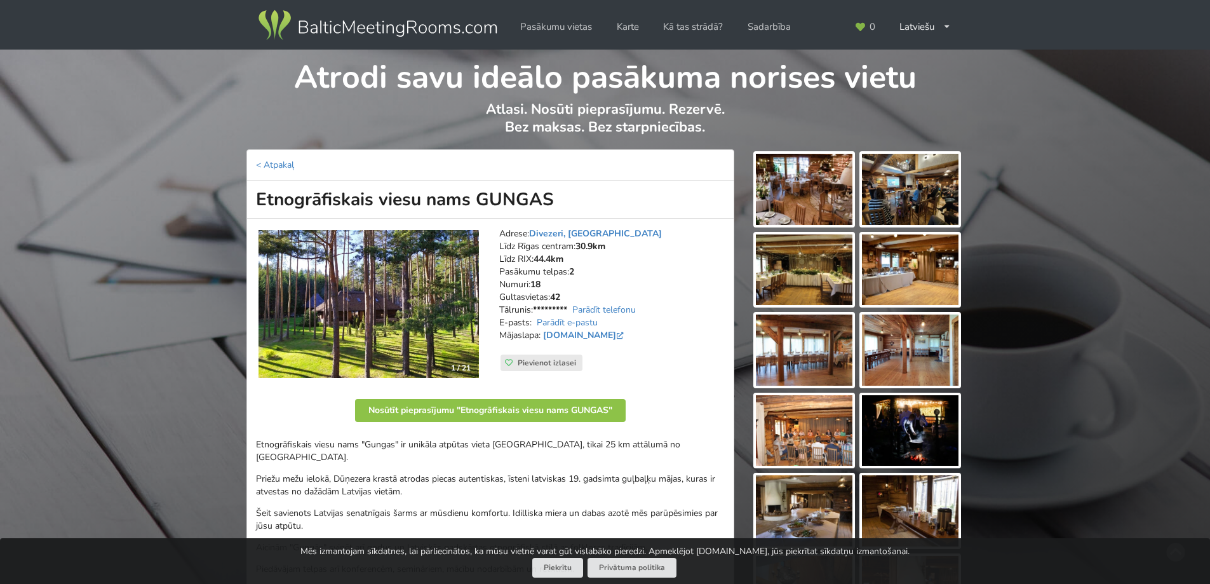
click at [799, 191] on img at bounding box center [804, 189] width 97 height 71
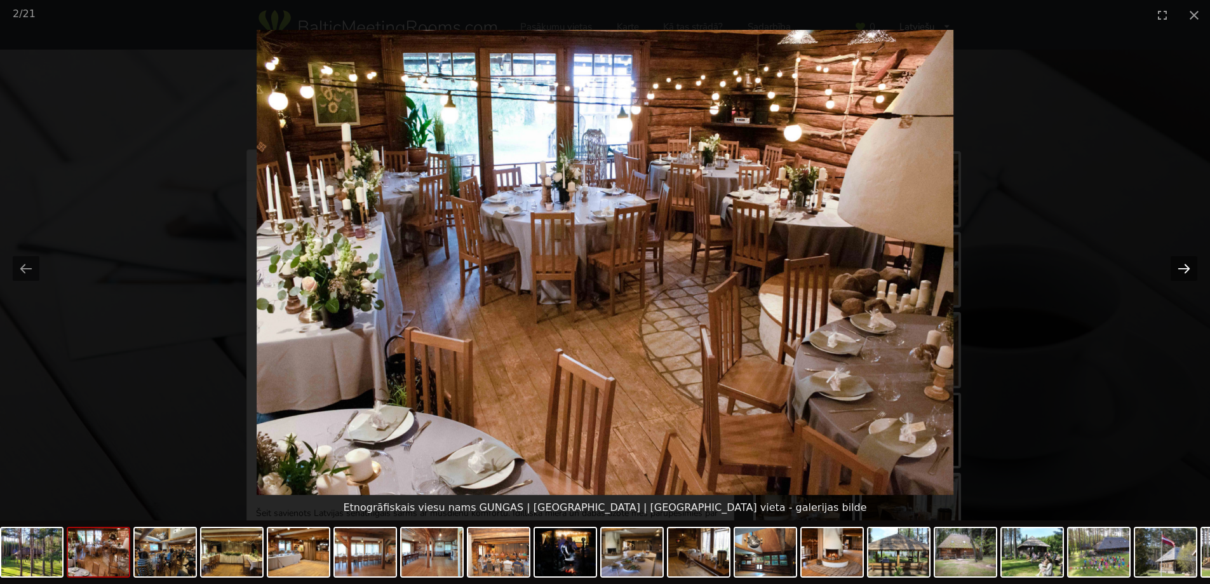
click at [1182, 262] on button "Next slide" at bounding box center [1184, 268] width 27 height 25
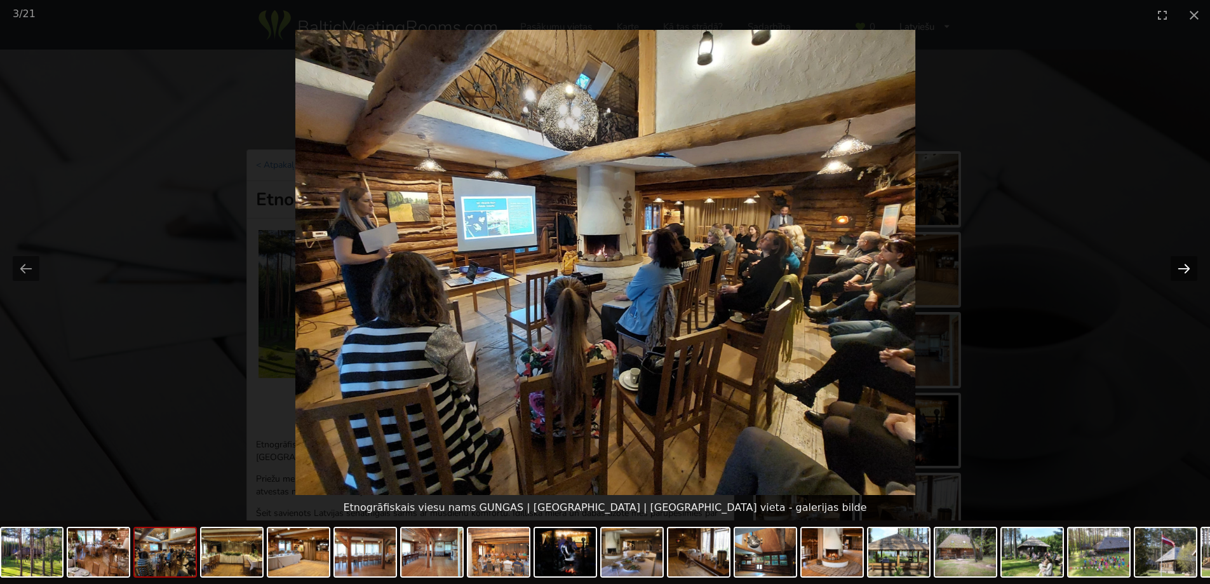
click at [1187, 266] on button "Next slide" at bounding box center [1184, 268] width 27 height 25
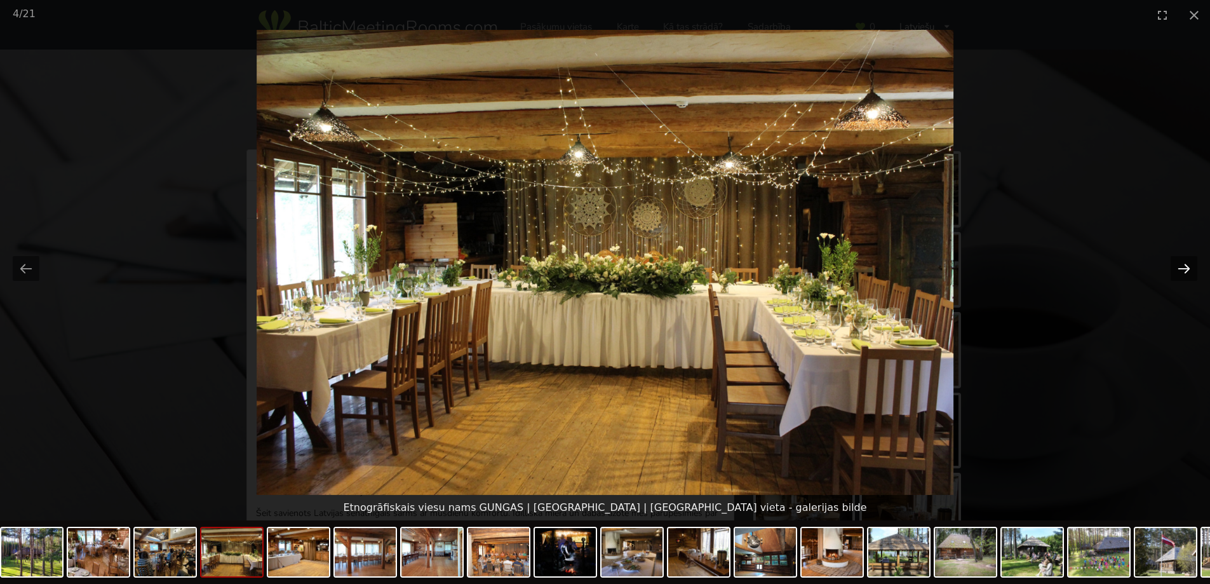
click at [1187, 266] on button "Next slide" at bounding box center [1184, 268] width 27 height 25
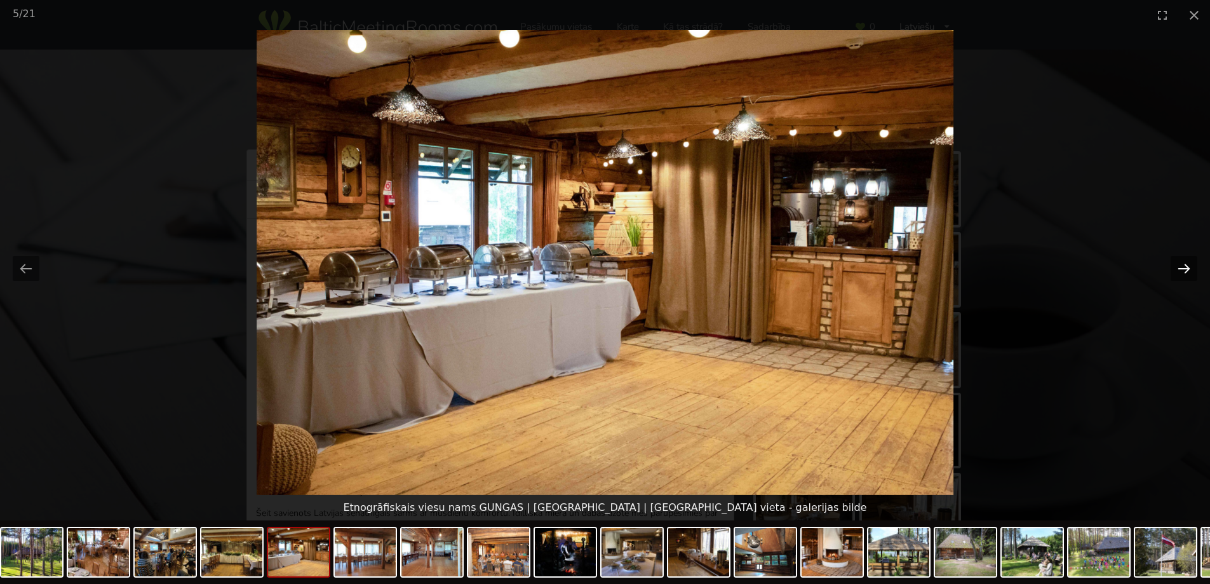
click at [1187, 266] on button "Next slide" at bounding box center [1184, 268] width 27 height 25
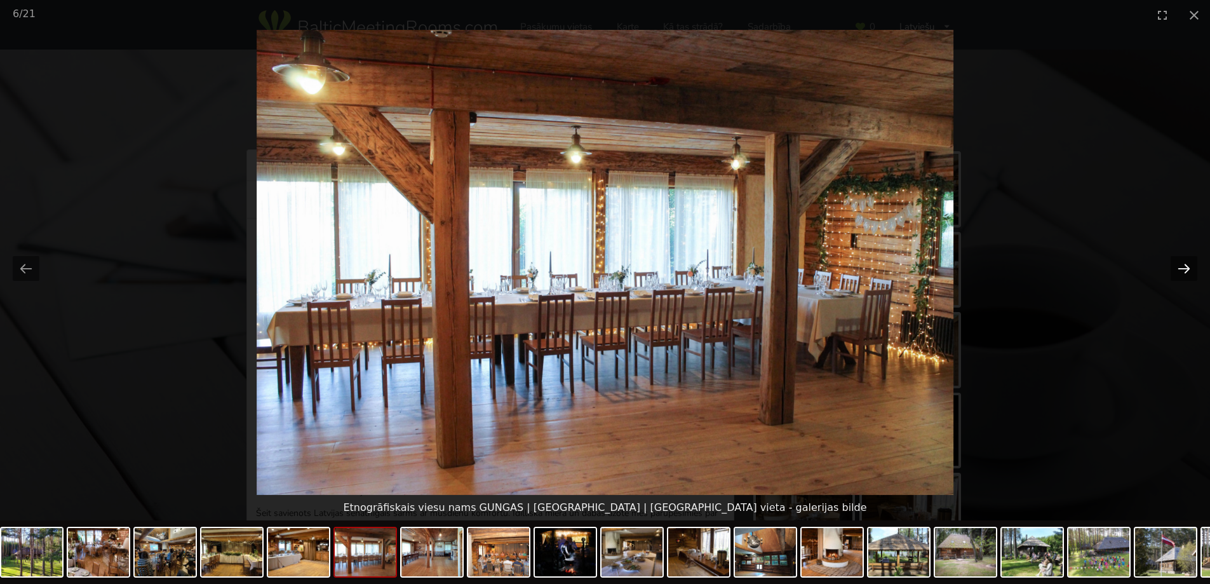
click at [1187, 266] on button "Next slide" at bounding box center [1184, 268] width 27 height 25
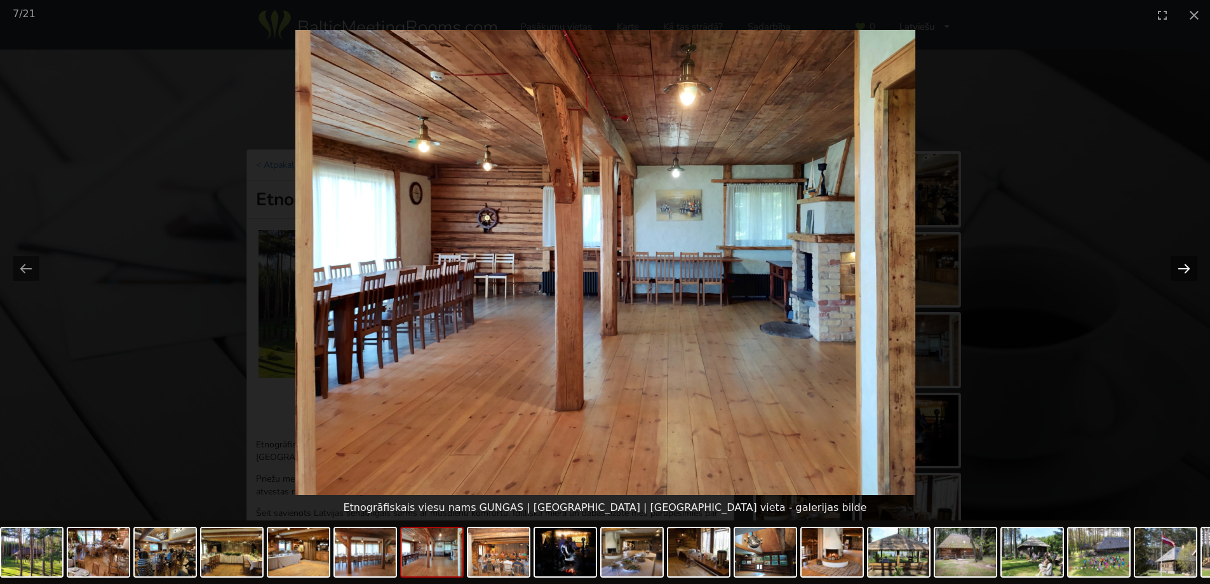
click at [1187, 266] on button "Next slide" at bounding box center [1184, 268] width 27 height 25
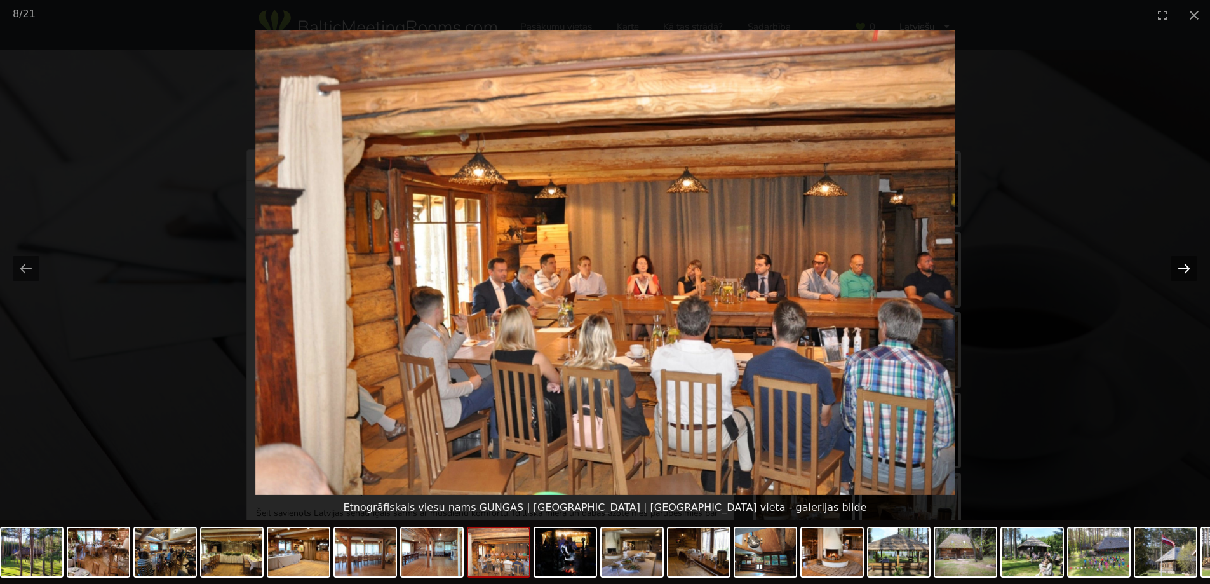
click at [1187, 266] on button "Next slide" at bounding box center [1184, 268] width 27 height 25
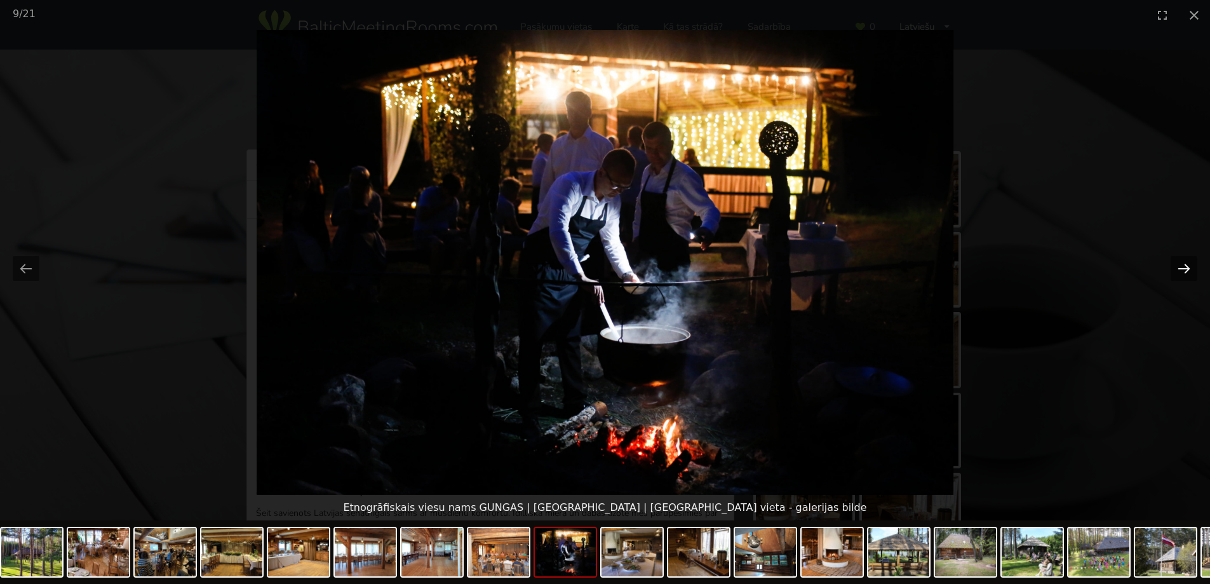
click at [1187, 266] on button "Next slide" at bounding box center [1184, 268] width 27 height 25
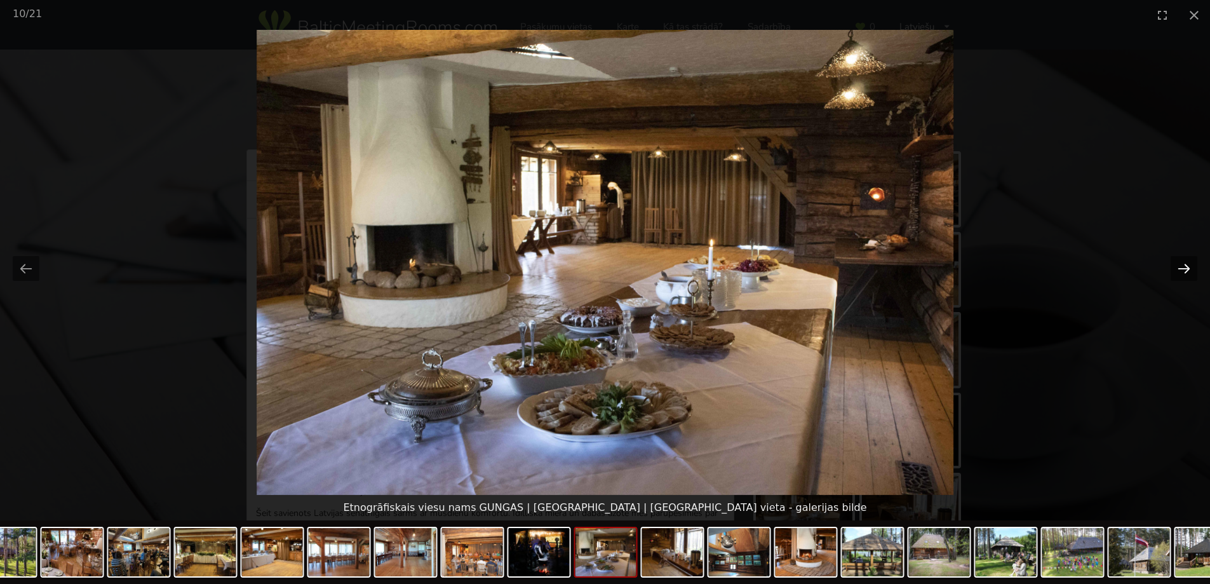
click at [1187, 266] on button "Next slide" at bounding box center [1184, 268] width 27 height 25
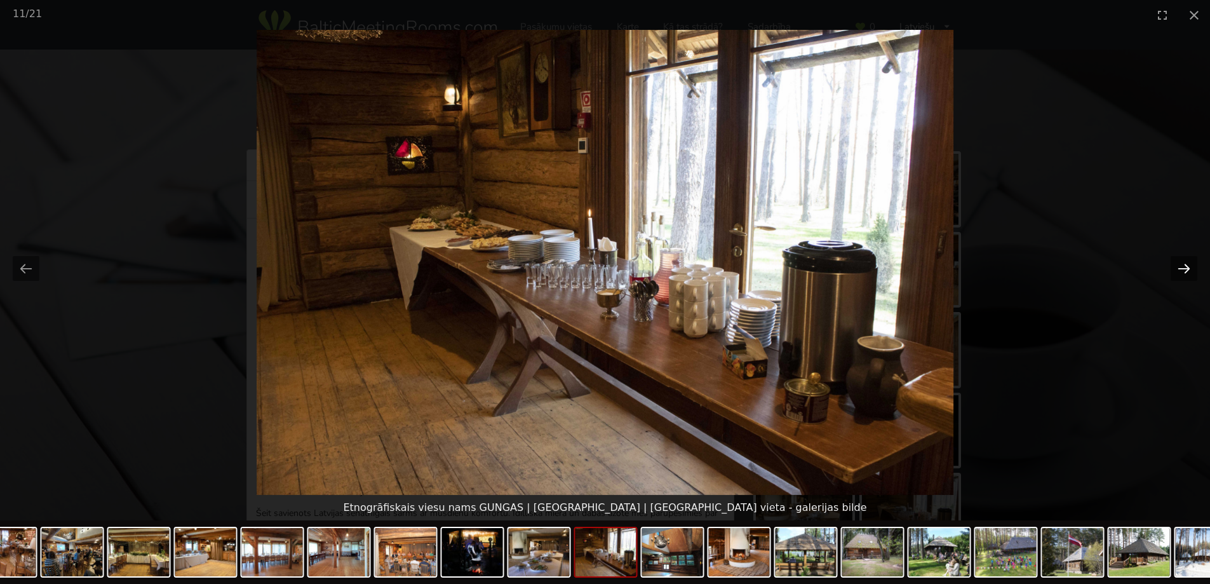
click at [1187, 266] on button "Next slide" at bounding box center [1184, 268] width 27 height 25
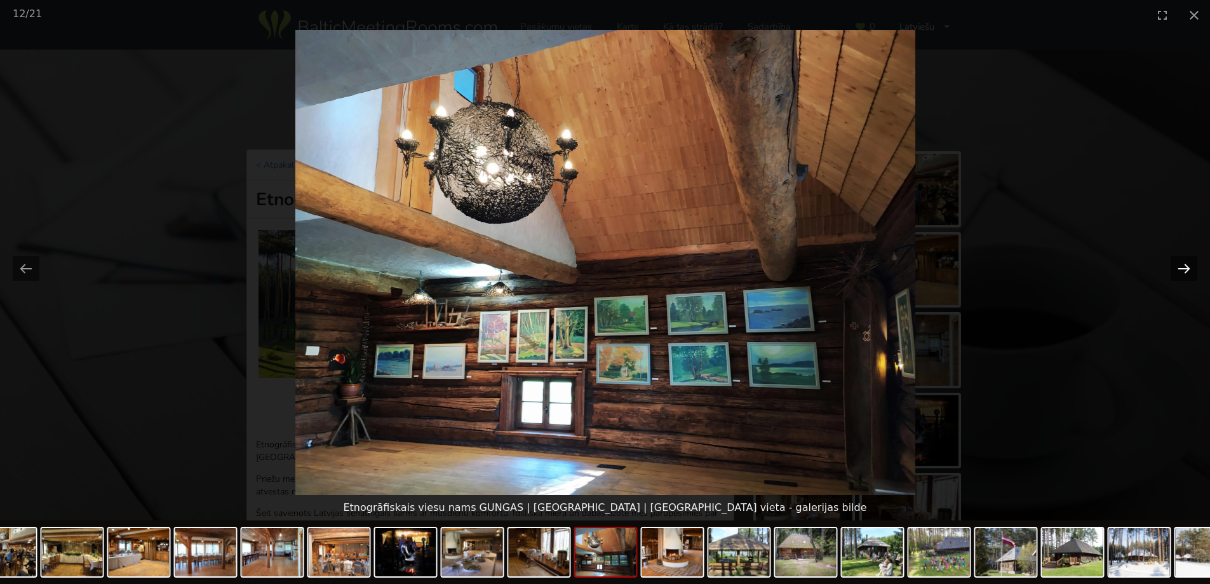
click at [1187, 266] on button "Next slide" at bounding box center [1184, 268] width 27 height 25
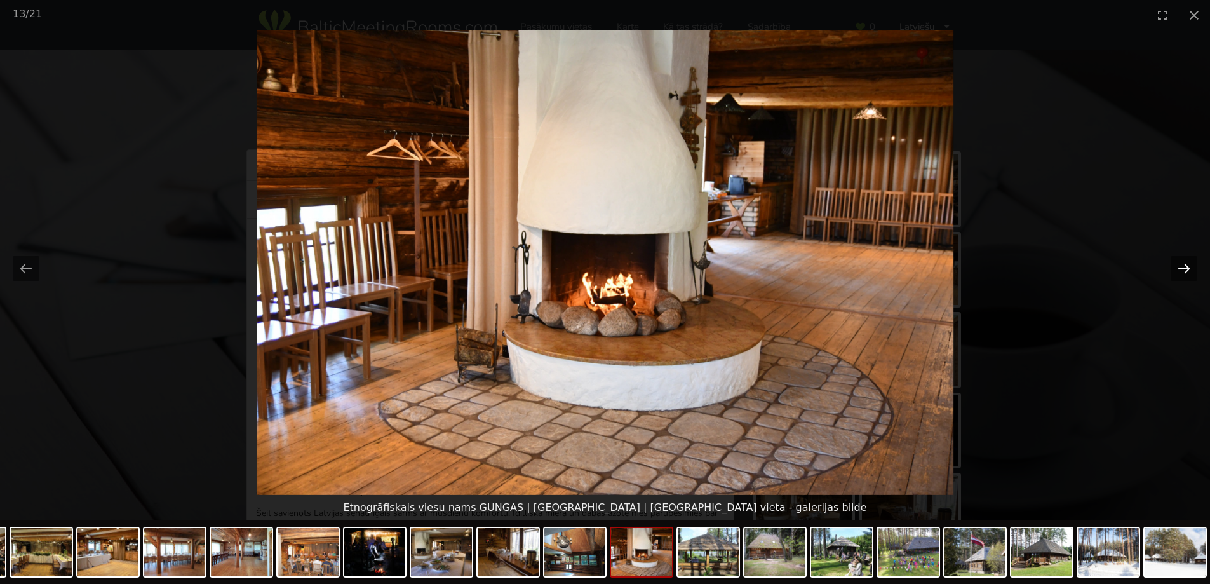
click at [1187, 266] on button "Next slide" at bounding box center [1184, 268] width 27 height 25
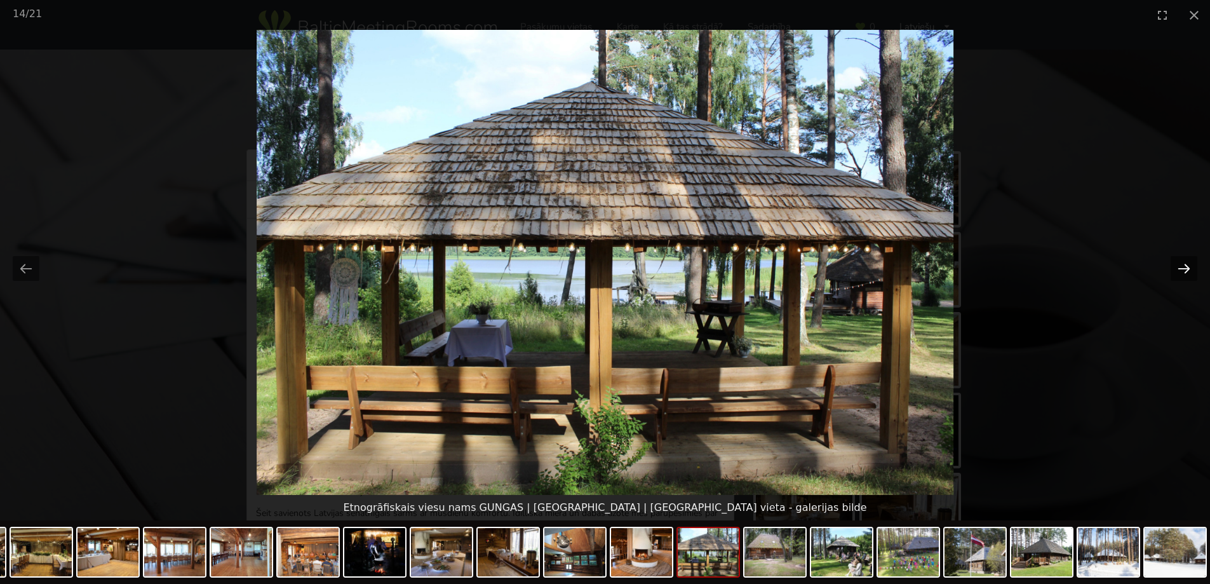
click at [1187, 266] on button "Next slide" at bounding box center [1184, 268] width 27 height 25
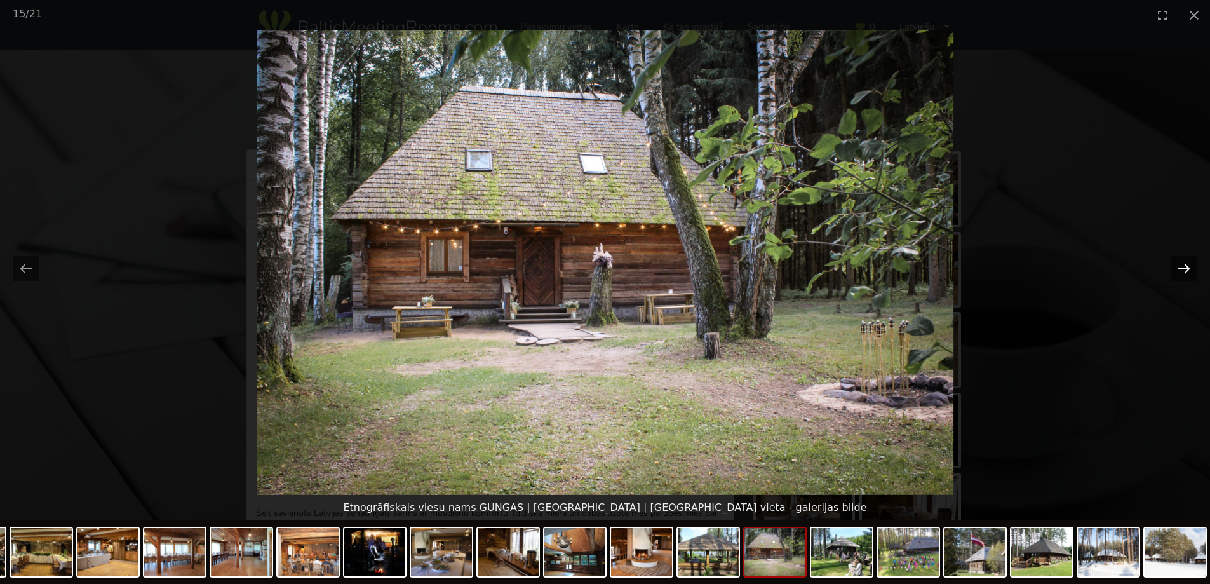
click at [1187, 266] on button "Next slide" at bounding box center [1184, 268] width 27 height 25
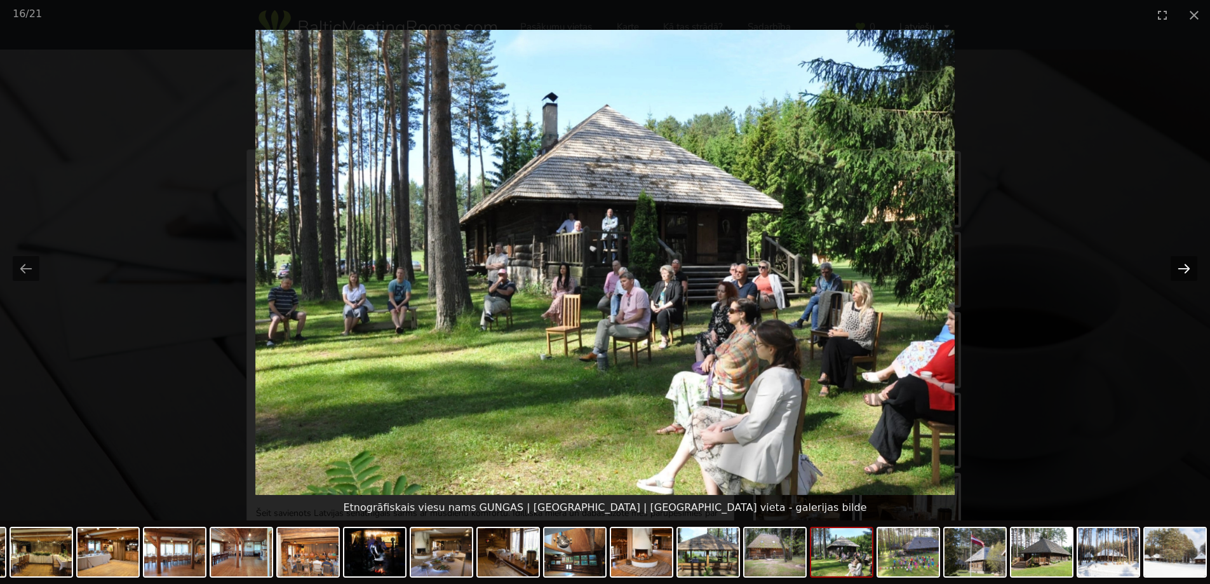
click at [1187, 266] on button "Next slide" at bounding box center [1184, 268] width 27 height 25
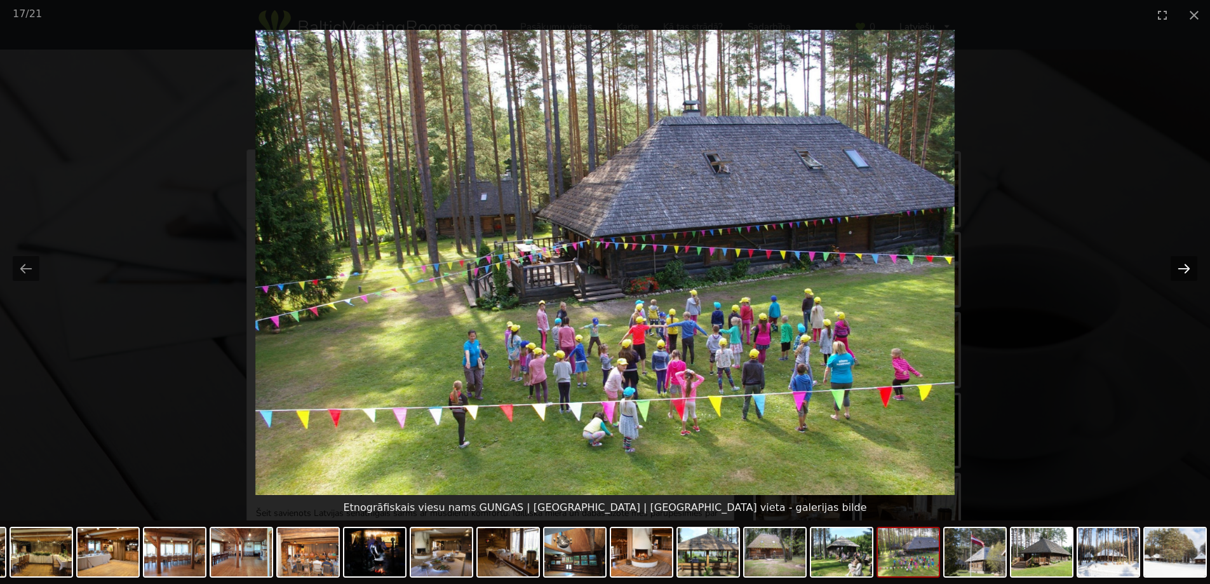
click at [1187, 266] on button "Next slide" at bounding box center [1184, 268] width 27 height 25
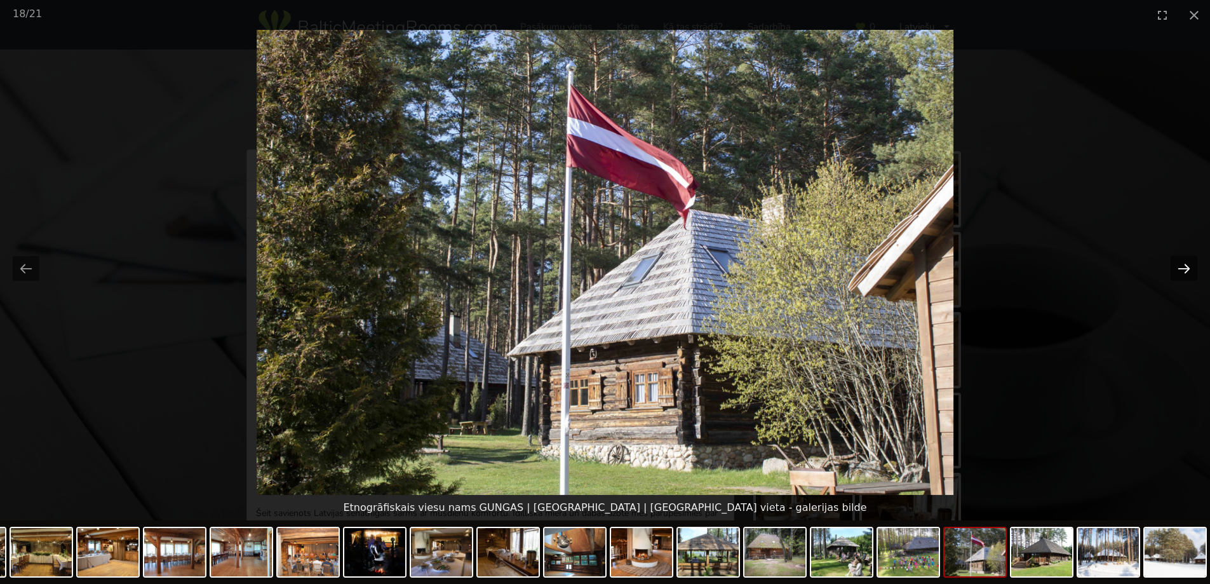
click at [1187, 266] on button "Next slide" at bounding box center [1184, 268] width 27 height 25
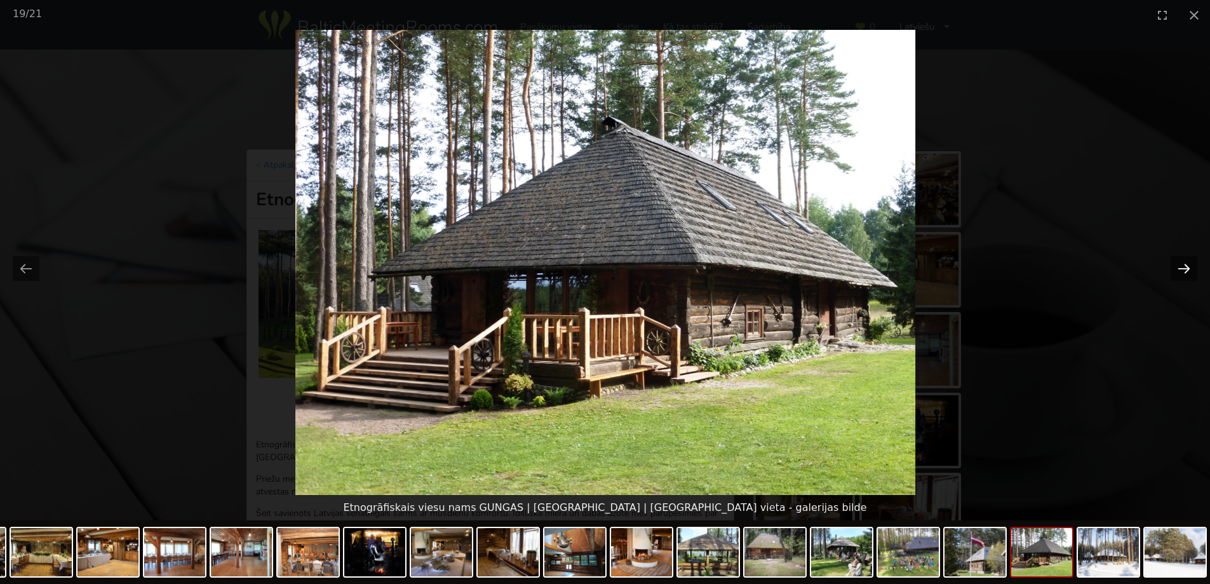
click at [1187, 266] on button "Next slide" at bounding box center [1184, 268] width 27 height 25
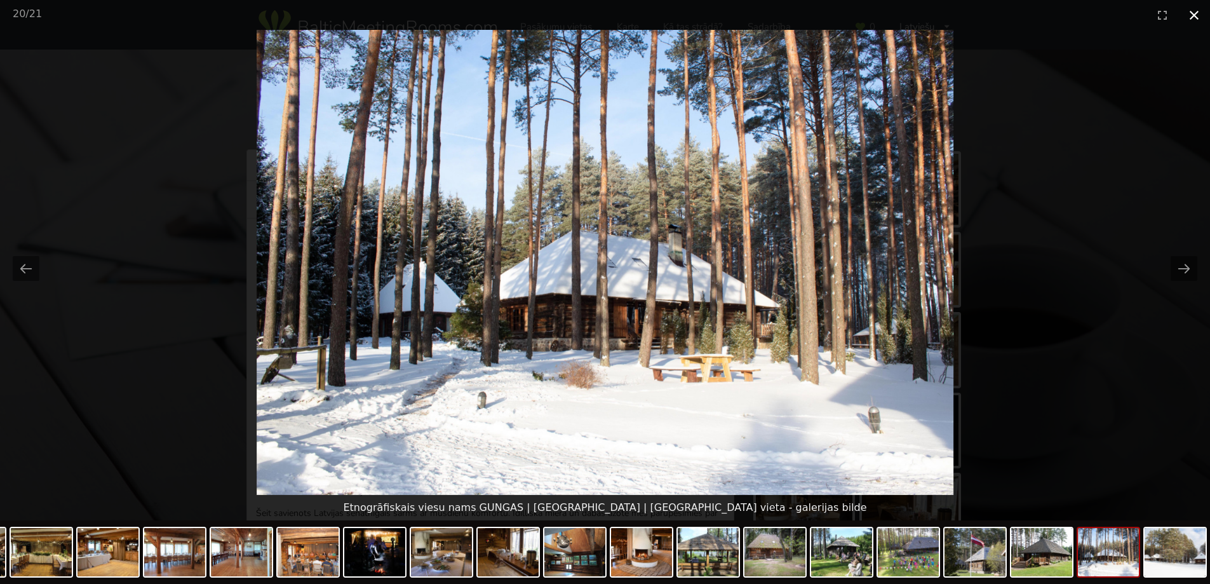
click at [1196, 14] on button "Close gallery" at bounding box center [1195, 15] width 32 height 30
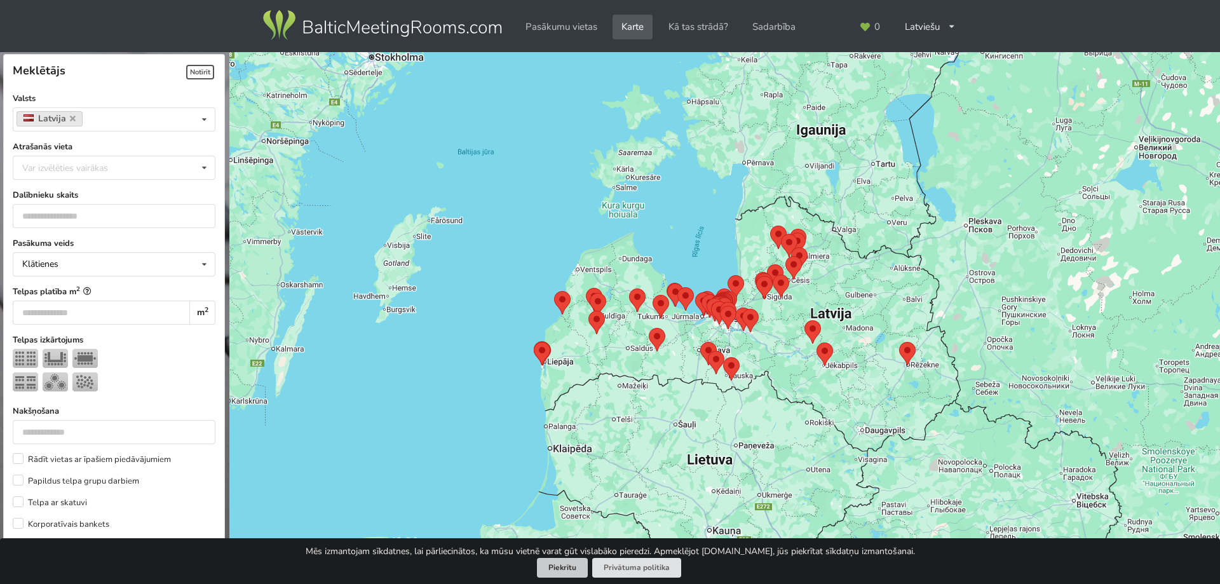
click at [570, 565] on button "Piekrītu" at bounding box center [562, 568] width 51 height 20
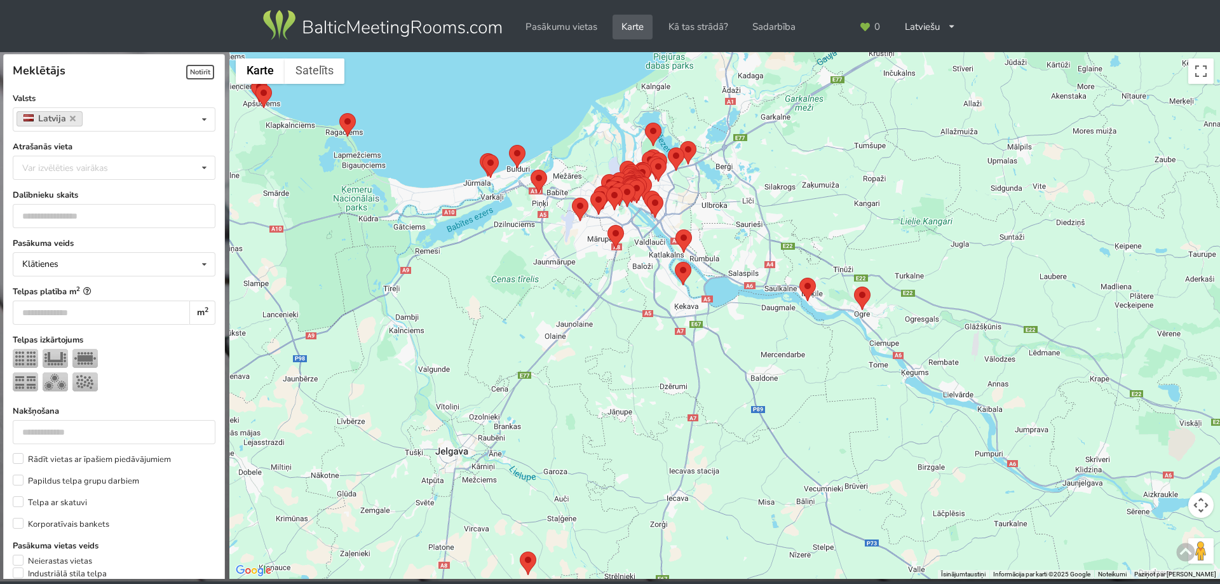
click at [799, 278] on area at bounding box center [799, 278] width 0 height 0
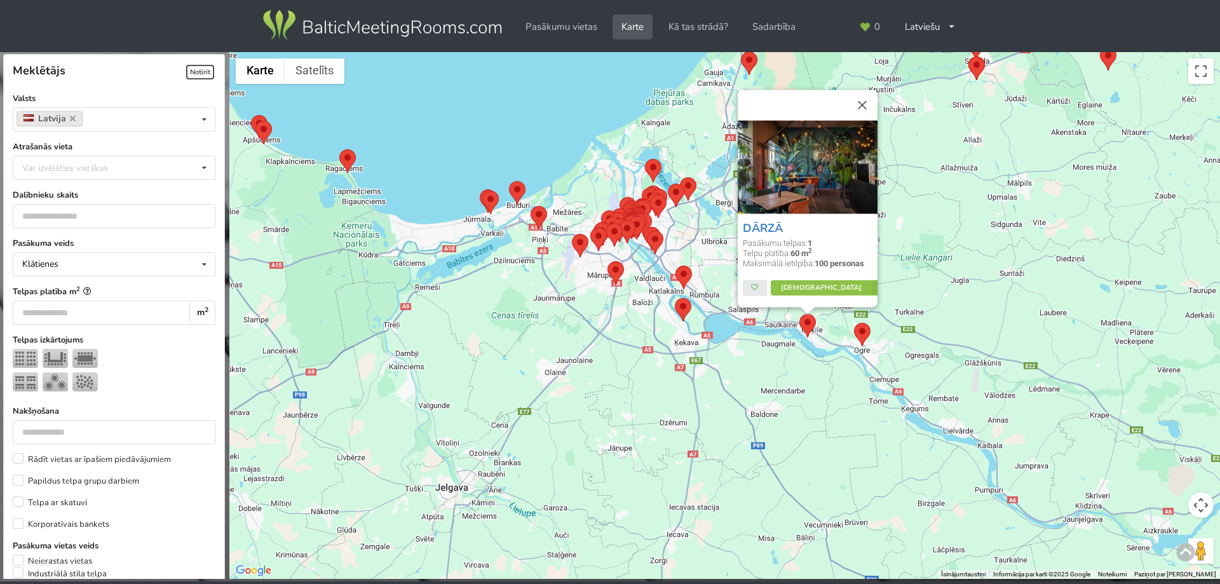
click at [854, 323] on area at bounding box center [854, 323] width 0 height 0
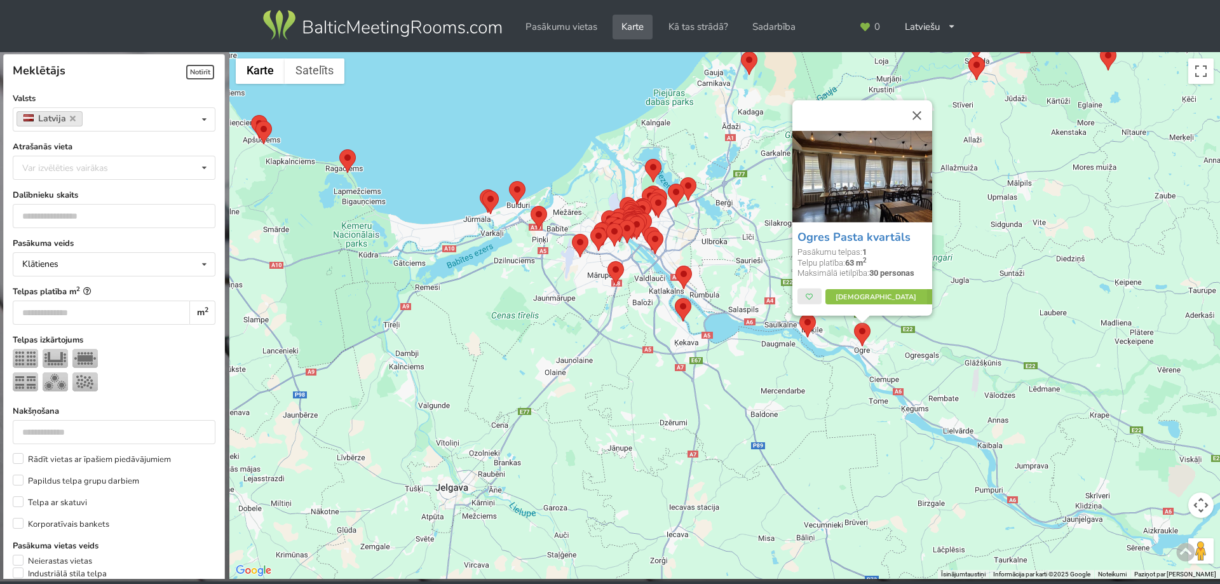
click at [675, 298] on area at bounding box center [675, 298] width 0 height 0
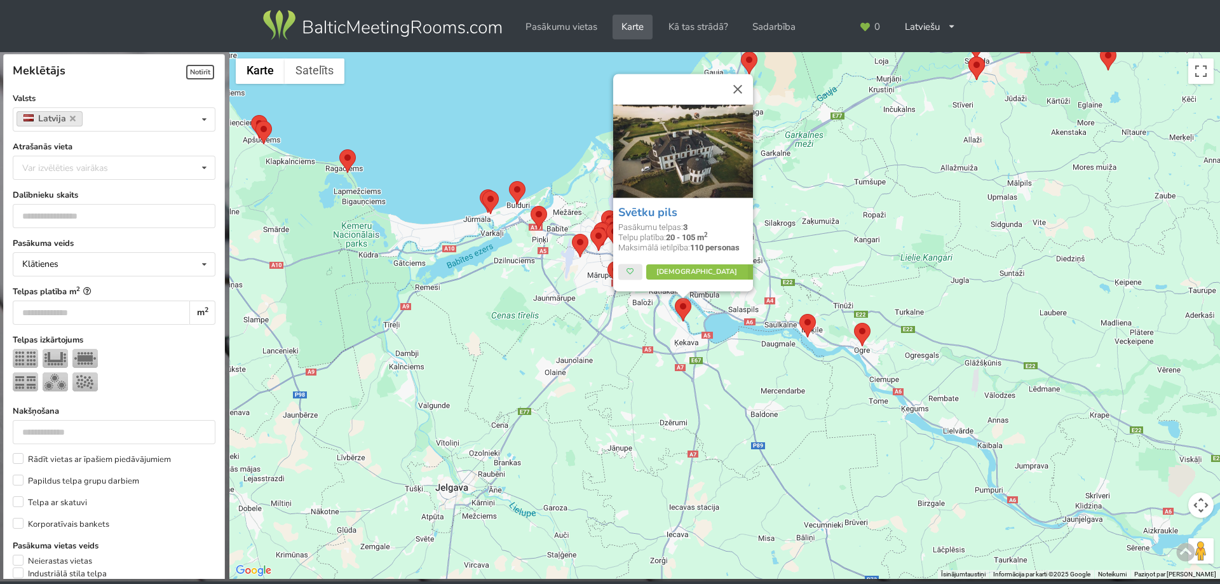
click at [574, 307] on div "Svētku pils Pasākumu telpas: 3 Telpu platība: 20 - 105 m 2 Maksimālā ietilpība:…" at bounding box center [724, 315] width 991 height 527
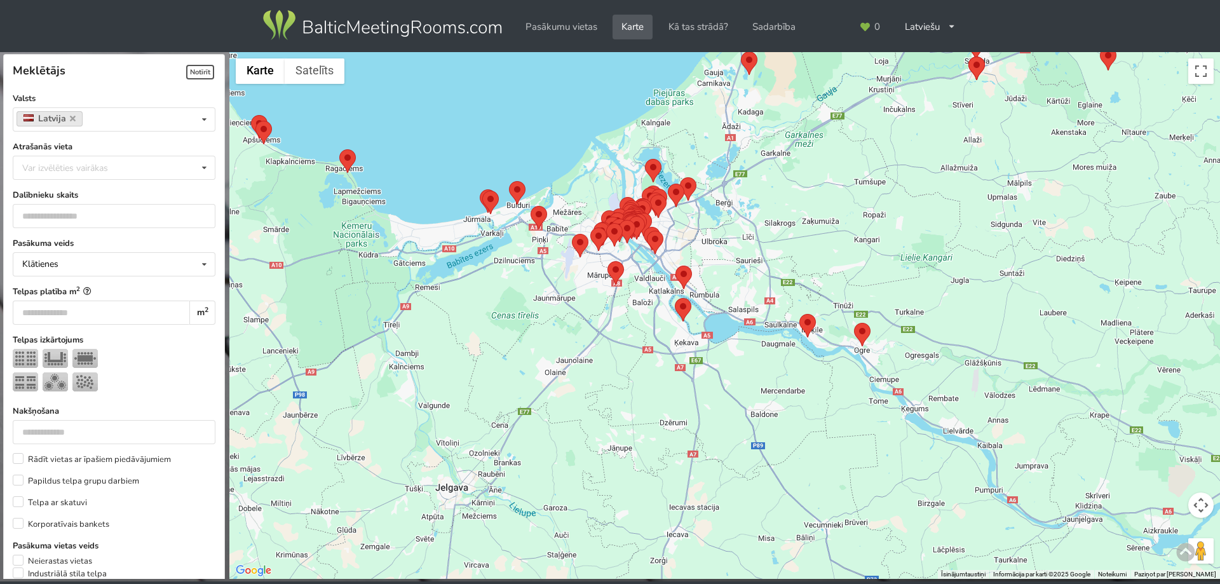
click at [607, 261] on area at bounding box center [607, 261] width 0 height 0
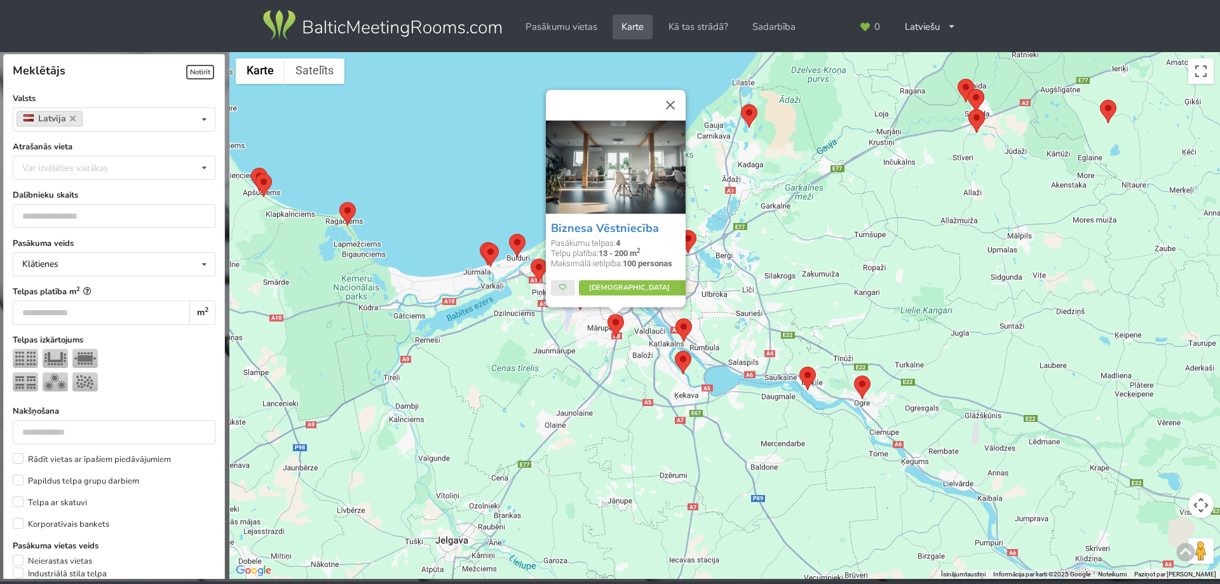
click at [675, 318] on area at bounding box center [675, 318] width 0 height 0
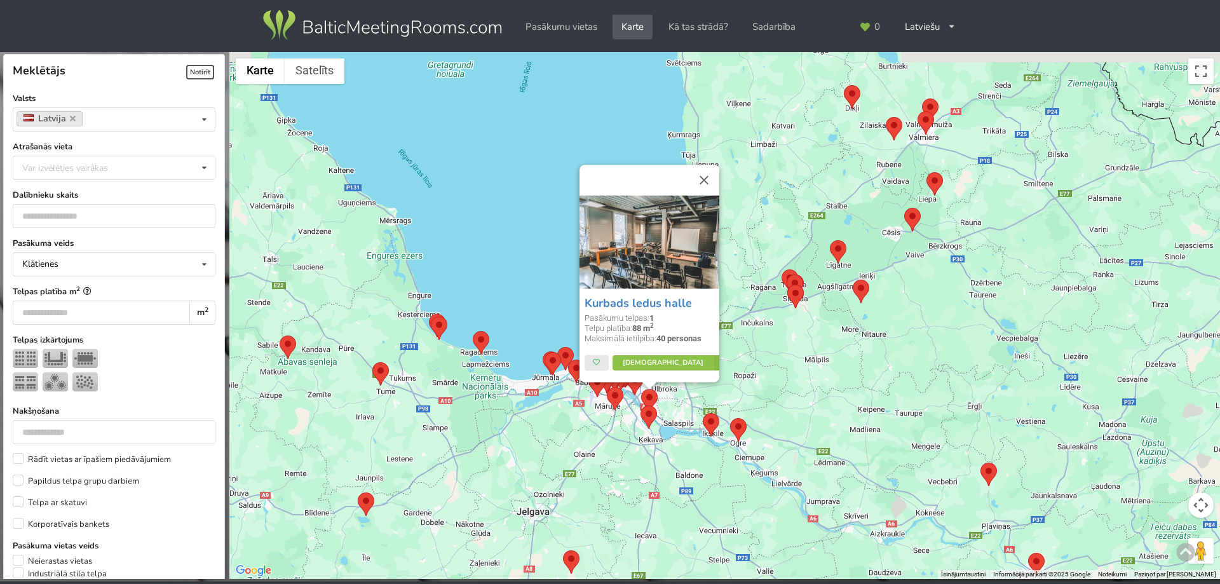
click at [832, 320] on div "Kurbads ledus halle Pasākumu telpas: 1 Telpu platība: 88 m 2 Maksimālā ietilpīb…" at bounding box center [724, 315] width 991 height 527
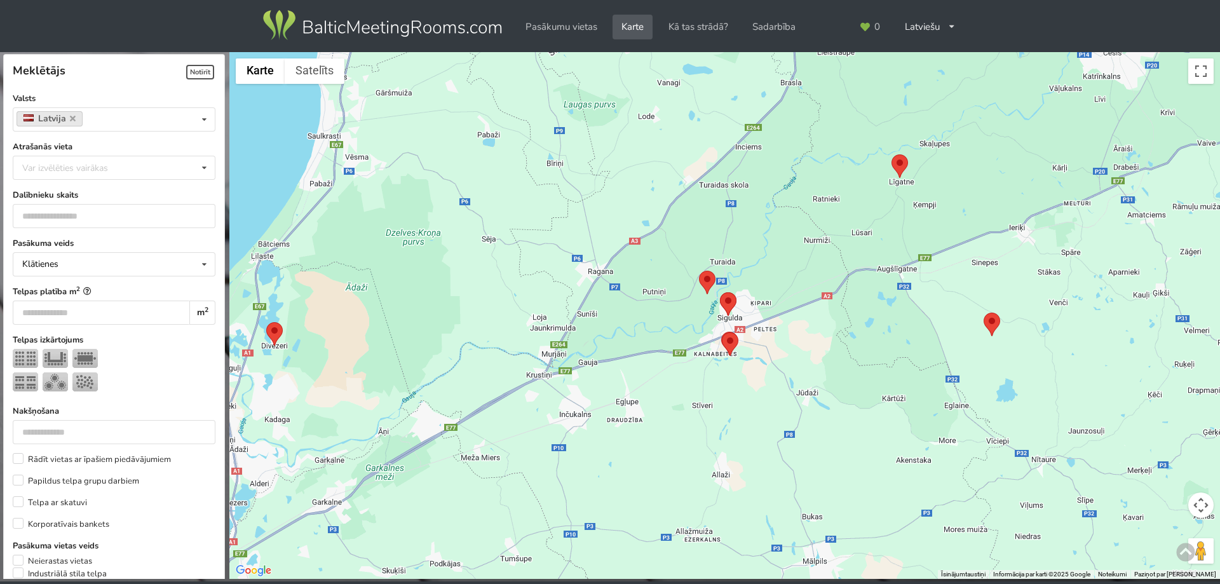
click at [722, 332] on area at bounding box center [722, 332] width 0 height 0
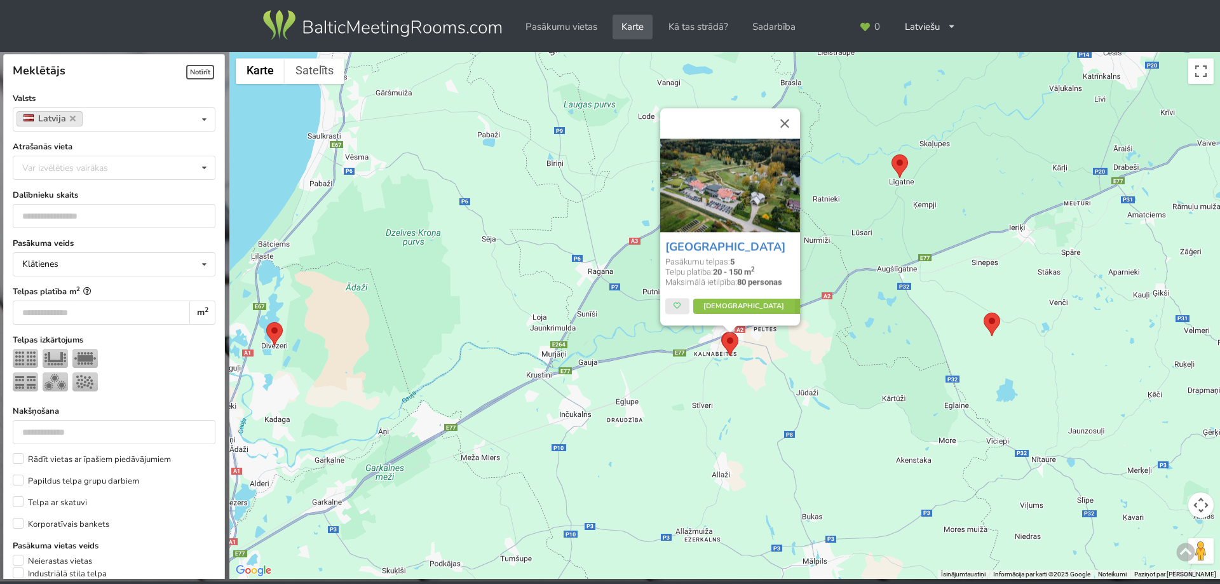
click at [836, 318] on div "SPA Hotel Ezeri Pasākumu telpas: 5 Telpu platība: 20 - 150 m 2 Maksimālā ietilp…" at bounding box center [724, 315] width 991 height 527
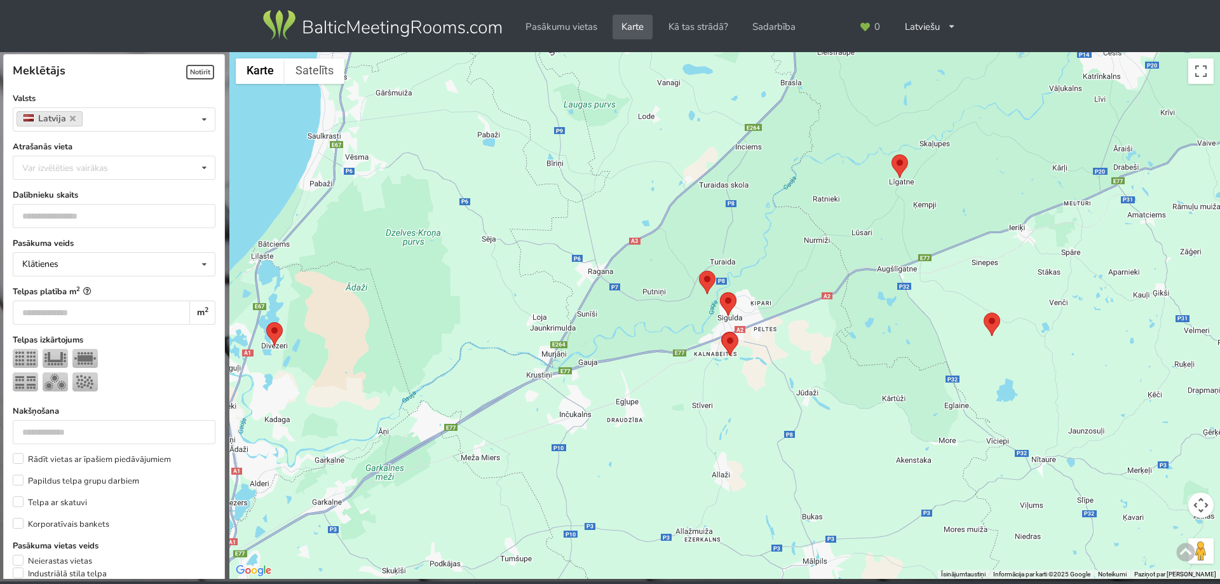
click at [720, 292] on area at bounding box center [720, 292] width 0 height 0
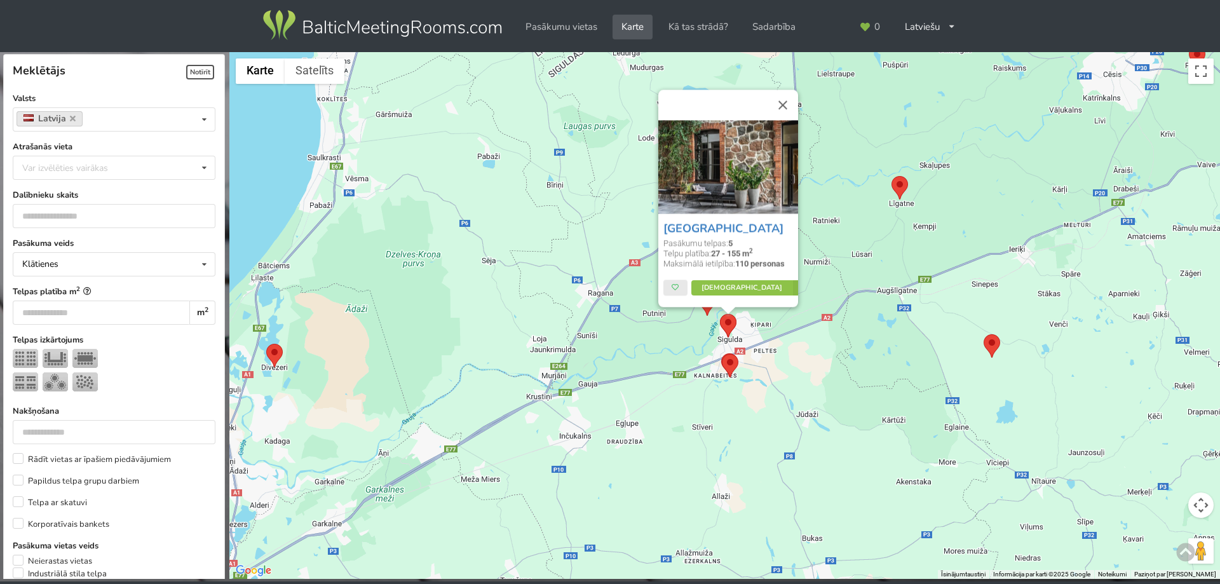
click at [644, 335] on div "Hotel Sigulda Pasākumu telpas: 5 Telpu platība: 27 - 155 m 2 Maksimālā ietilpīb…" at bounding box center [724, 315] width 991 height 527
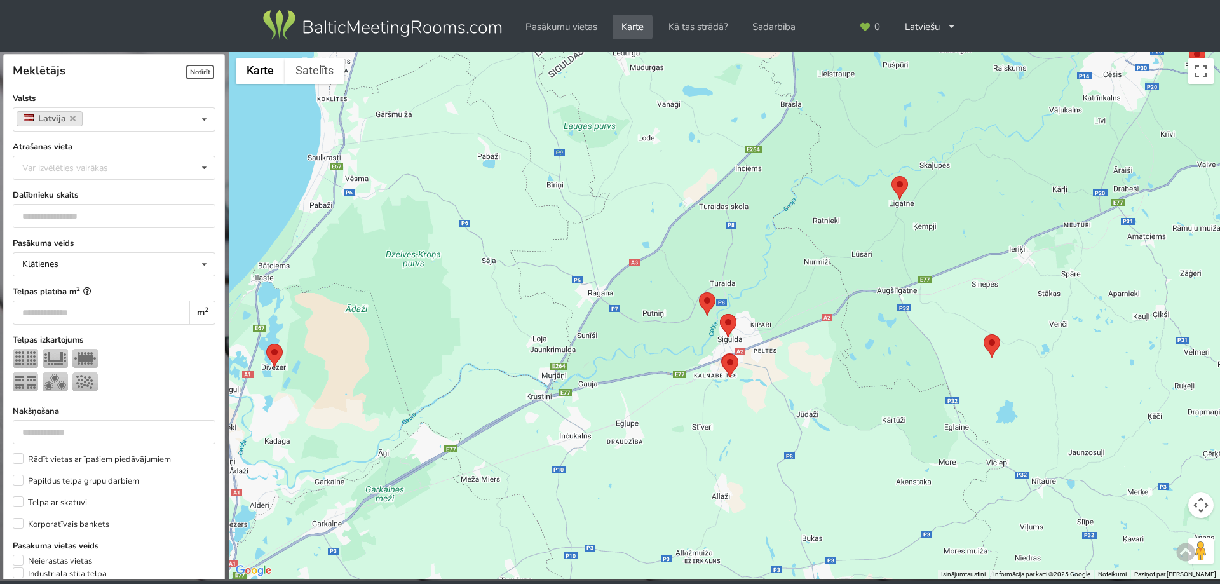
click at [699, 292] on area at bounding box center [699, 292] width 0 height 0
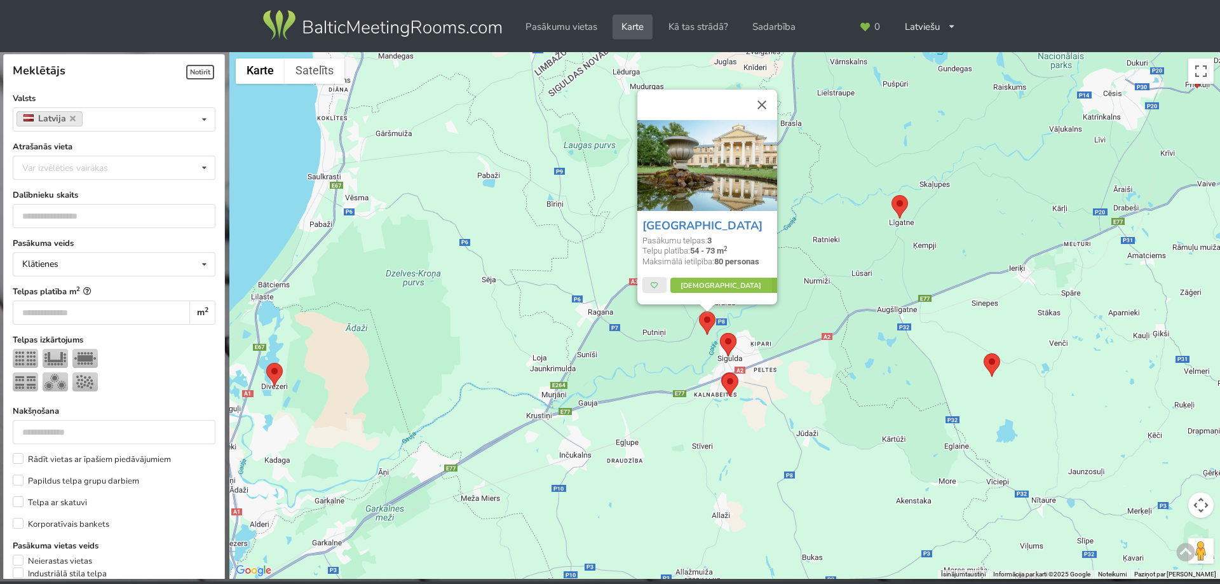
click at [604, 385] on div "Krimuldas muiža Pasākumu telpas: 3 Telpu platība: 54 - 73 m 2 Maksimālā ietilpī…" at bounding box center [724, 315] width 991 height 527
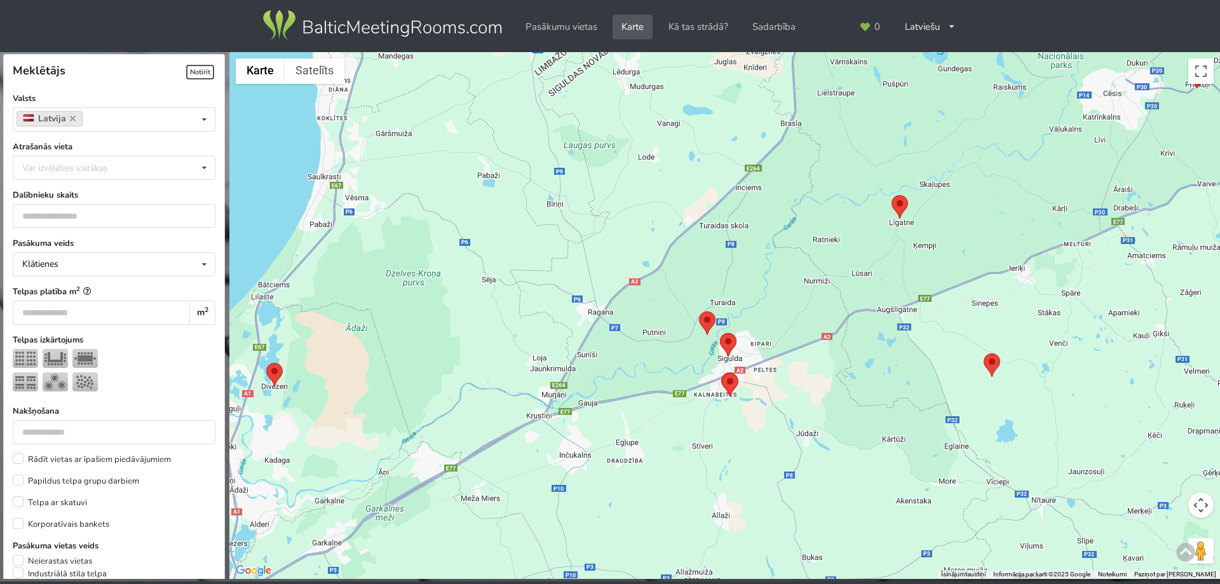
click at [699, 311] on area at bounding box center [699, 311] width 0 height 0
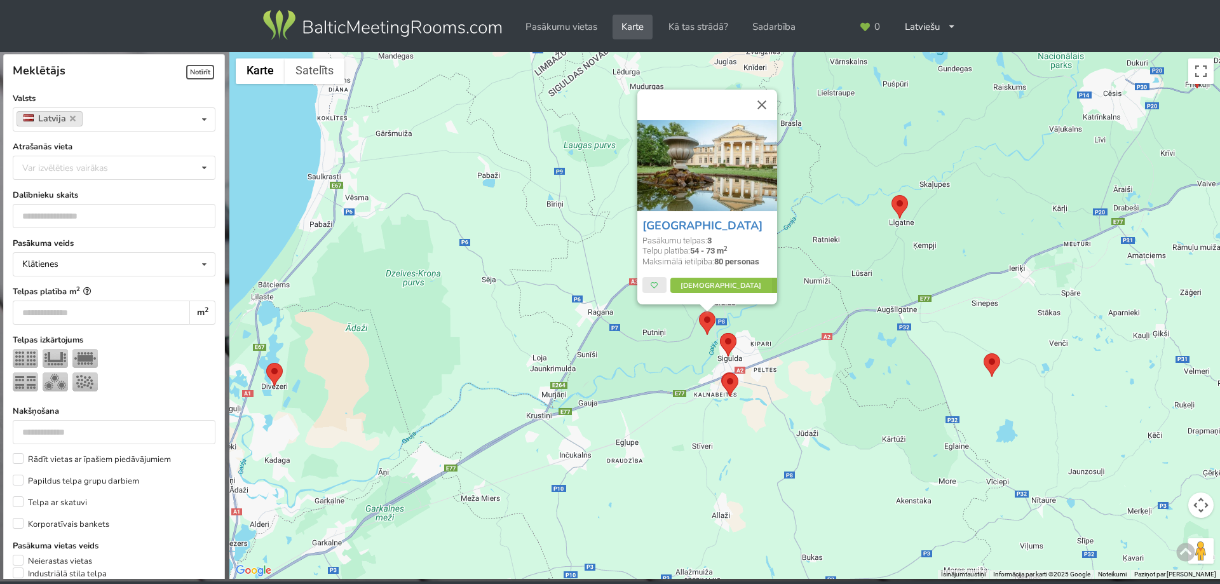
click at [867, 408] on div "Krimuldas muiža Pasākumu telpas: 3 Telpu platība: 54 - 73 m 2 Maksimālā ietilpī…" at bounding box center [724, 315] width 991 height 527
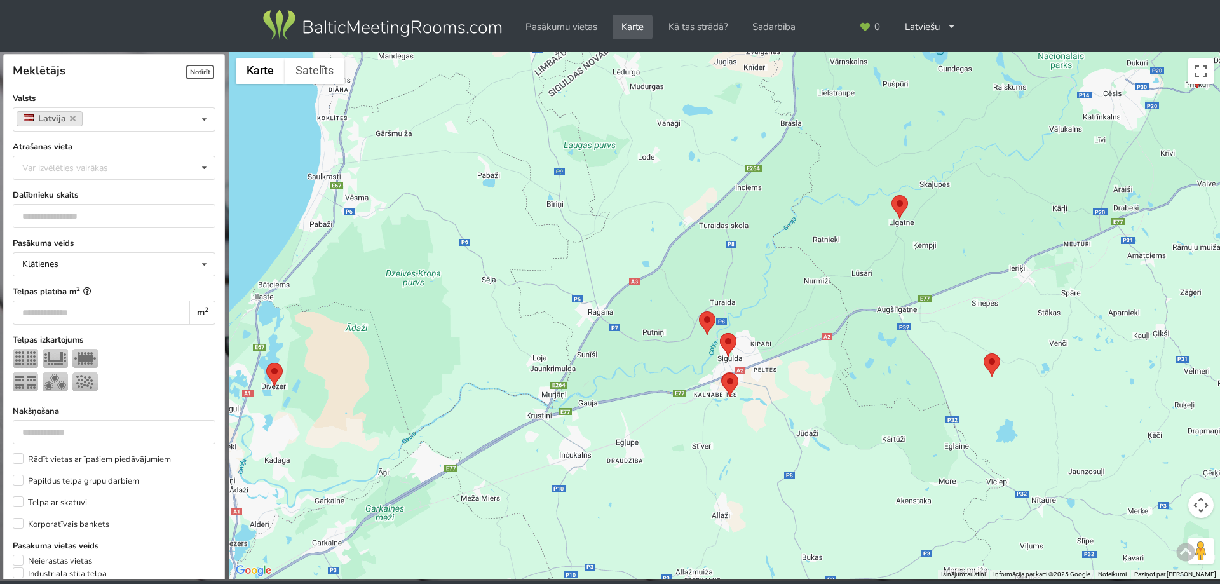
click at [984, 353] on area at bounding box center [984, 353] width 0 height 0
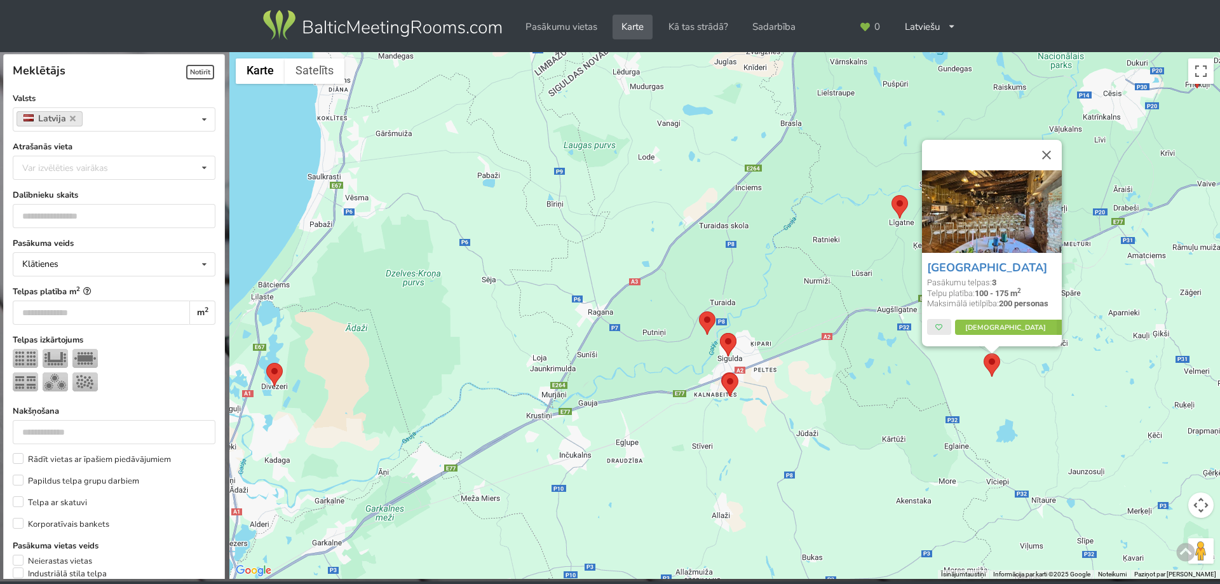
click at [891, 195] on area at bounding box center [891, 195] width 0 height 0
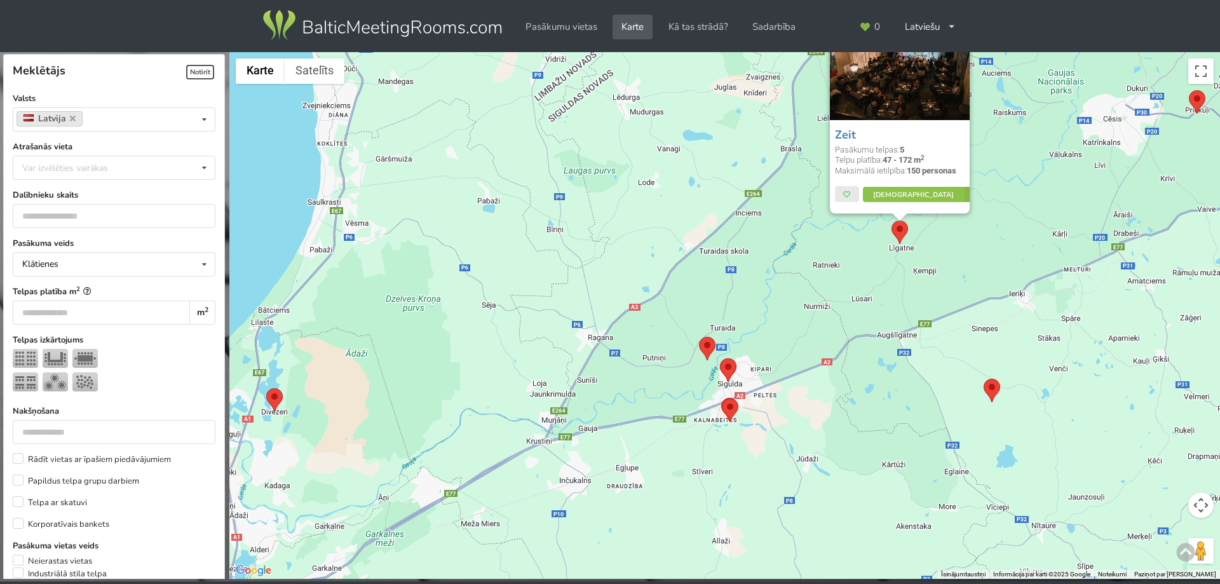
click at [842, 311] on div "Zeit Pasākumu telpas: 5 Telpu platība: 47 - 172 m 2 Maksimālā ietilpība: 150 pe…" at bounding box center [724, 315] width 991 height 527
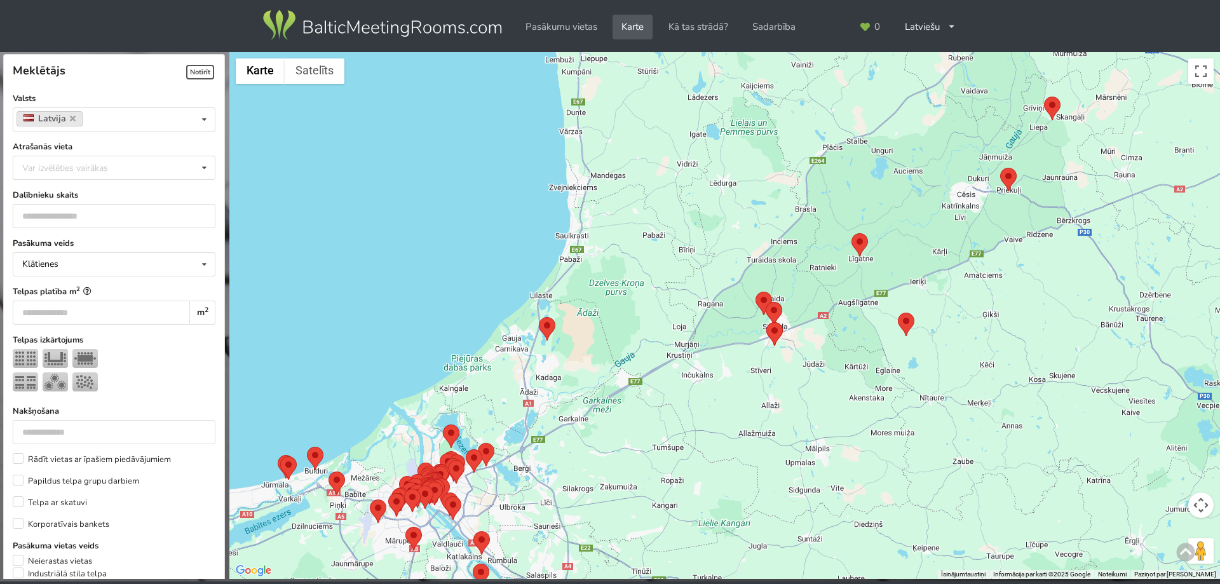
drag, startPoint x: 867, startPoint y: 379, endPoint x: 785, endPoint y: 294, distance: 117.7
click at [785, 295] on div at bounding box center [724, 315] width 991 height 527
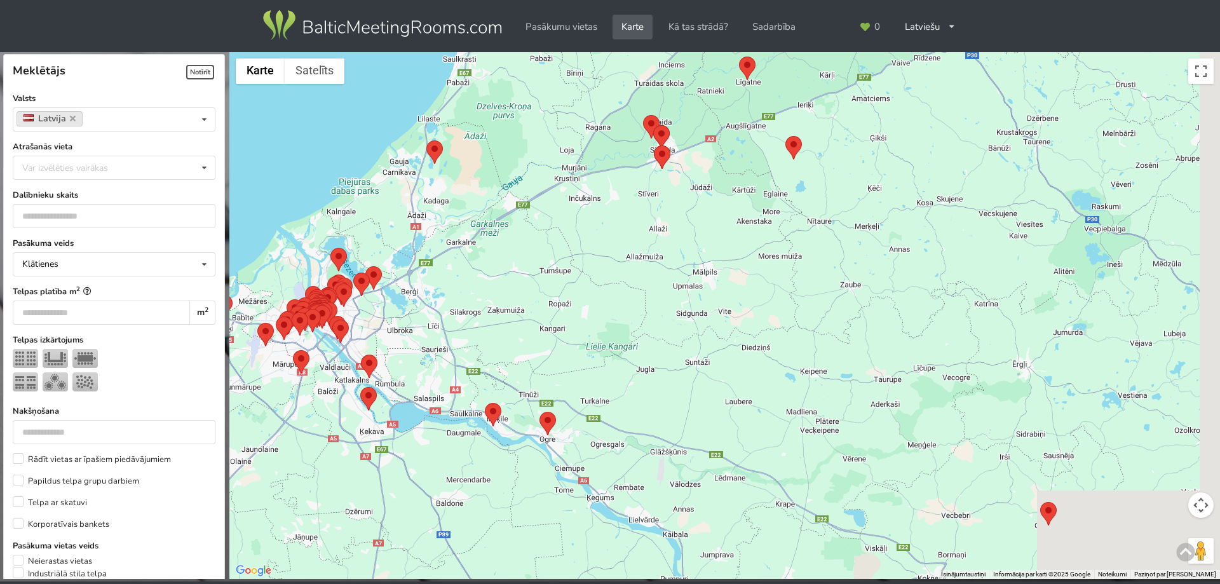
drag, startPoint x: 833, startPoint y: 272, endPoint x: 827, endPoint y: 270, distance: 6.6
click at [831, 255] on div at bounding box center [724, 315] width 991 height 527
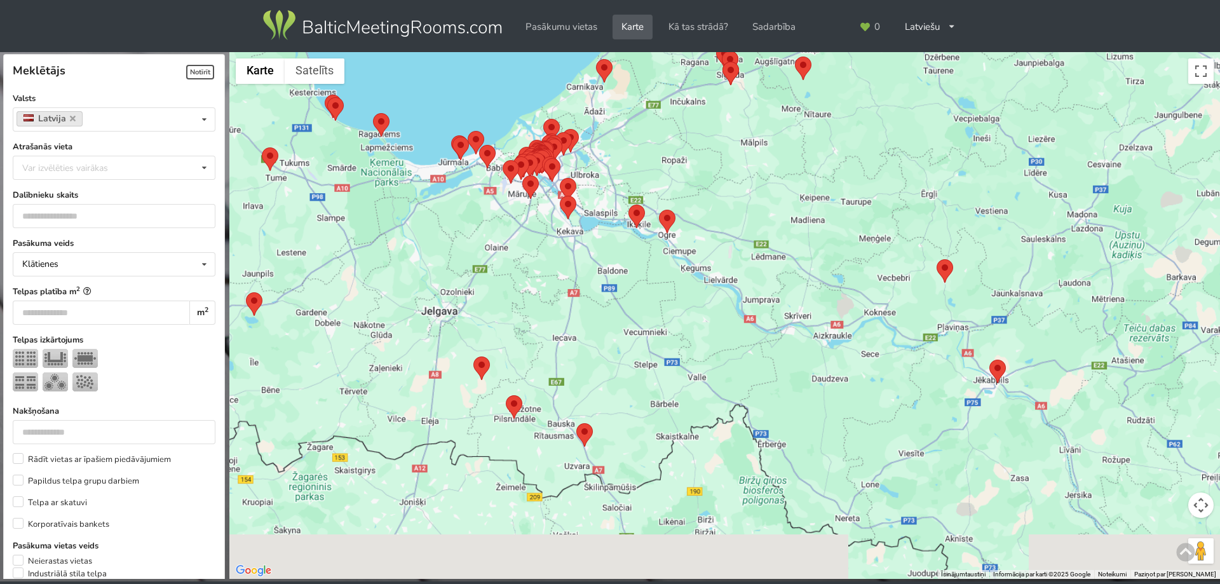
drag, startPoint x: 735, startPoint y: 346, endPoint x: 746, endPoint y: 245, distance: 102.2
click at [746, 245] on div at bounding box center [724, 315] width 991 height 527
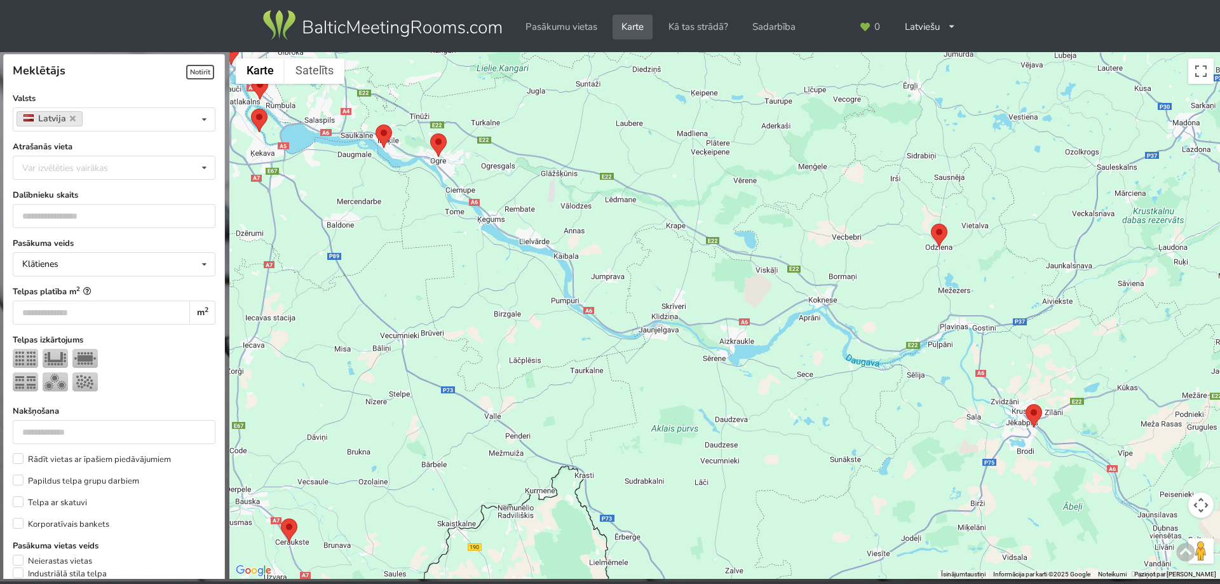
click at [931, 224] on area at bounding box center [931, 224] width 0 height 0
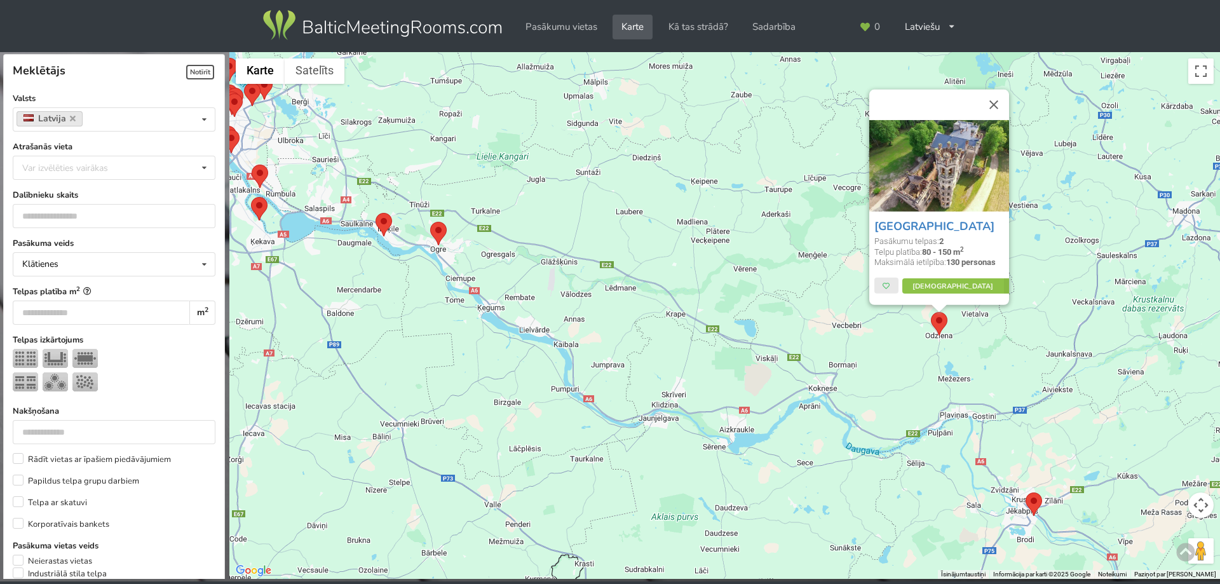
click at [883, 390] on div "Odzienas muiža Pasākumu telpas: 2 Telpu platība: 80 - 150 m 2 Maksimālā ietilpī…" at bounding box center [724, 315] width 991 height 527
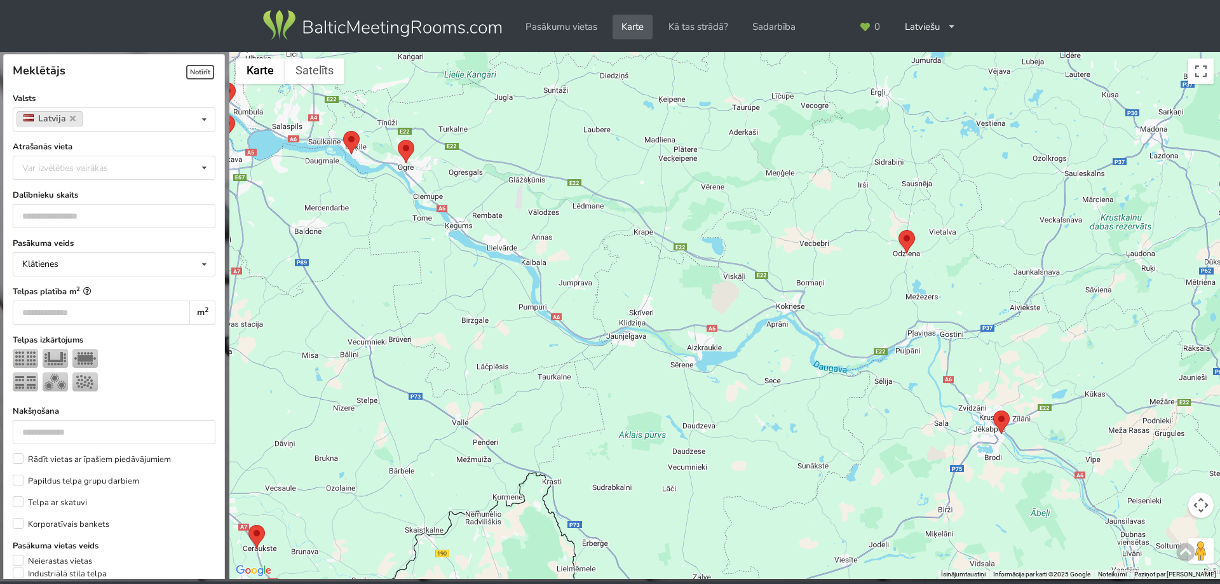
drag, startPoint x: 883, startPoint y: 391, endPoint x: 961, endPoint y: 386, distance: 77.6
click at [850, 306] on div at bounding box center [724, 315] width 991 height 527
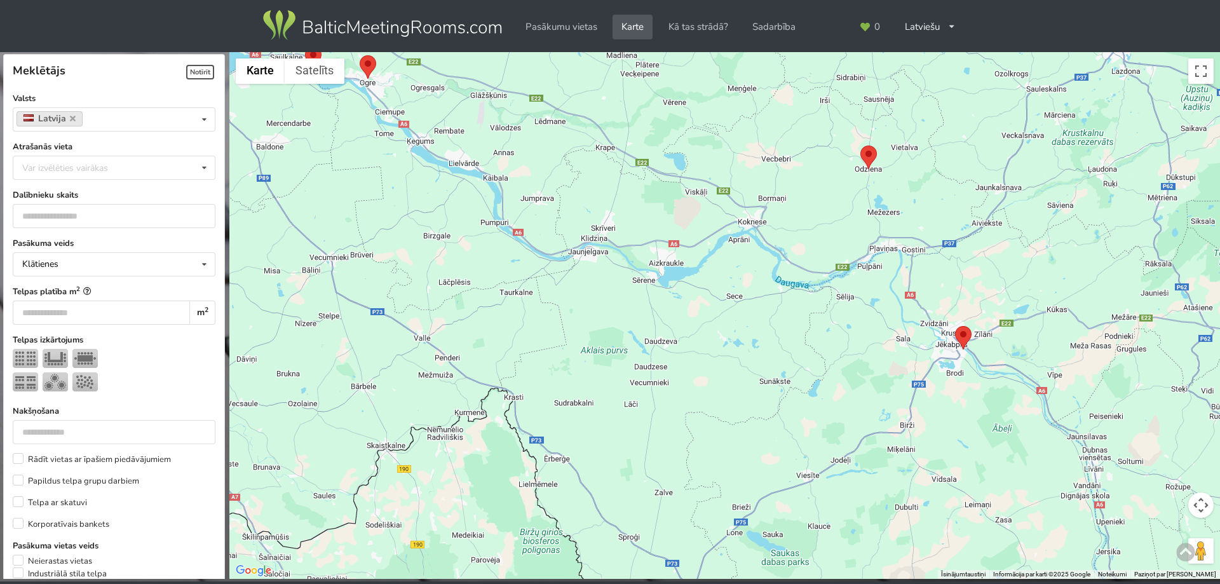
click at [955, 326] on area at bounding box center [955, 326] width 0 height 0
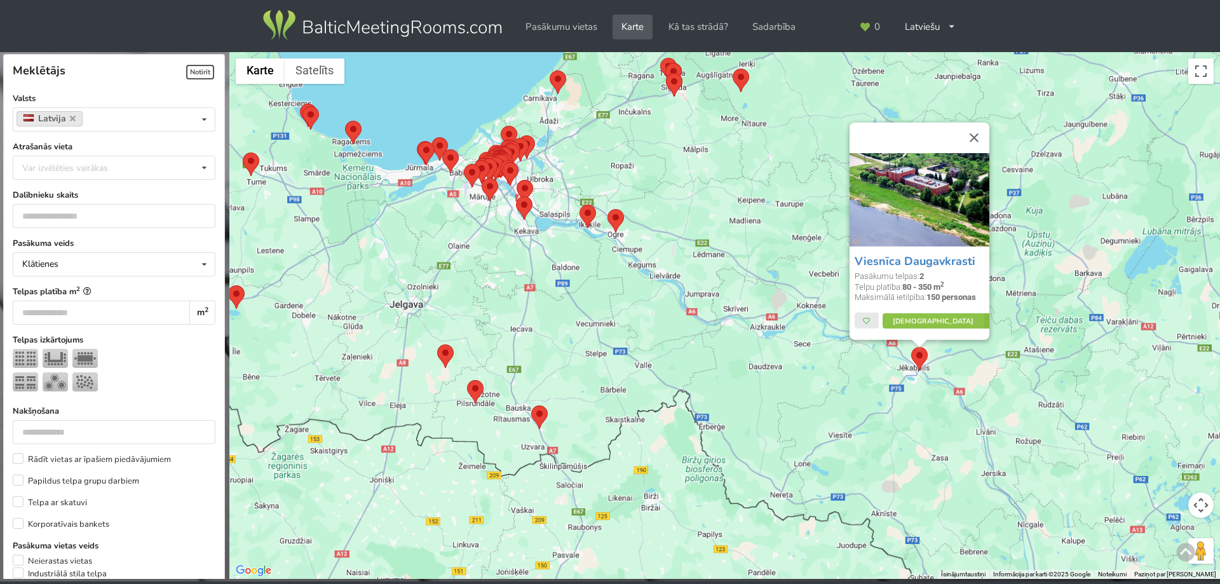
click at [856, 398] on div "Viesnīca Daugavkrasti Pasākumu telpas: 2 Telpu platība: 80 - 350 m 2 Maksimālā …" at bounding box center [724, 315] width 991 height 527
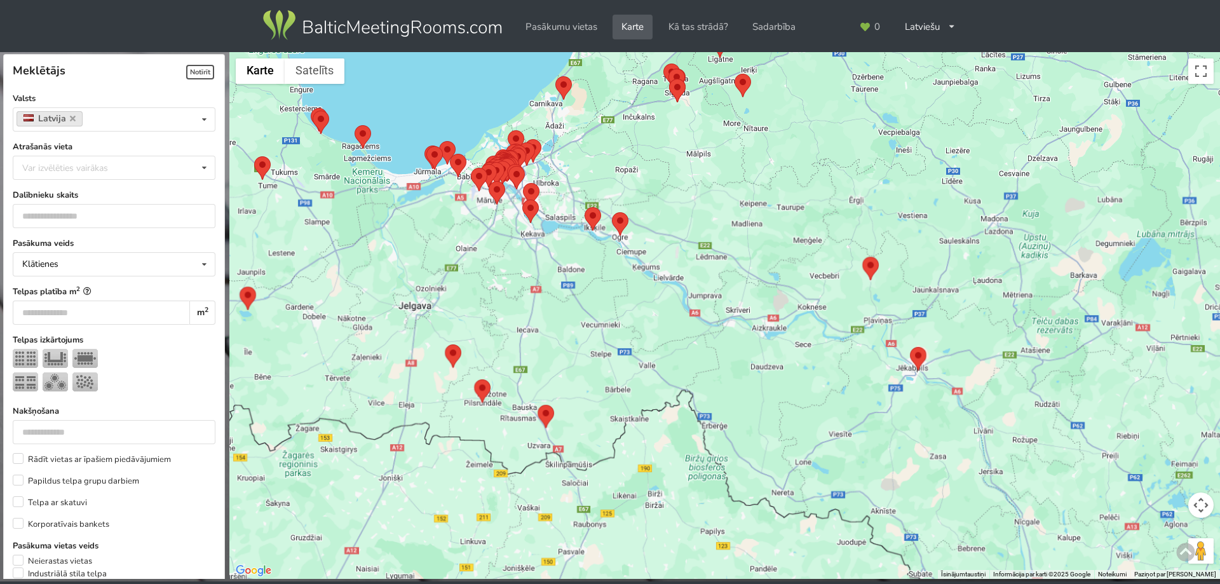
drag, startPoint x: 869, startPoint y: 303, endPoint x: 857, endPoint y: 306, distance: 12.3
click at [870, 302] on div at bounding box center [724, 315] width 991 height 527
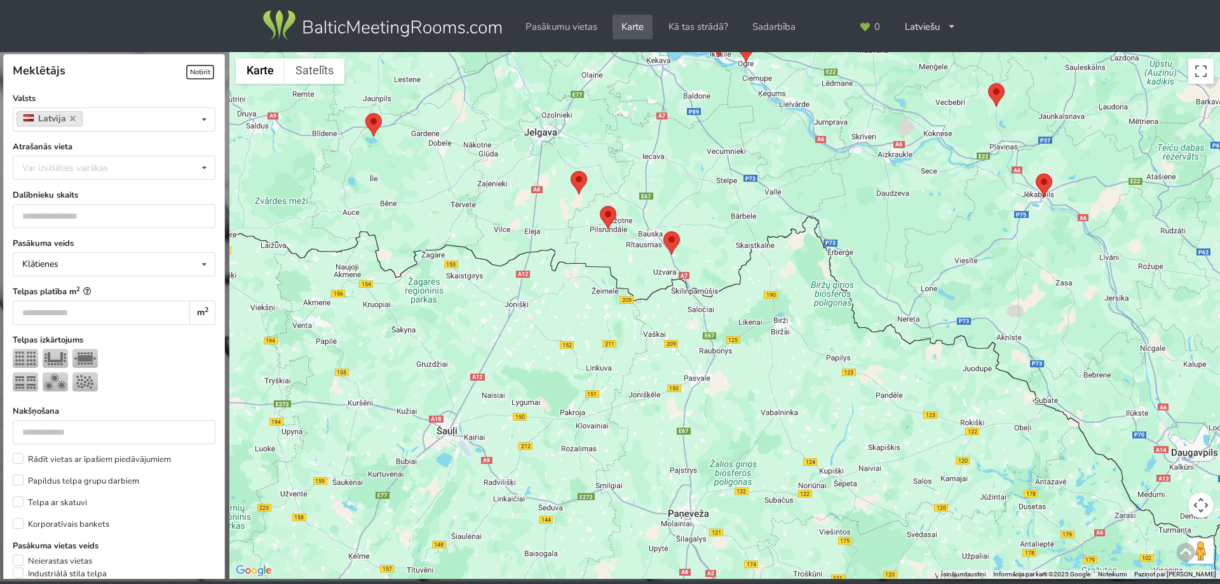
click at [663, 231] on area at bounding box center [663, 231] width 0 height 0
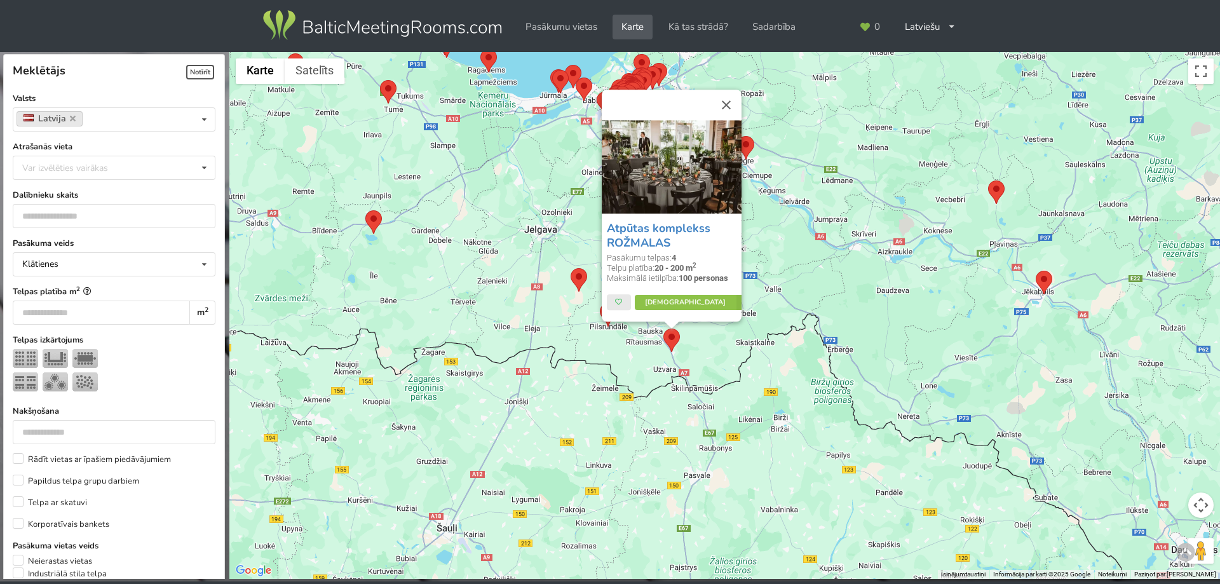
click at [645, 360] on div "Atpūtas komplekss ROŽMALAS Pasākumu telpas: 4 Telpu platība: 20 - 200 m 2 Maksi…" at bounding box center [724, 315] width 991 height 527
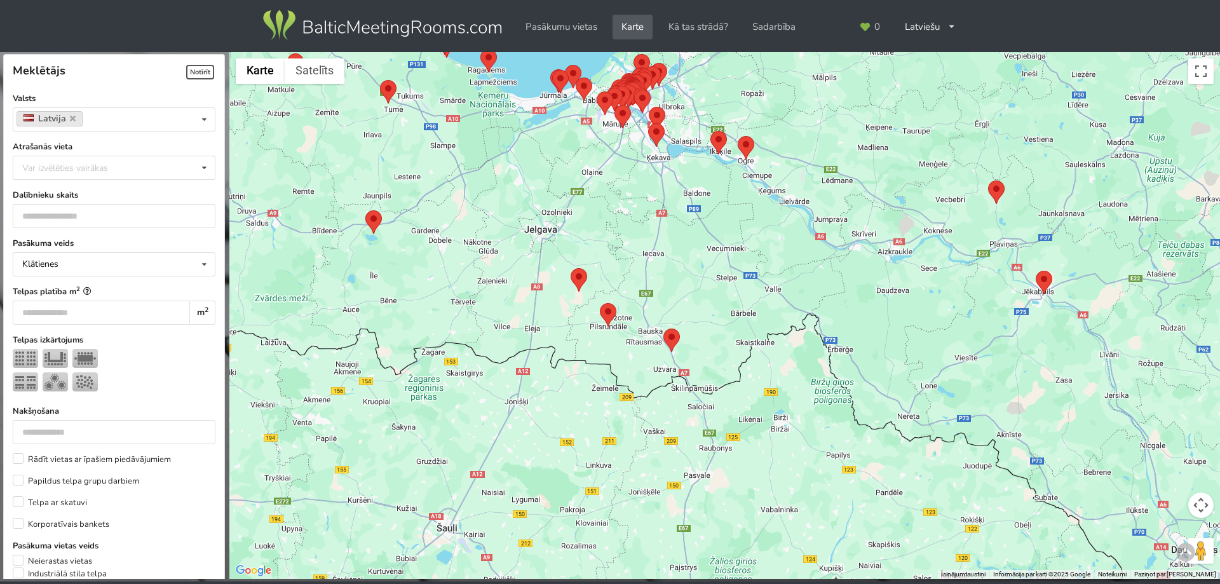
click at [600, 303] on area at bounding box center [600, 303] width 0 height 0
click at [600, 302] on area at bounding box center [600, 302] width 0 height 0
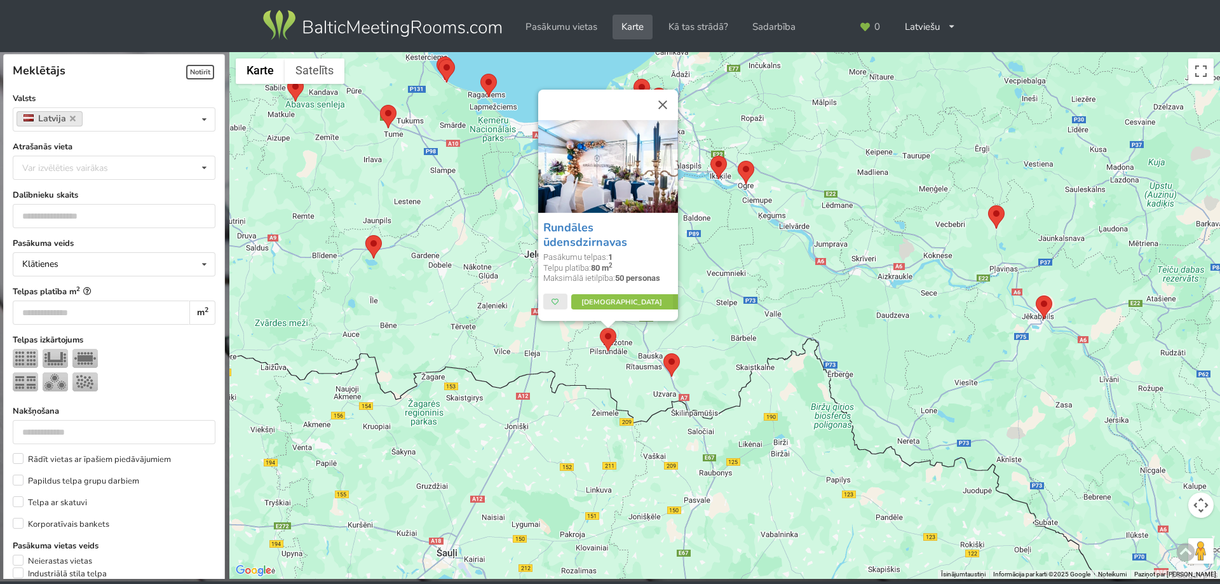
click at [484, 355] on div "Rundāles ūdensdzirnavas Pasākumu telpas: 1 Telpu platība: 80 m 2 Maksimālā ieti…" at bounding box center [724, 315] width 991 height 527
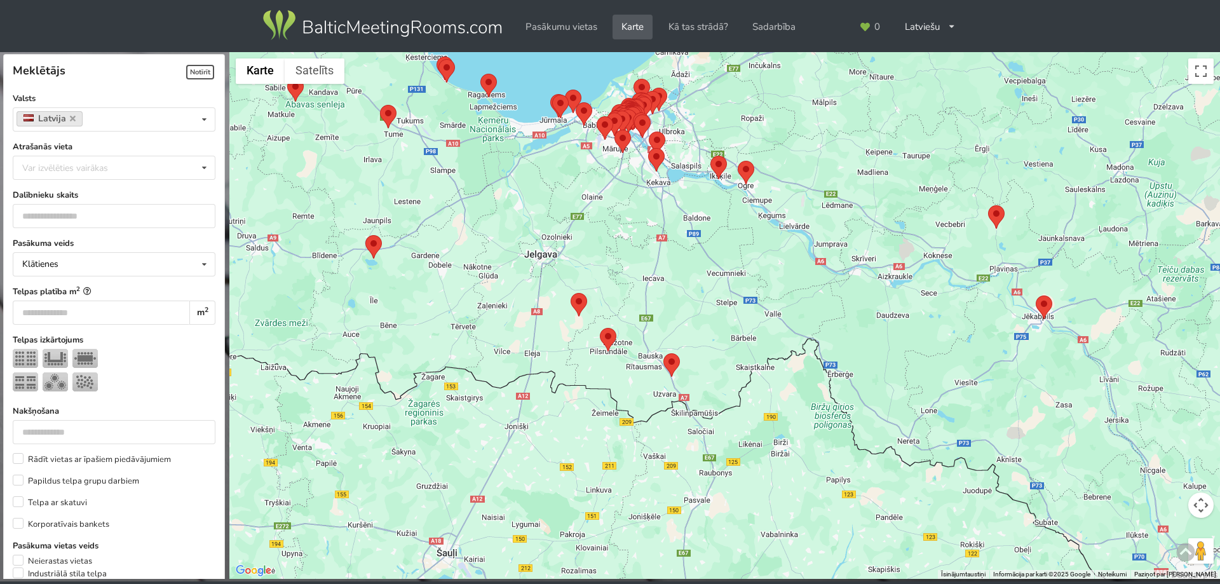
click at [571, 293] on area at bounding box center [571, 293] width 0 height 0
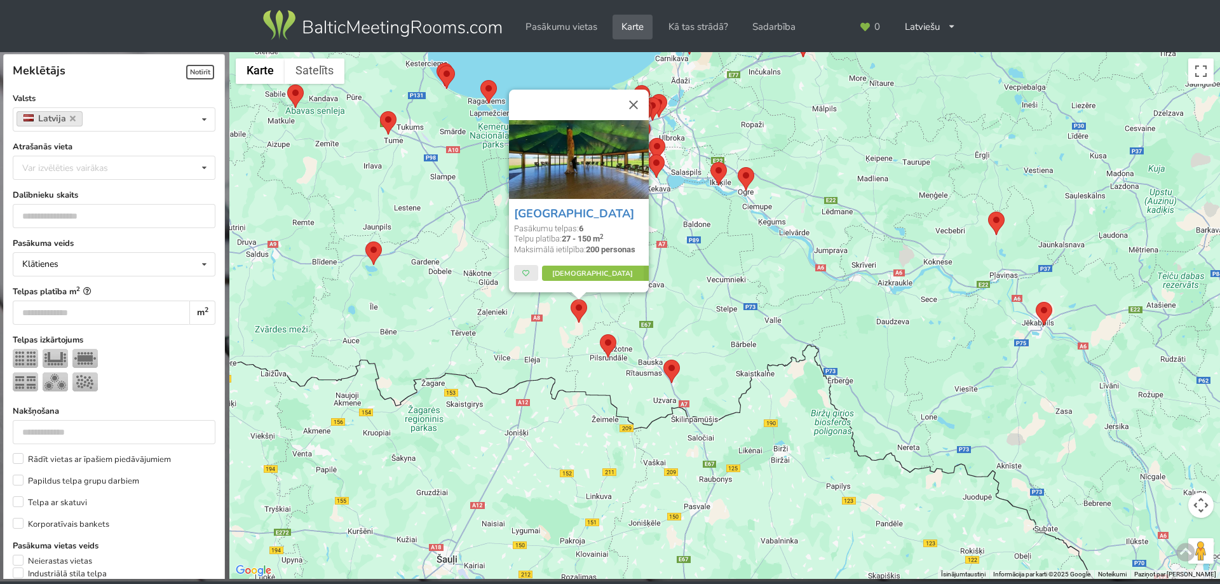
click at [490, 320] on div "LIZARI ART Village Pasākumu telpas: 6 Telpu platība: 27 - 150 m 2 Maksimālā iet…" at bounding box center [724, 315] width 991 height 527
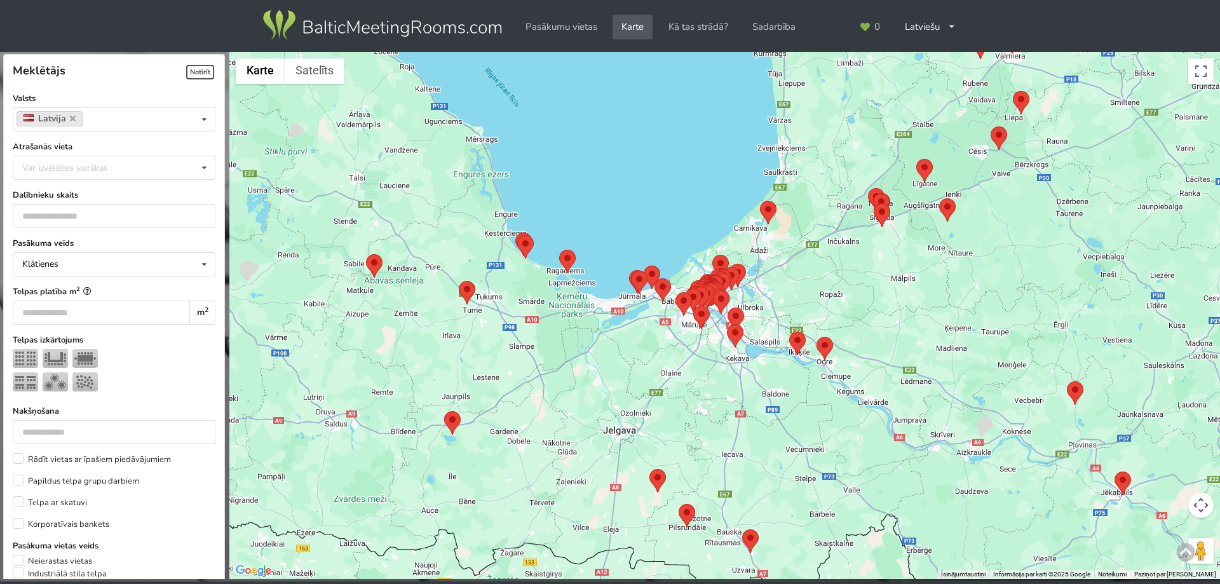
drag, startPoint x: 479, startPoint y: 285, endPoint x: 562, endPoint y: 443, distance: 178.8
click at [561, 447] on div at bounding box center [724, 315] width 991 height 527
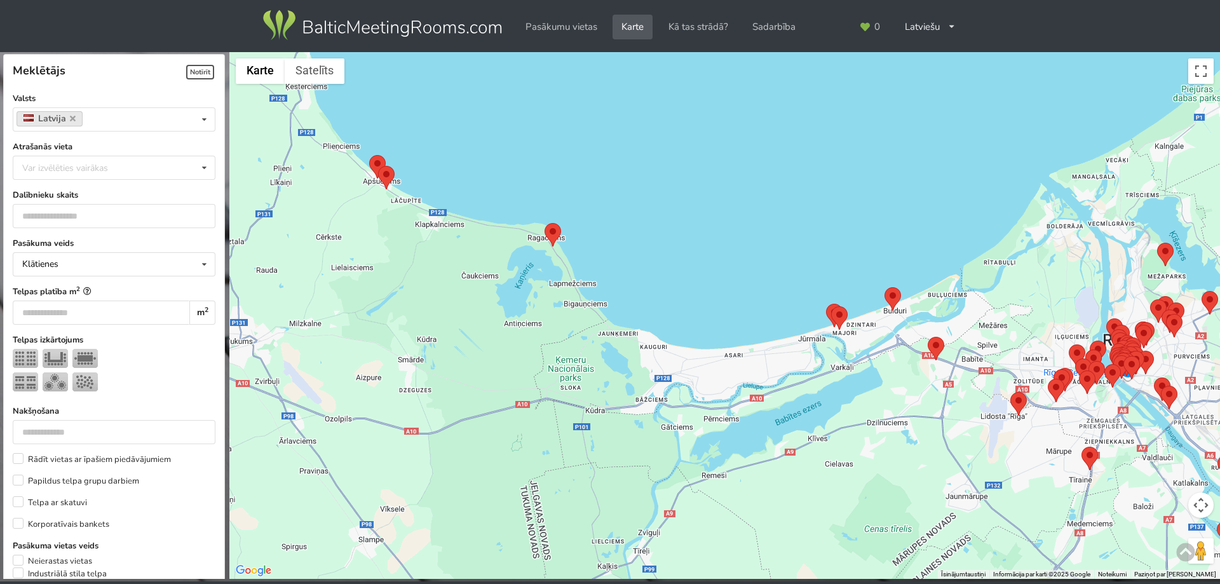
click at [545, 223] on area at bounding box center [545, 223] width 0 height 0
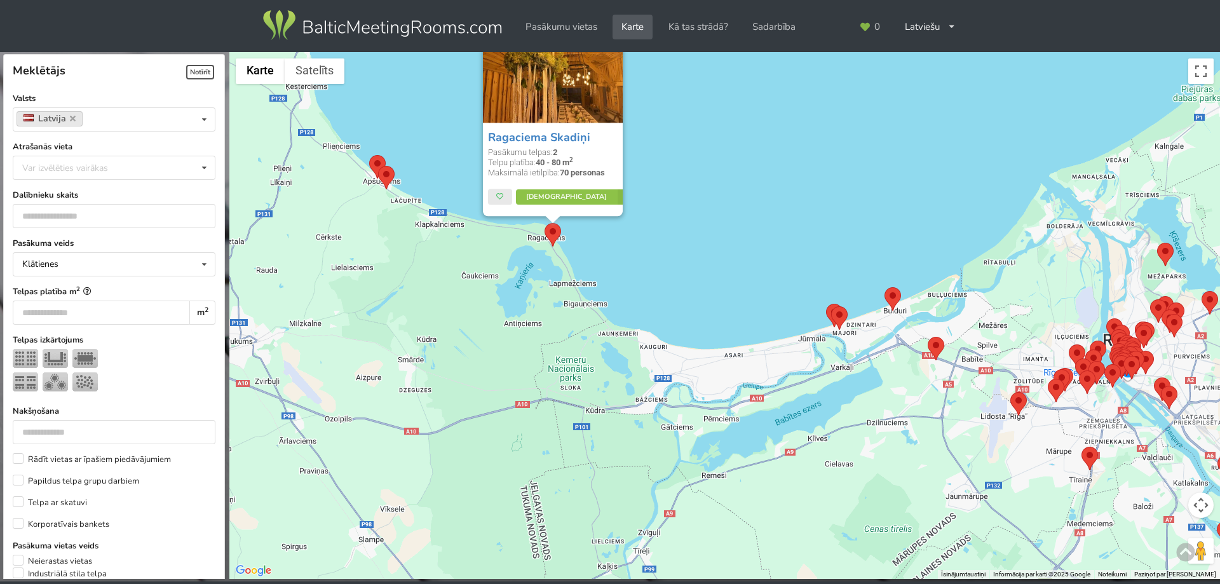
click at [539, 321] on div "Ragaciema Skadiņi Pasākumu telpas: 2 Telpu platība: 40 - 80 m 2 Maksimālā ietil…" at bounding box center [724, 315] width 991 height 527
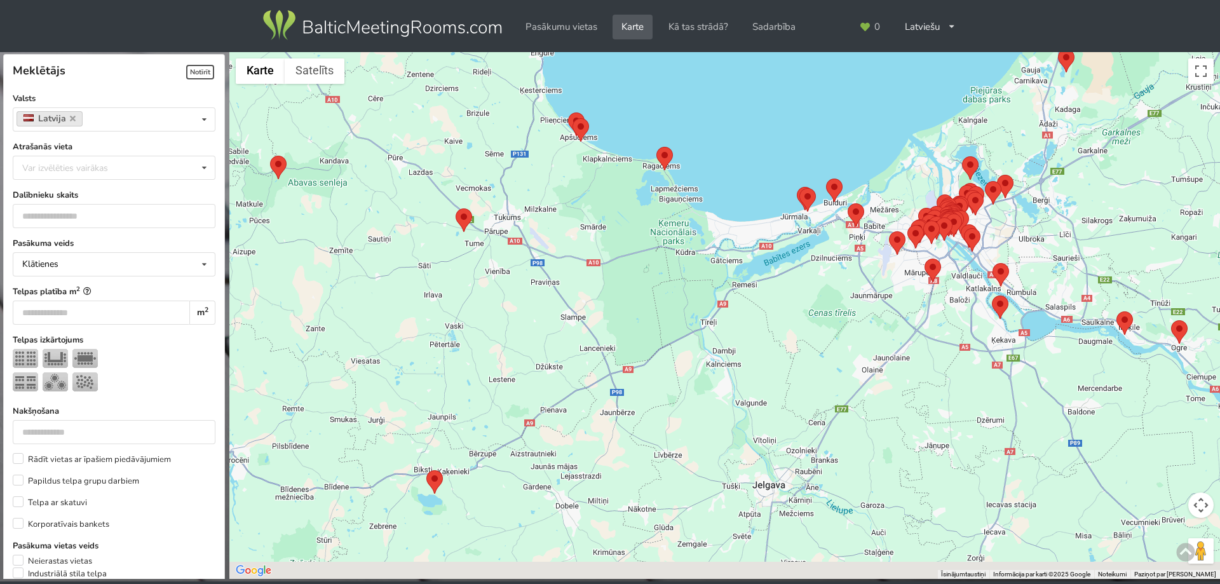
drag, startPoint x: 503, startPoint y: 422, endPoint x: 627, endPoint y: 303, distance: 171.7
click at [627, 303] on div at bounding box center [724, 315] width 991 height 527
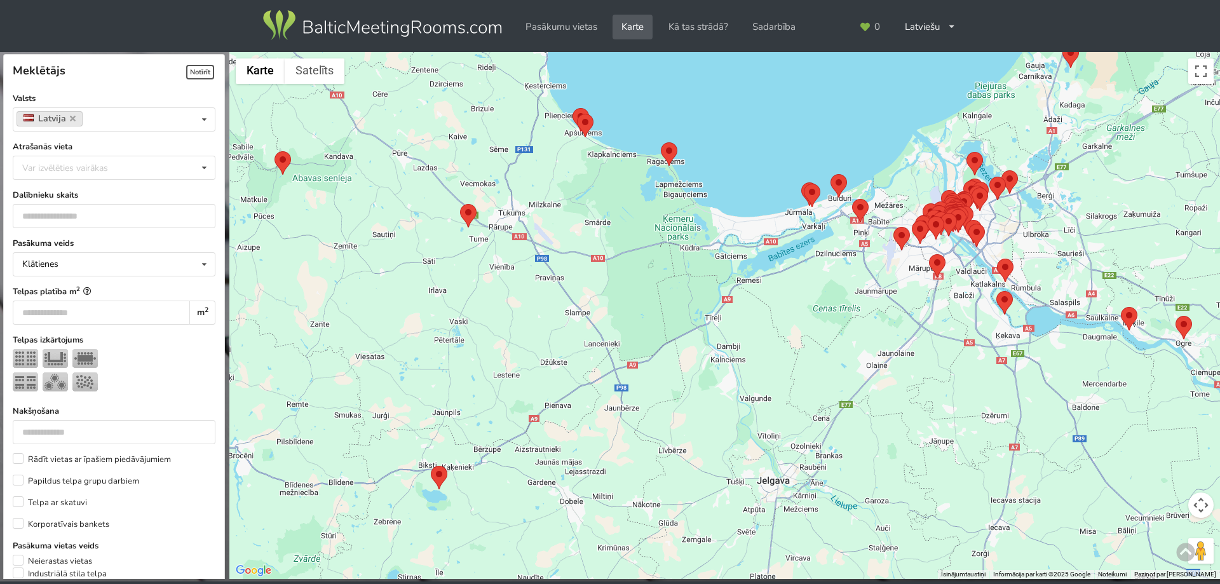
click at [436, 484] on div at bounding box center [439, 478] width 17 height 24
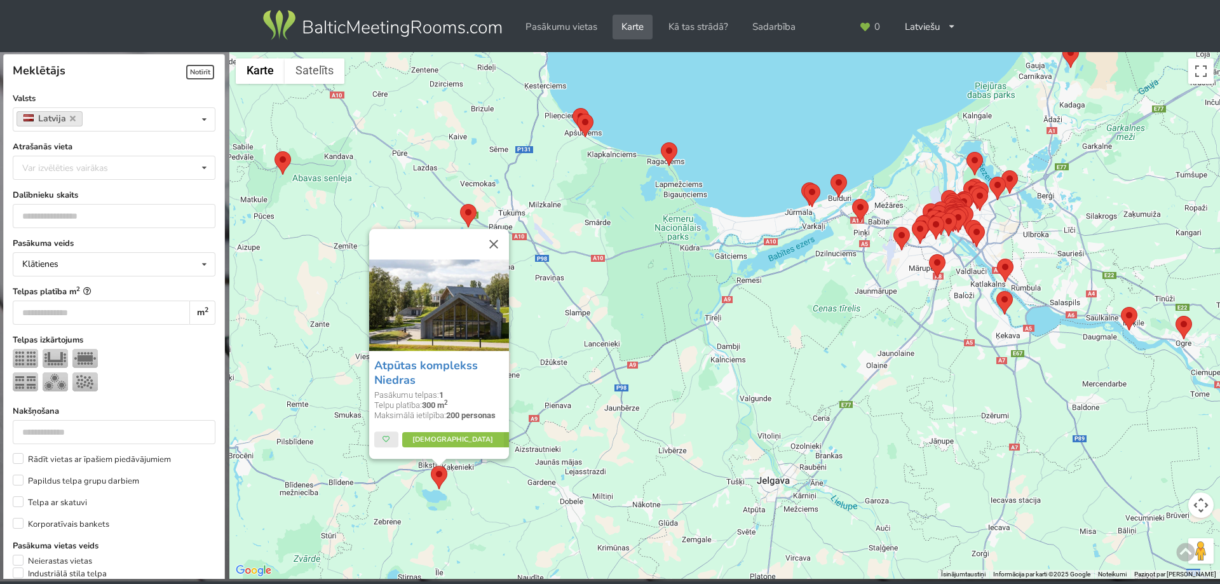
click at [675, 451] on div "Atpūtas komplekss Niedras Pasākumu telpas: 1 Telpu platība: 300 m 2 Maksimālā i…" at bounding box center [724, 315] width 991 height 527
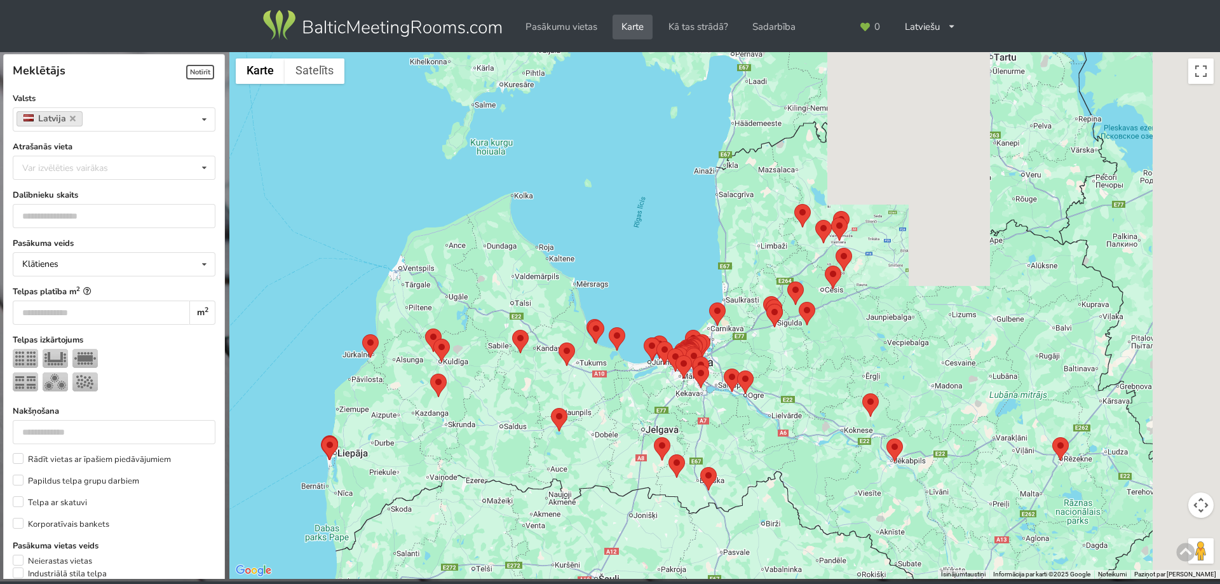
drag, startPoint x: 850, startPoint y: 424, endPoint x: 696, endPoint y: 452, distance: 156.9
click at [696, 452] on div at bounding box center [724, 315] width 991 height 527
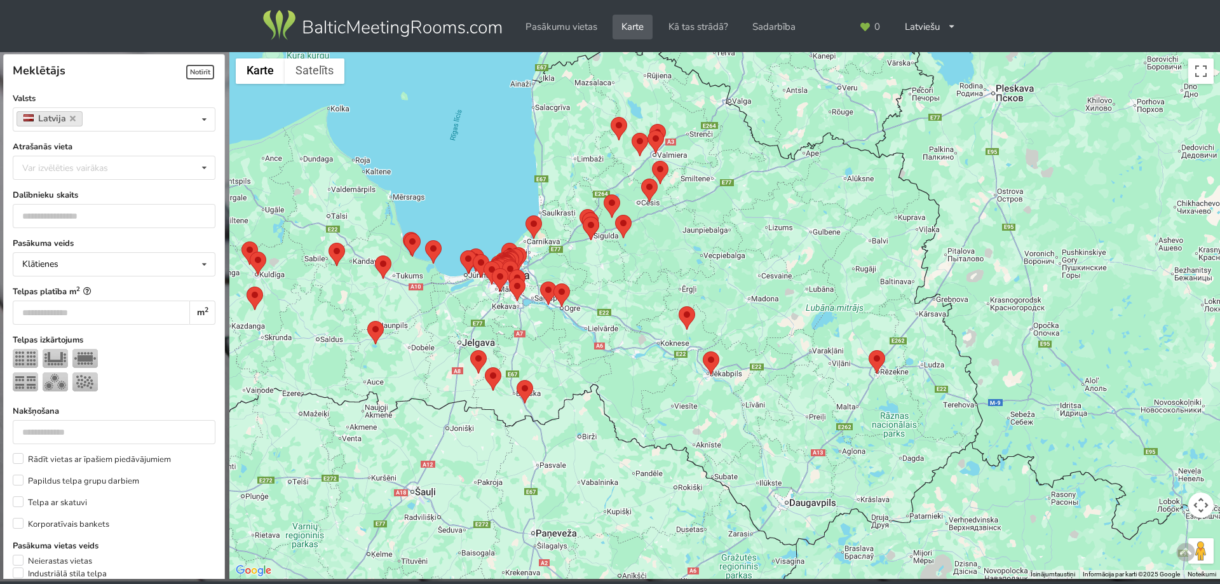
drag, startPoint x: 731, startPoint y: 396, endPoint x: 838, endPoint y: 201, distance: 222.9
click at [835, 208] on div at bounding box center [724, 315] width 991 height 527
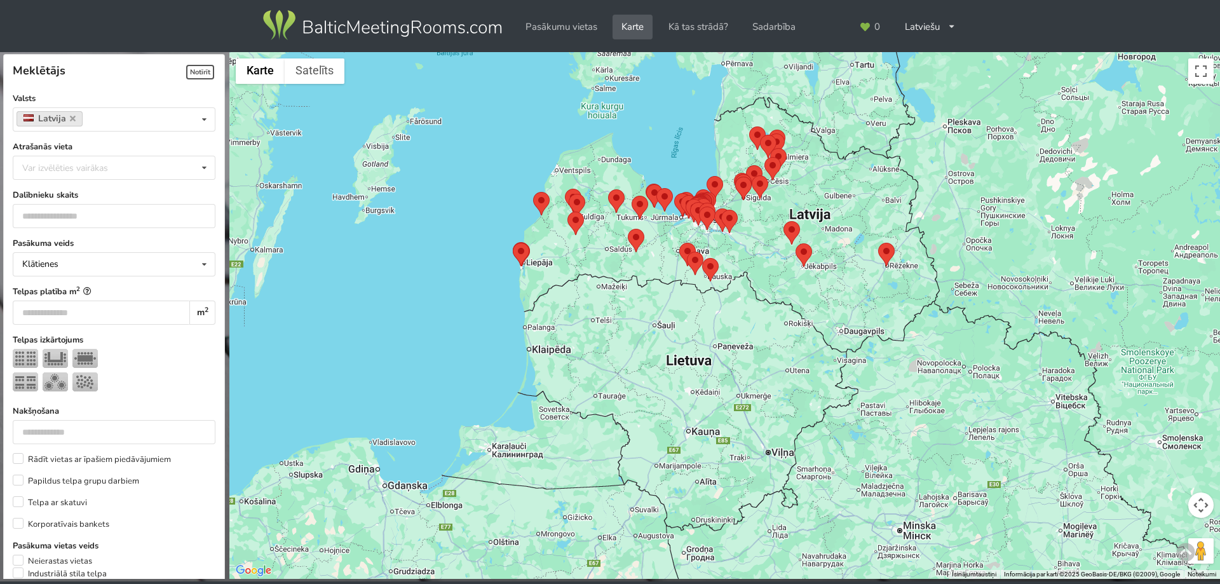
drag, startPoint x: 757, startPoint y: 219, endPoint x: 737, endPoint y: 392, distance: 174.6
click at [737, 395] on div at bounding box center [724, 315] width 991 height 527
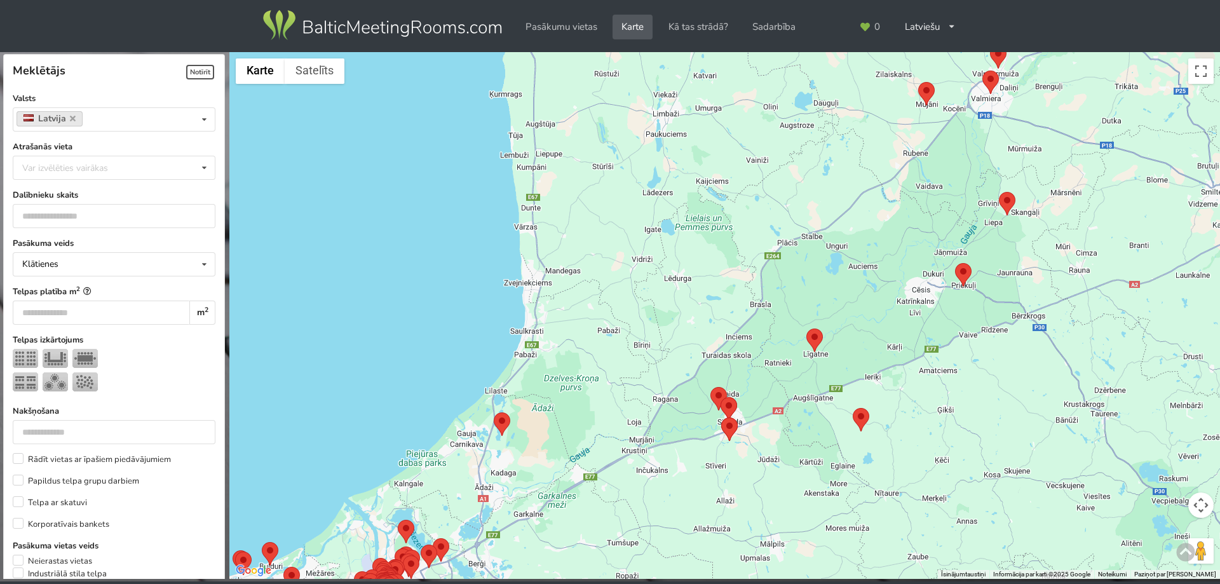
click at [838, 342] on div at bounding box center [724, 315] width 991 height 527
click at [806, 328] on area at bounding box center [806, 328] width 0 height 0
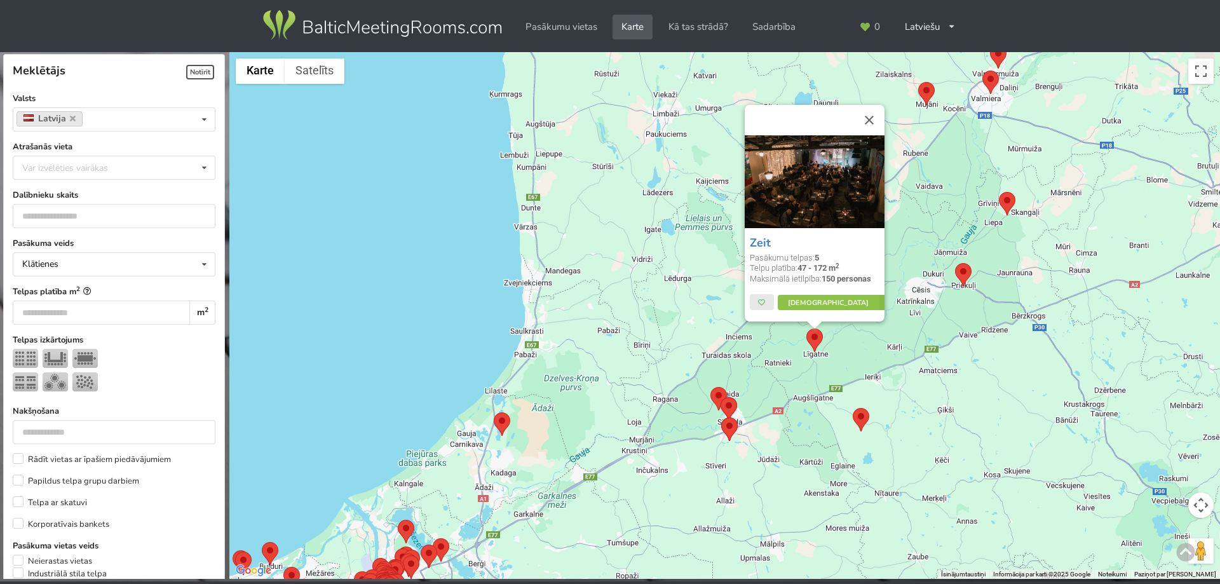
click at [806, 328] on area at bounding box center [806, 328] width 0 height 0
click at [955, 263] on area at bounding box center [955, 263] width 0 height 0
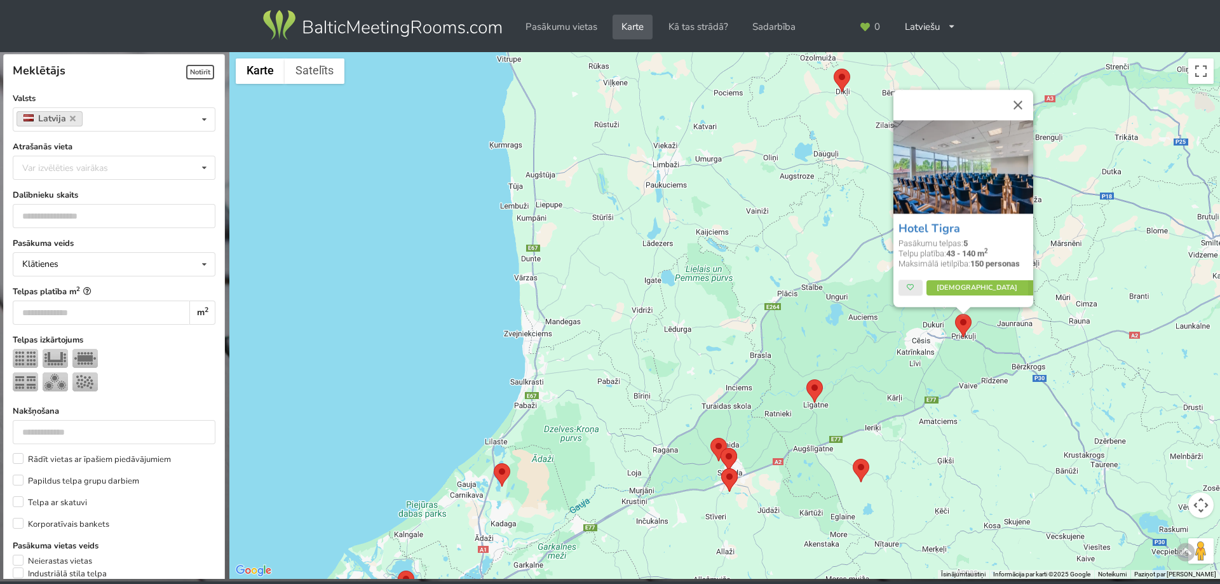
drag, startPoint x: 946, startPoint y: 393, endPoint x: 907, endPoint y: 407, distance: 41.8
click at [907, 407] on div "Hotel Tigra Pasākumu telpas: 5 Telpu platība: 43 - 140 m 2 Maksimālā ietilpība:…" at bounding box center [724, 315] width 991 height 527
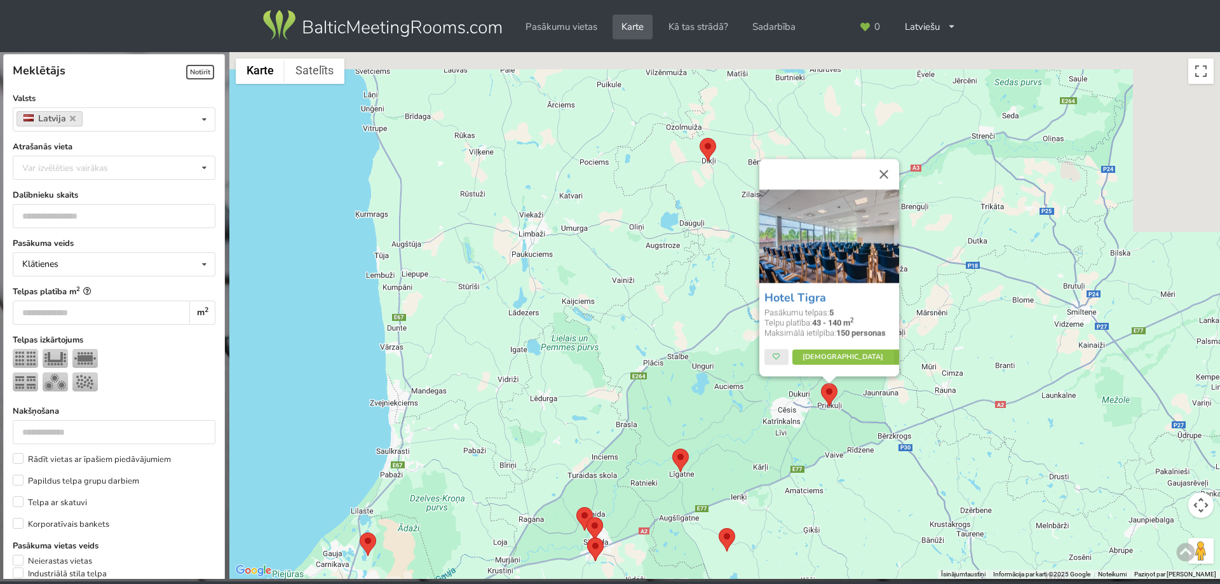
click at [924, 398] on div "Hotel Tigra Pasākumu telpas: 5 Telpu platība: 43 - 140 m 2 Maksimālā ietilpība:…" at bounding box center [724, 315] width 991 height 527
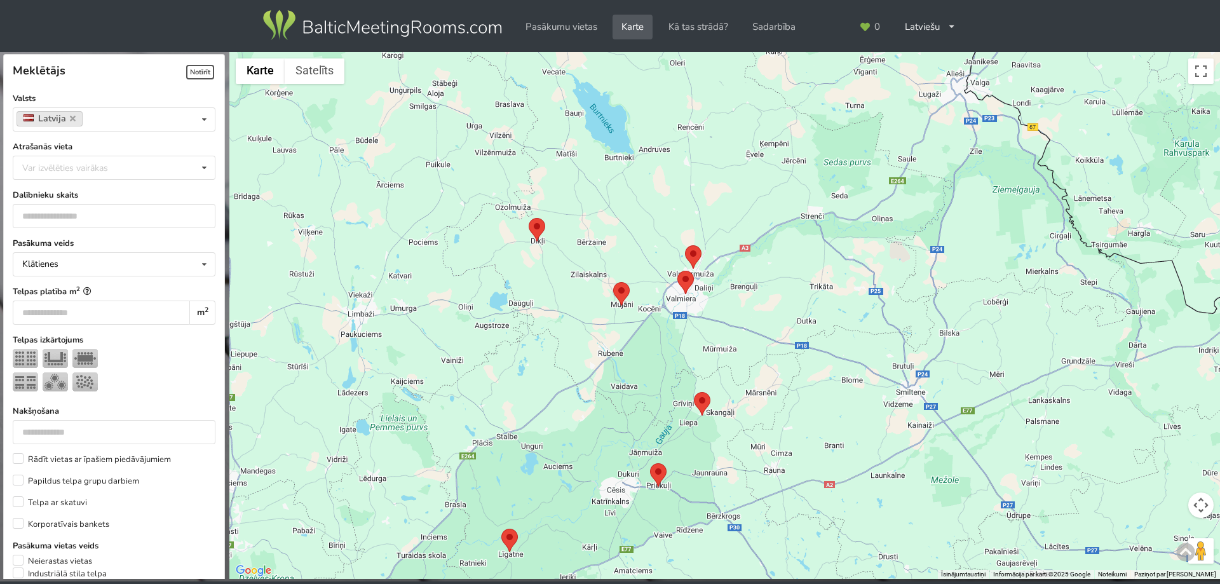
click at [677, 271] on area at bounding box center [677, 271] width 0 height 0
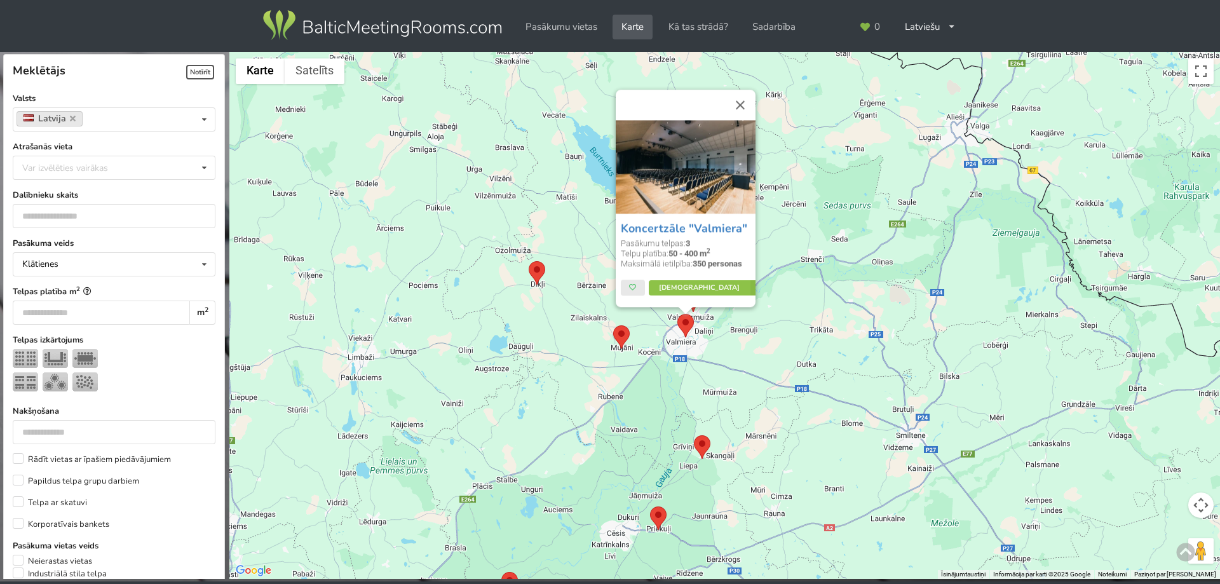
click at [624, 326] on img at bounding box center [621, 337] width 17 height 24
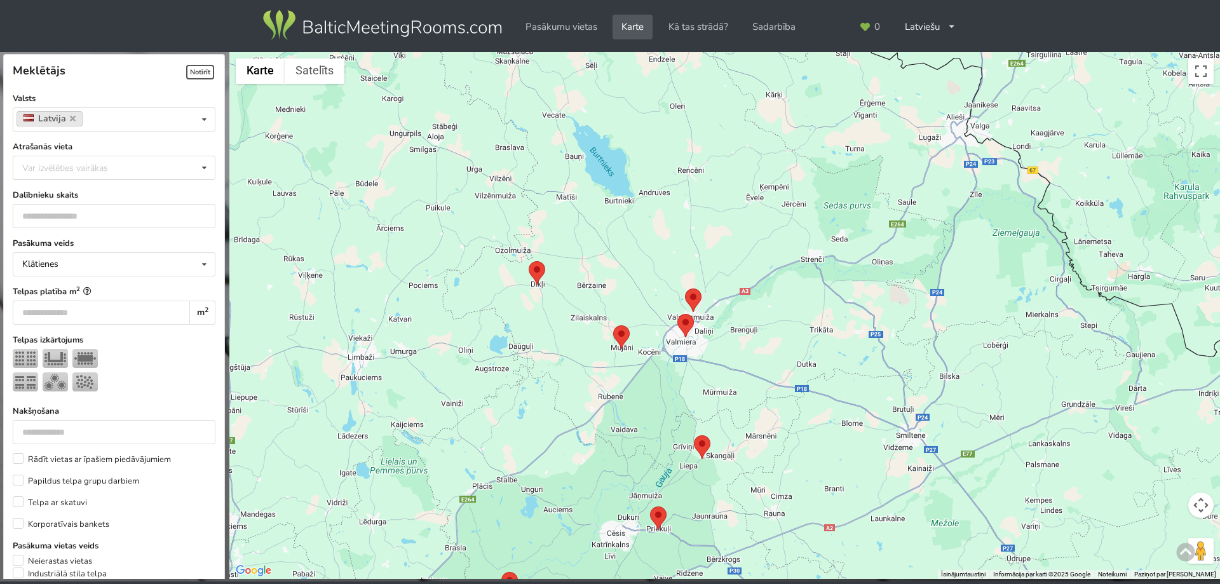
click at [613, 325] on area at bounding box center [613, 325] width 0 height 0
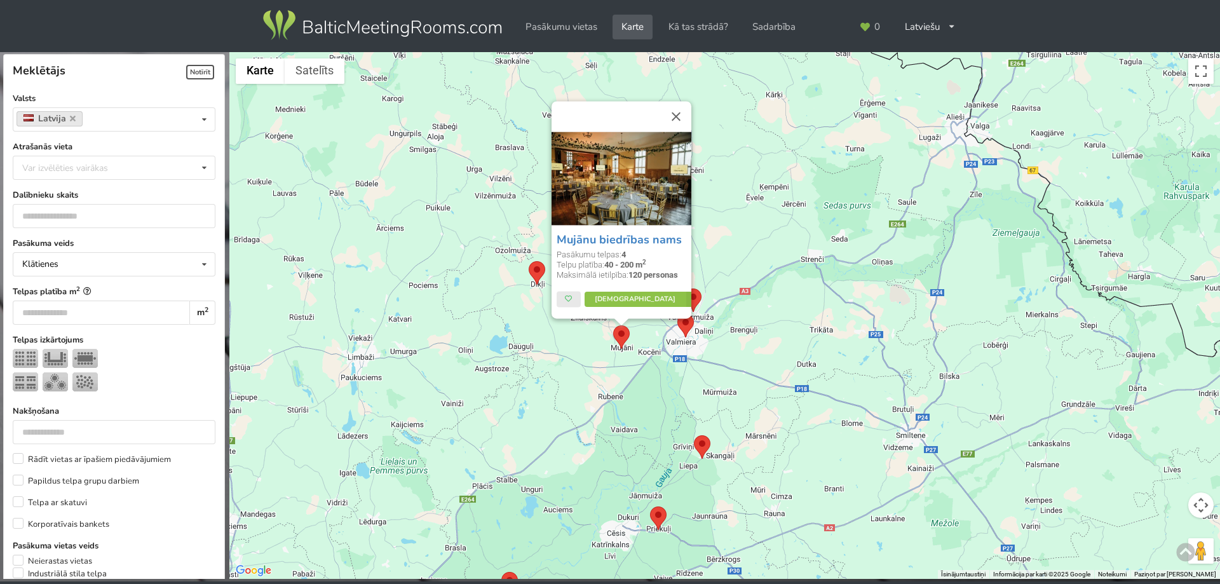
click at [529, 261] on area at bounding box center [529, 261] width 0 height 0
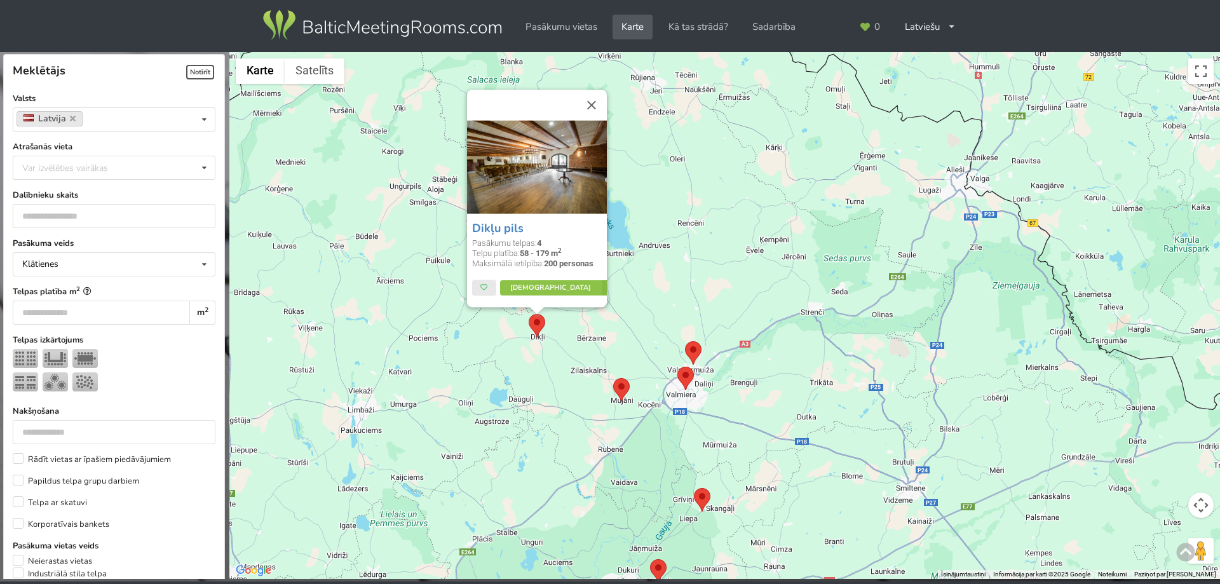
click at [685, 341] on area at bounding box center [685, 341] width 0 height 0
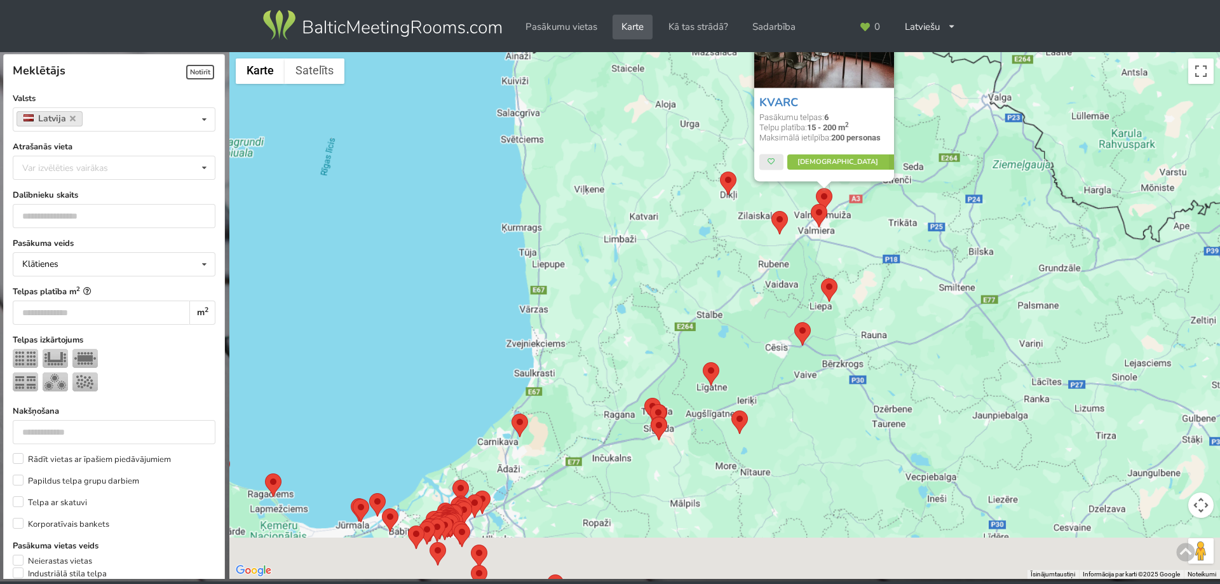
drag, startPoint x: 877, startPoint y: 267, endPoint x: 936, endPoint y: 167, distance: 116.5
click at [921, 185] on div "KVARC Pasākumu telpas: 6 Telpu platība: 15 - 200 m 2 Maksimālā ietilpība: 200 p…" at bounding box center [724, 315] width 991 height 527
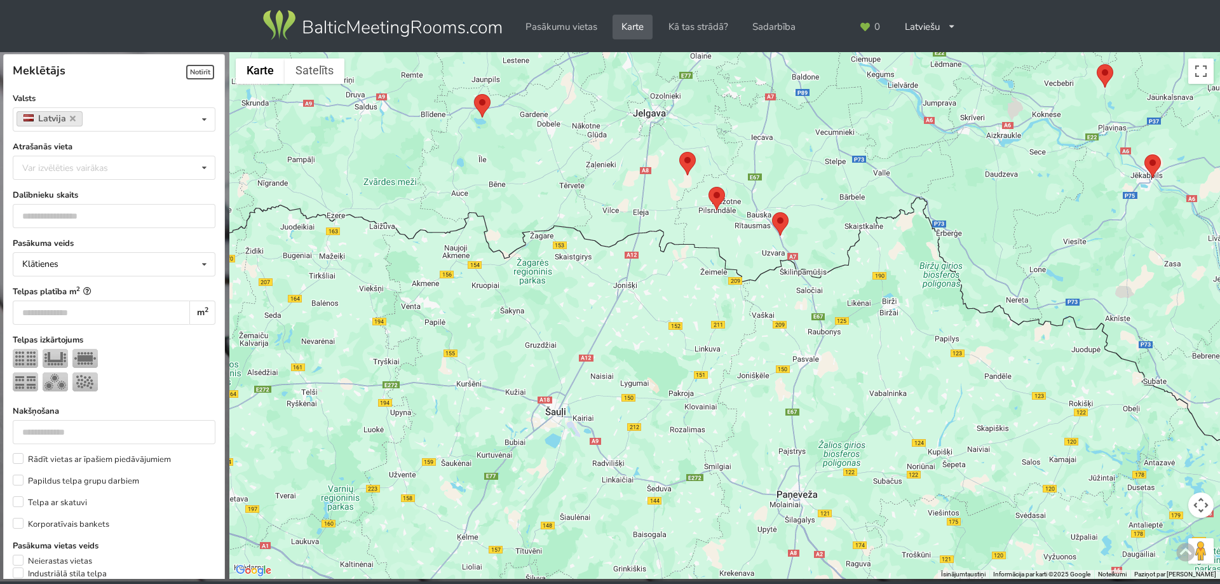
drag, startPoint x: 759, startPoint y: 341, endPoint x: 669, endPoint y: 450, distance: 141.3
click at [661, 470] on div "KVARC Pasākumu telpas: 6 Telpu platība: 15 - 200 m 2 Maksimālā ietilpība: 200 p…" at bounding box center [724, 315] width 991 height 527
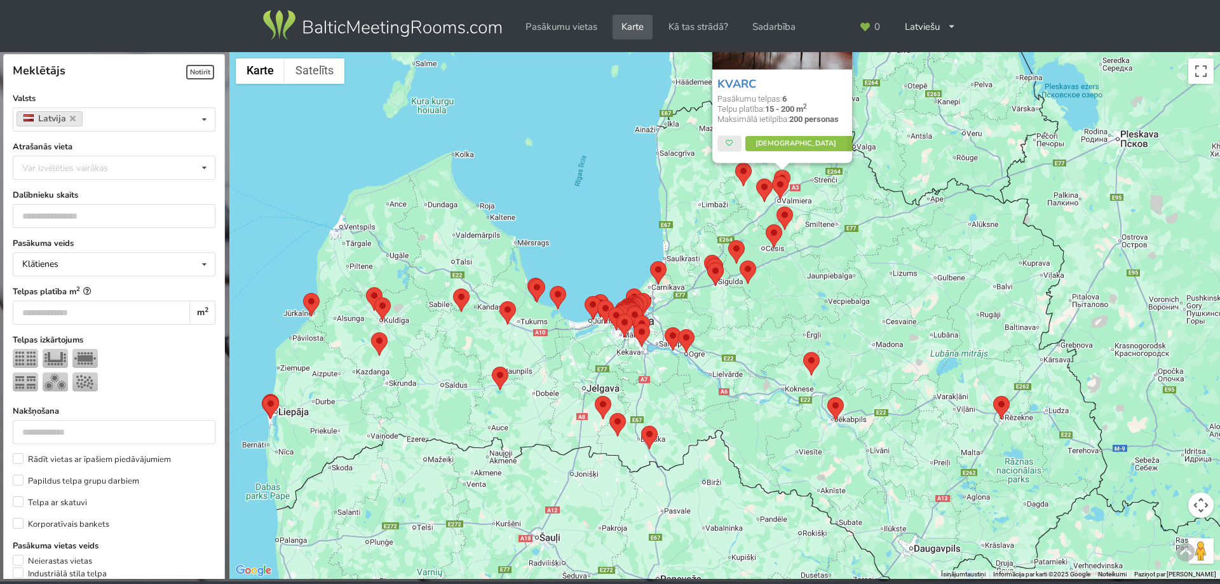
click at [731, 390] on div "KVARC Pasākumu telpas: 6 Telpu platība: 15 - 200 m 2 Maksimālā ietilpība: 200 p…" at bounding box center [724, 315] width 991 height 527
